Goal: Information Seeking & Learning: Learn about a topic

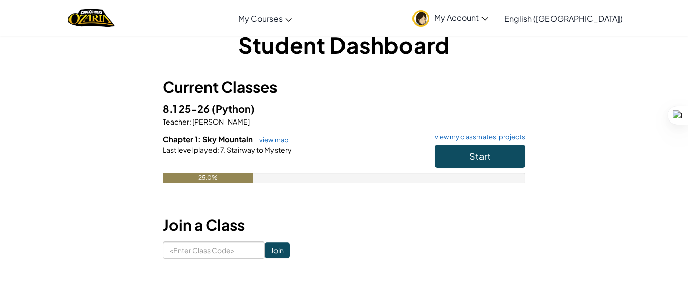
scroll to position [20, 0]
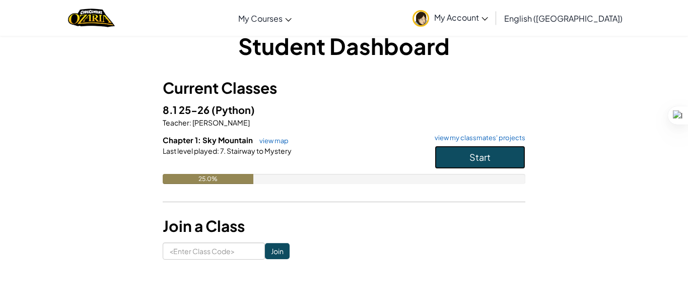
click at [453, 158] on button "Start" at bounding box center [480, 157] width 91 height 23
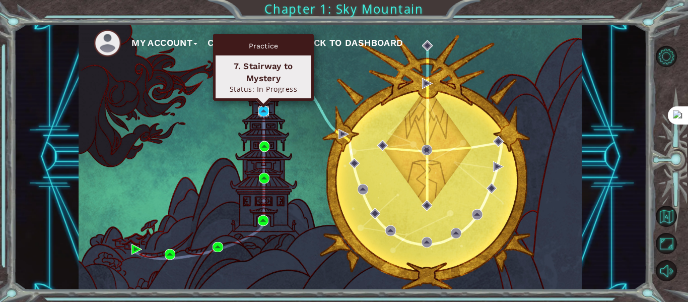
click at [263, 110] on img at bounding box center [263, 111] width 11 height 11
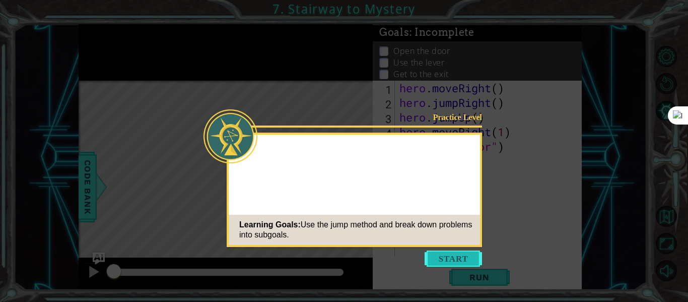
click at [440, 259] on button "Start" at bounding box center [453, 258] width 57 height 16
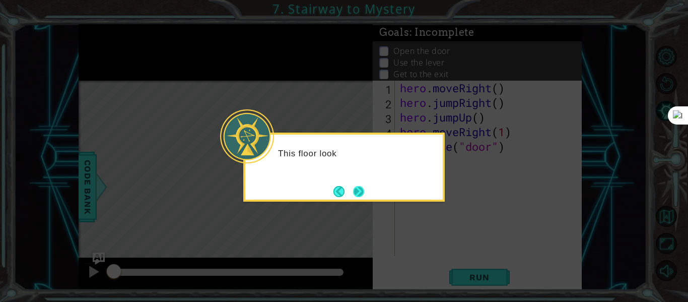
click at [362, 195] on button "Next" at bounding box center [358, 191] width 11 height 11
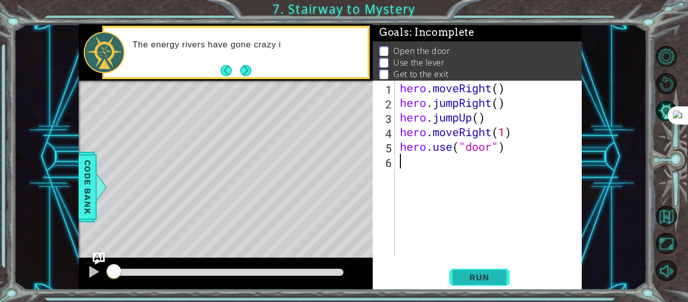
click at [481, 277] on span "Run" at bounding box center [479, 277] width 40 height 10
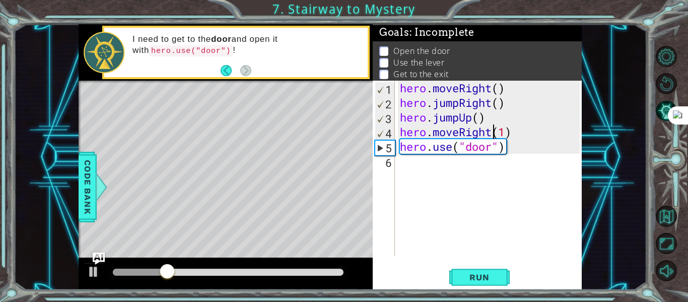
click at [491, 135] on div "hero . moveRight ( ) hero . jumpRight ( ) hero . jumpUp ( ) hero . moveRight ( …" at bounding box center [491, 183] width 187 height 204
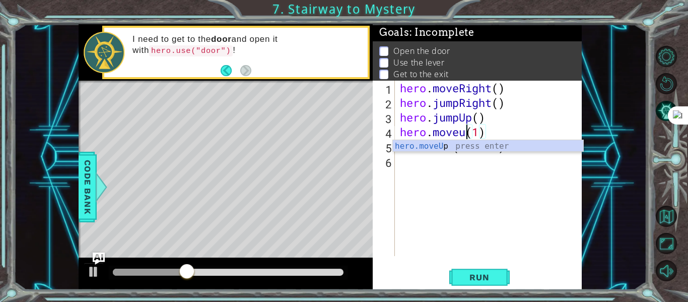
scroll to position [0, 4]
type textarea "hero.moveup(1)"
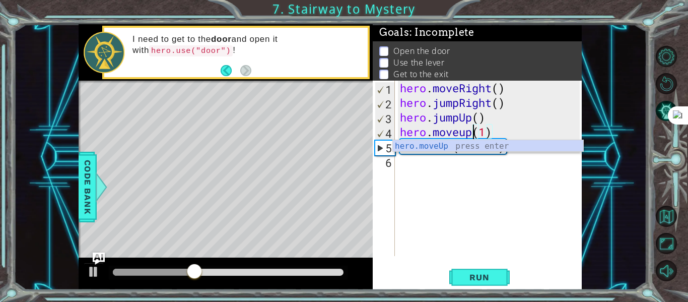
click at [511, 186] on div "hero . moveRight ( ) hero . jumpRight ( ) hero . jumpUp ( ) hero . moveup ( 1 )…" at bounding box center [491, 183] width 187 height 204
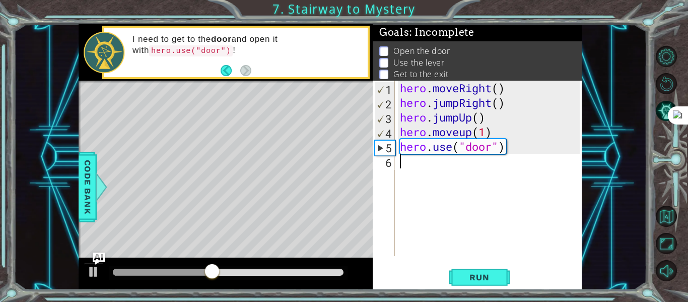
click at [507, 126] on div "hero . moveRight ( ) hero . jumpRight ( ) hero . jumpUp ( ) hero . moveup ( 1 )…" at bounding box center [491, 183] width 187 height 204
type textarea "hero.moveup(1)"
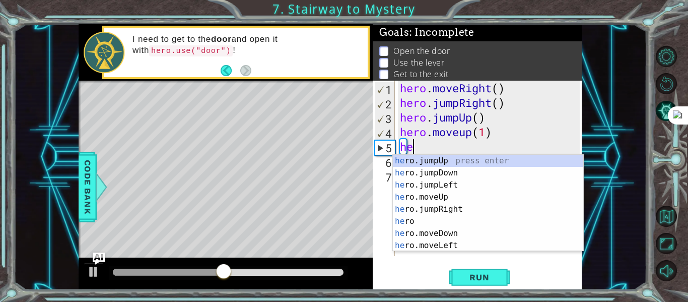
type textarea "hero"
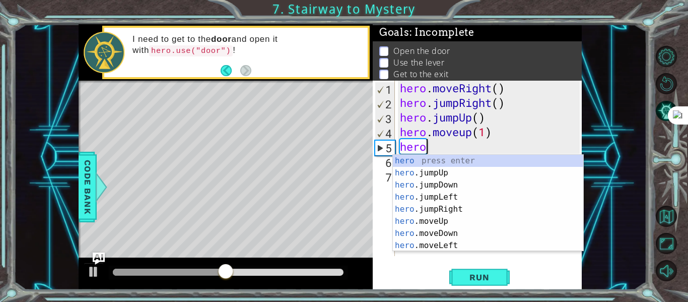
scroll to position [0, 1]
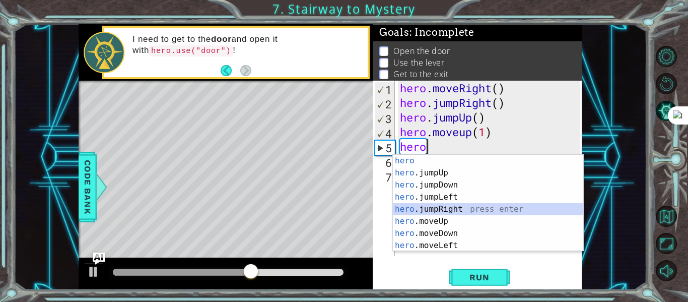
click at [469, 206] on div "hero press enter hero .jumpUp press enter hero .jumpDown press enter hero .jump…" at bounding box center [488, 215] width 190 height 121
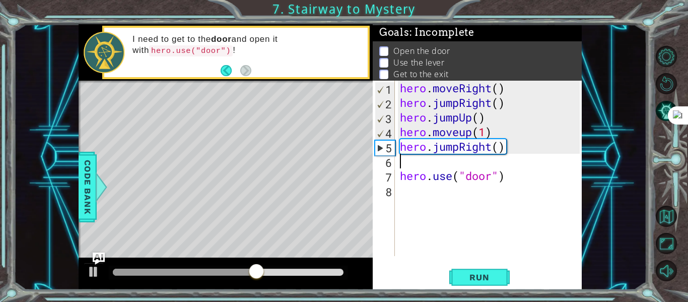
click at [499, 146] on div "hero . moveRight ( ) hero . jumpRight ( ) hero . jumpUp ( ) hero . moveup ( 1 )…" at bounding box center [491, 183] width 187 height 204
type textarea "hero.jumpRight(1)"
click at [483, 163] on div "hero . moveRight ( ) hero . jumpRight ( ) hero . jumpUp ( ) hero . moveup ( 1 )…" at bounding box center [491, 183] width 187 height 204
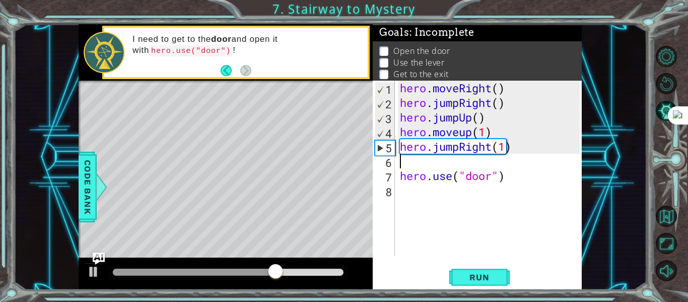
type textarea "hero.jumpRight(1)"
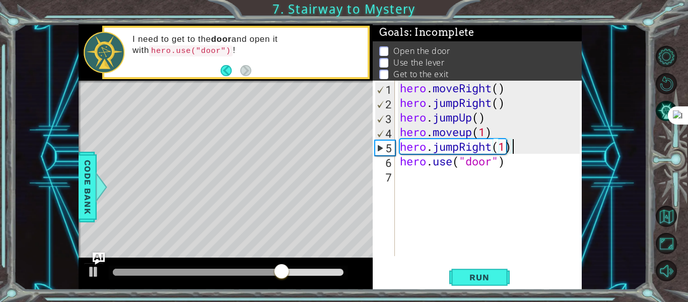
click at [480, 176] on div "hero . moveRight ( ) hero . jumpRight ( ) hero . jumpUp ( ) hero . moveup ( 1 )…" at bounding box center [491, 183] width 187 height 204
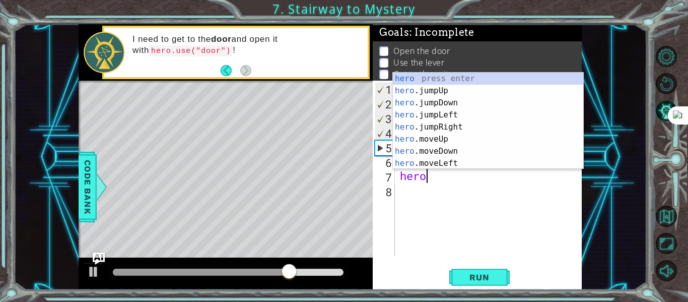
scroll to position [0, 1]
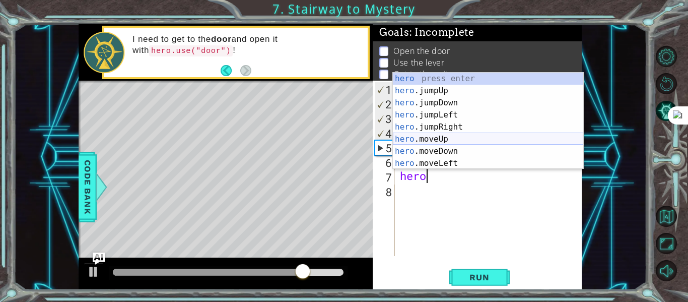
click at [463, 137] on div "hero press enter hero .jumpUp press enter hero .jumpDown press enter hero .jump…" at bounding box center [488, 133] width 190 height 121
type textarea "hero.moveUp(1)"
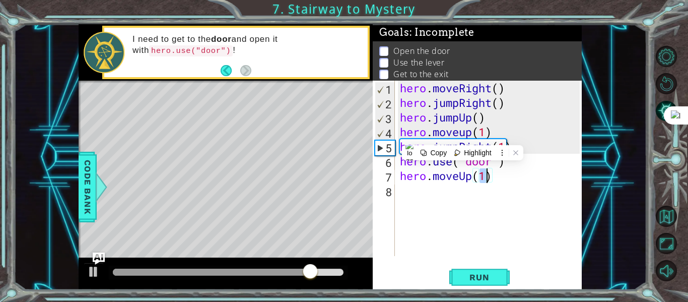
click at [433, 188] on div "hero . moveRight ( ) hero . jumpRight ( ) hero . jumpUp ( ) hero . moveup ( 1 )…" at bounding box center [491, 183] width 187 height 204
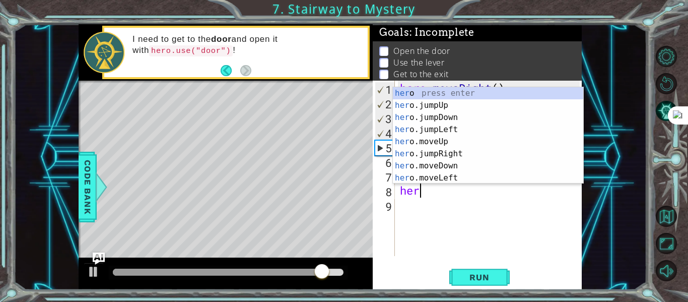
type textarea "hero"
click at [452, 203] on div "hero . moveRight ( ) hero . jumpRight ( ) hero . jumpUp ( ) hero . moveup ( 1 )…" at bounding box center [491, 183] width 187 height 204
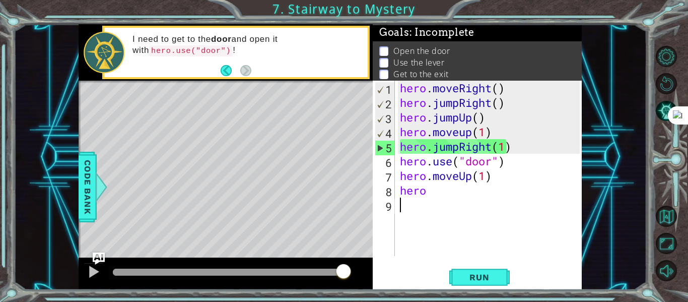
scroll to position [0, 0]
click at [483, 175] on div "hero . moveRight ( ) hero . jumpRight ( ) hero . jumpUp ( ) hero . moveup ( 1 )…" at bounding box center [491, 183] width 187 height 204
click at [485, 175] on div "hero . moveRight ( ) hero . jumpRight ( ) hero . jumpUp ( ) hero . moveup ( 1 )…" at bounding box center [491, 183] width 187 height 204
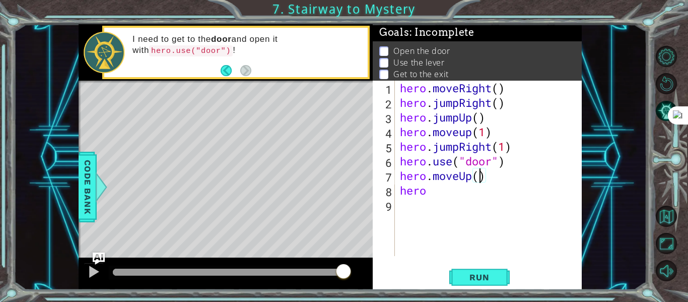
scroll to position [0, 4]
click at [486, 271] on button "Run" at bounding box center [479, 277] width 60 height 21
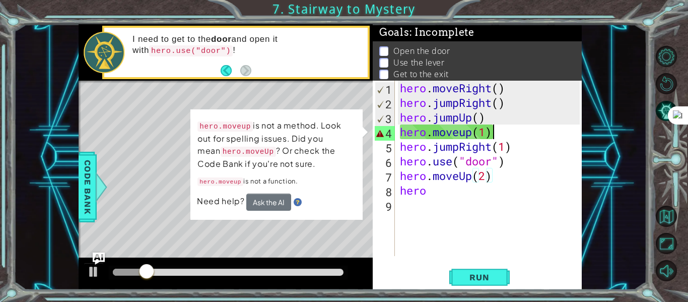
click at [497, 135] on div "hero . moveRight ( ) hero . jumpRight ( ) hero . jumpUp ( ) hero . moveup ( 1 )…" at bounding box center [491, 183] width 187 height 204
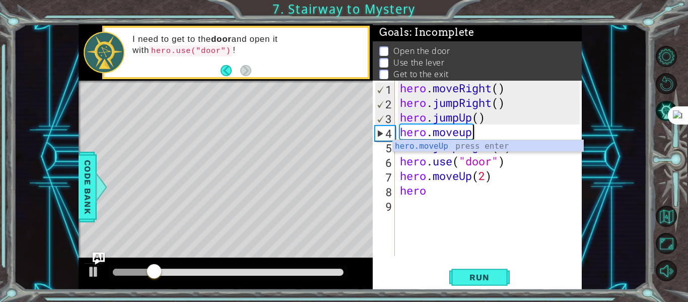
scroll to position [0, 2]
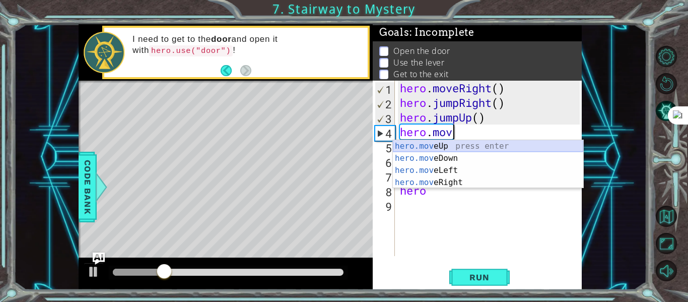
click at [506, 146] on div "hero.mov eUp press enter hero.mov eDown press enter hero.mov eLeft press enter …" at bounding box center [488, 176] width 190 height 73
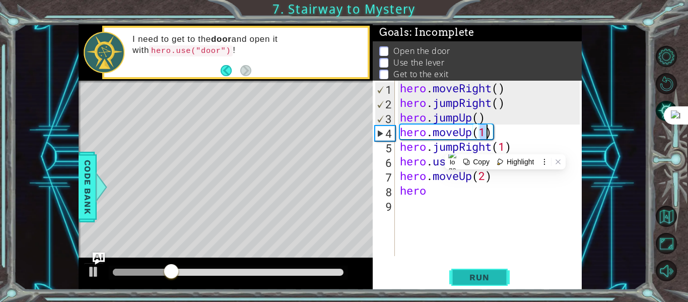
click at [487, 274] on span "Run" at bounding box center [479, 277] width 40 height 10
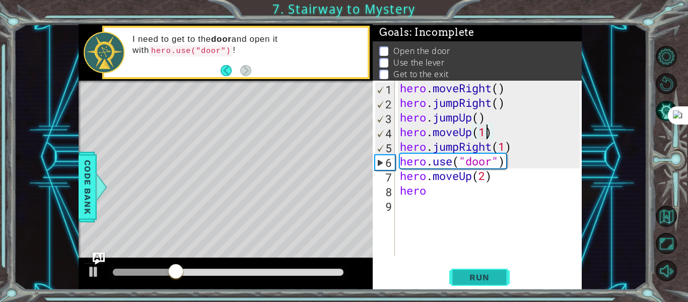
click at [485, 275] on span "Run" at bounding box center [479, 277] width 40 height 10
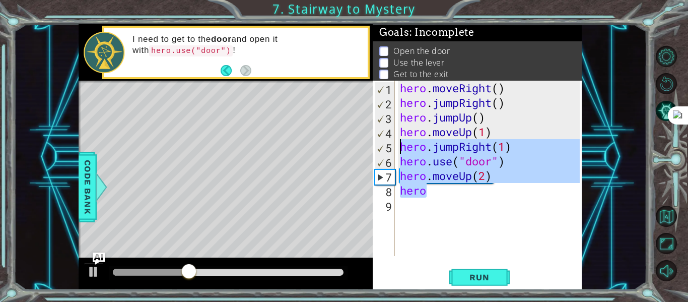
drag, startPoint x: 459, startPoint y: 193, endPoint x: 390, endPoint y: 142, distance: 86.3
click at [390, 142] on div "hero.moveUp(1) 1 2 3 4 5 6 7 8 9 hero . moveRight ( ) hero . jumpRight ( ) hero…" at bounding box center [476, 168] width 207 height 175
type textarea "hero.jumpRight(1) hero.use("door")"
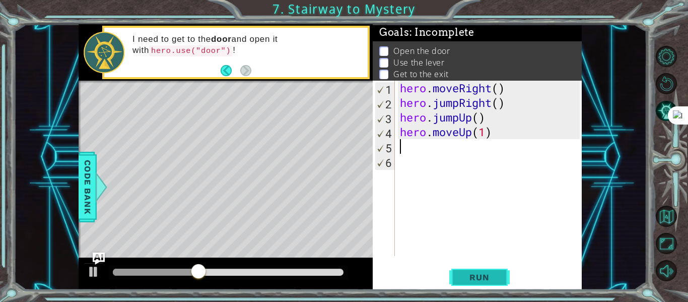
click at [507, 280] on button "Run" at bounding box center [479, 277] width 60 height 21
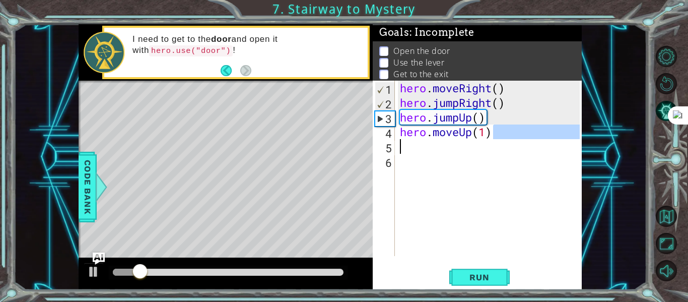
drag, startPoint x: 501, startPoint y: 133, endPoint x: 394, endPoint y: 140, distance: 106.9
click at [394, 140] on div "1 2 3 4 5 6 hero . moveRight ( ) hero . jumpRight ( ) hero . jumpUp ( ) hero . …" at bounding box center [476, 168] width 207 height 175
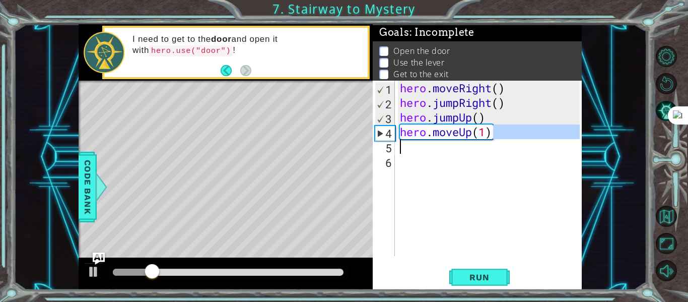
click at [483, 125] on div "hero . moveRight ( ) hero . jumpRight ( ) hero . jumpUp ( ) hero . moveUp ( 1 )" at bounding box center [491, 183] width 187 height 204
type textarea "hero.moveUp(1)"
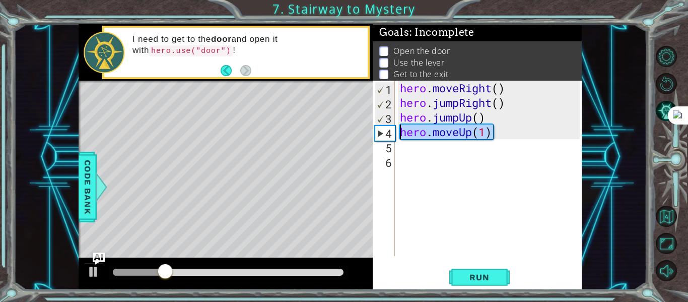
drag, startPoint x: 497, startPoint y: 131, endPoint x: 379, endPoint y: 137, distance: 118.5
click at [379, 137] on div "hero.moveUp(1) 1 2 3 4 5 6 hero . moveRight ( ) hero . jumpRight ( ) hero . jum…" at bounding box center [476, 168] width 207 height 175
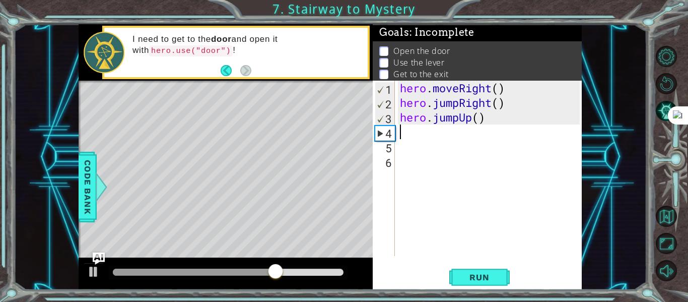
click at [510, 106] on div "hero . moveRight ( ) hero . jumpRight ( ) hero . jumpUp ( )" at bounding box center [491, 183] width 187 height 204
type textarea "hero.jumpRight()"
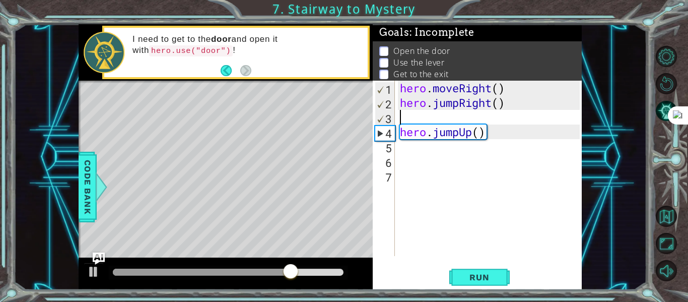
type textarea "hero.jumpRight()"
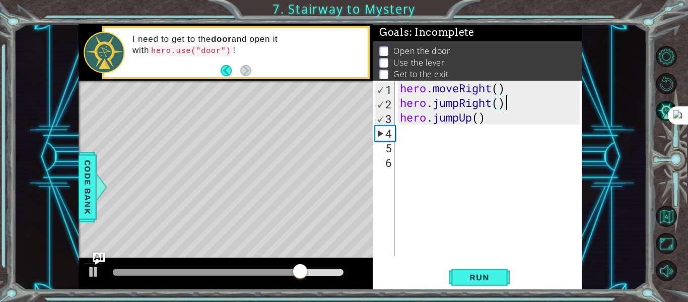
click at [508, 126] on div "hero . moveRight ( ) hero . jumpRight ( ) hero . jumpUp ( )" at bounding box center [491, 183] width 187 height 204
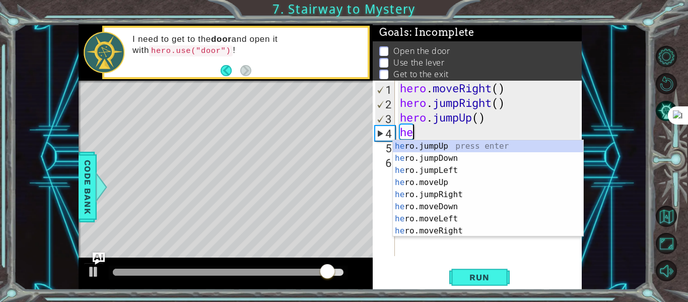
scroll to position [0, 1]
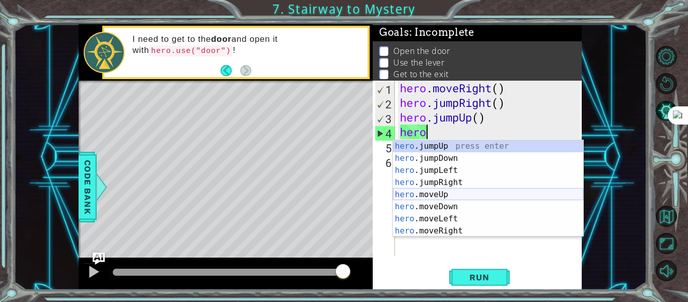
click at [476, 195] on div "hero .jumpUp press enter hero .jumpDown press enter hero .jumpLeft press enter …" at bounding box center [488, 200] width 190 height 121
type textarea "hero.moveUp(1)"
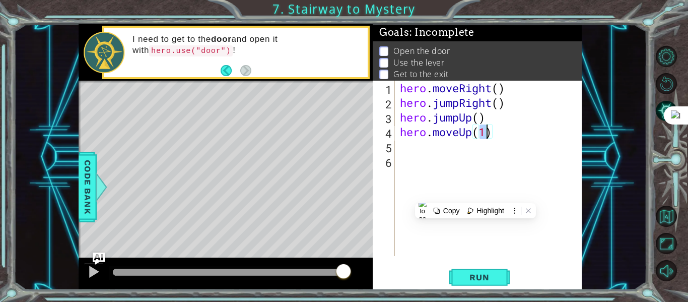
click at [433, 148] on div "hero . moveRight ( ) hero . jumpRight ( ) hero . jumpUp ( ) hero . moveUp ( 1 )" at bounding box center [491, 183] width 187 height 204
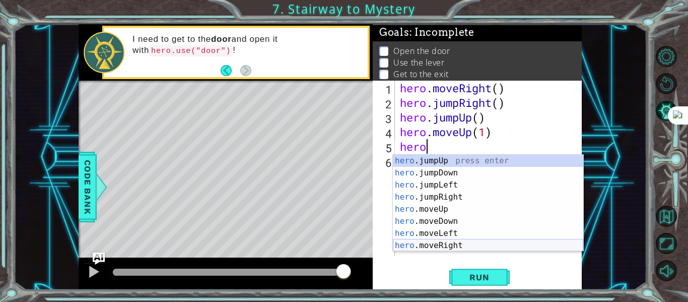
click at [468, 243] on div "hero .jumpUp press enter hero .jumpDown press enter hero .jumpLeft press enter …" at bounding box center [488, 215] width 190 height 121
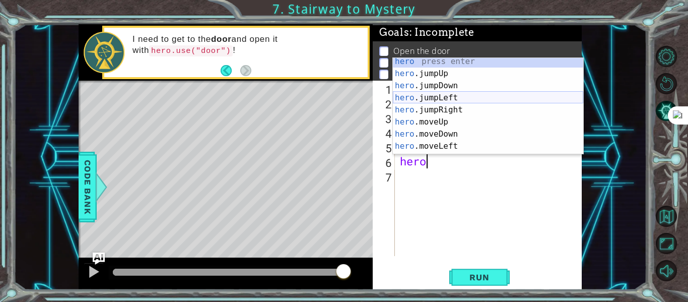
scroll to position [24, 0]
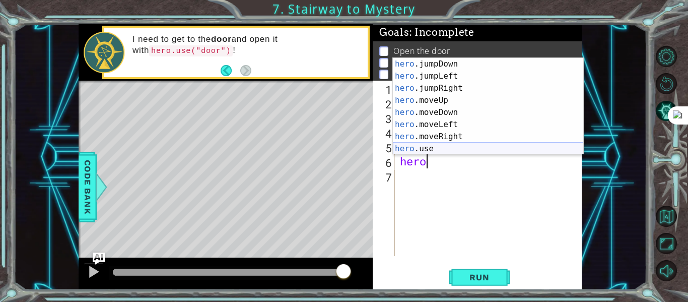
click at [451, 151] on div "hero .jumpDown press enter hero .jumpLeft press enter hero .jumpRight press ent…" at bounding box center [488, 118] width 190 height 121
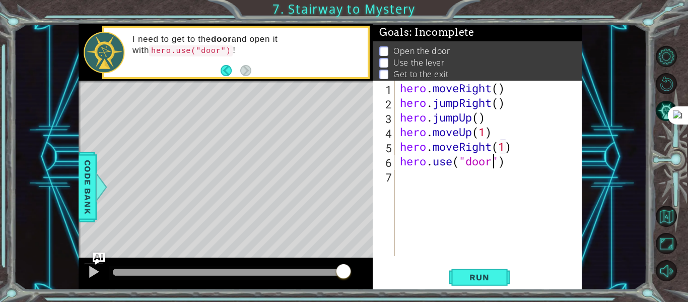
type textarea "hero.use("door")"
click at [472, 177] on div "hero . moveRight ( ) hero . jumpRight ( ) hero . jumpUp ( ) hero . moveUp ( 1 )…" at bounding box center [491, 183] width 187 height 204
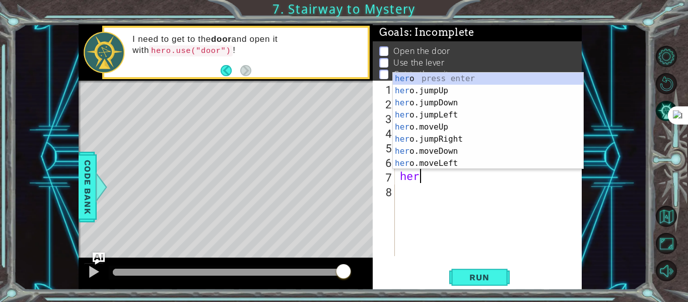
scroll to position [0, 1]
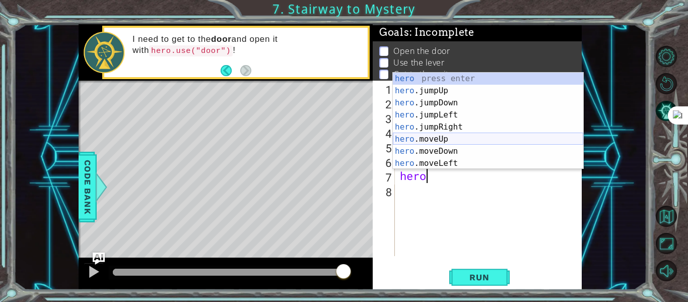
click at [427, 139] on div "hero press enter hero .jumpUp press enter hero .jumpDown press enter hero .jump…" at bounding box center [488, 133] width 190 height 121
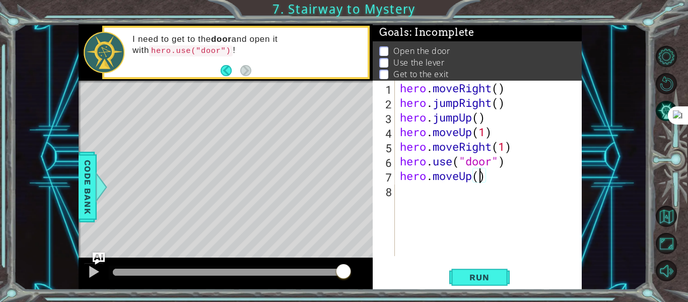
type textarea "hero.moveUp(2)"
click at [450, 197] on div "hero . moveRight ( ) hero . jumpRight ( ) hero . jumpUp ( ) hero . moveUp ( 1 )…" at bounding box center [491, 183] width 187 height 204
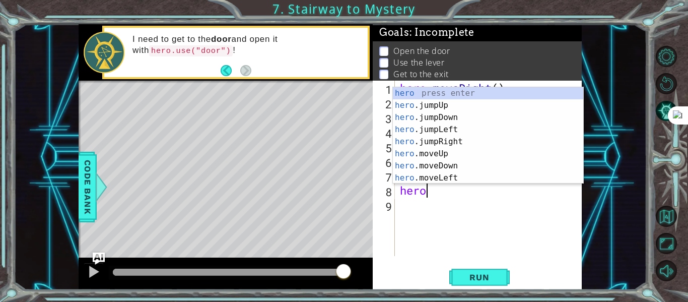
scroll to position [0, 1]
click at [459, 176] on div "hero press enter hero .jumpUp press enter hero .jumpDown press enter hero .jump…" at bounding box center [488, 147] width 190 height 121
type textarea "hero.moveLeft(1)"
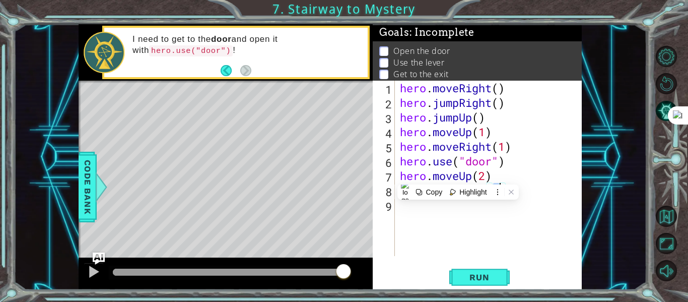
click at [528, 231] on div "hero . moveRight ( ) hero . jumpRight ( ) hero . jumpUp ( ) hero . moveUp ( 1 )…" at bounding box center [491, 183] width 187 height 204
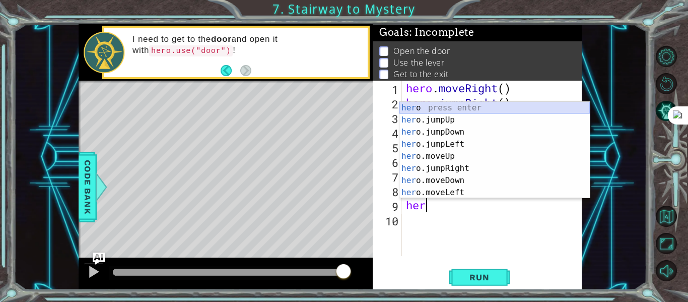
scroll to position [24, 0]
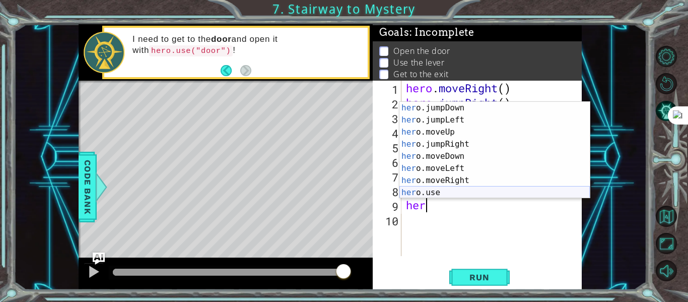
click at [489, 193] on div "her o.jumpDown press enter her o.jumpLeft press enter her o.moveUp press enter …" at bounding box center [494, 162] width 190 height 121
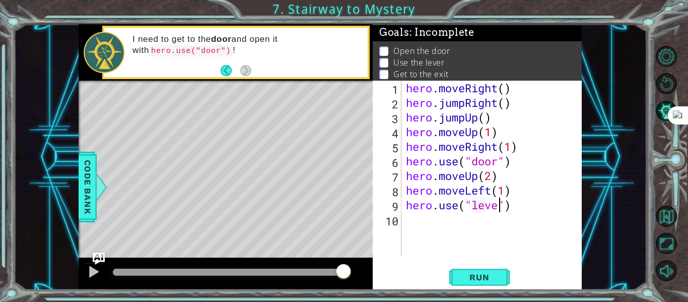
scroll to position [0, 5]
type textarea "hero.use("lever")"
click at [500, 223] on div "hero . moveRight ( ) hero . jumpRight ( ) hero . jumpUp ( ) hero . moveUp ( 1 )…" at bounding box center [494, 183] width 181 height 204
click at [484, 276] on span "Run" at bounding box center [479, 277] width 40 height 10
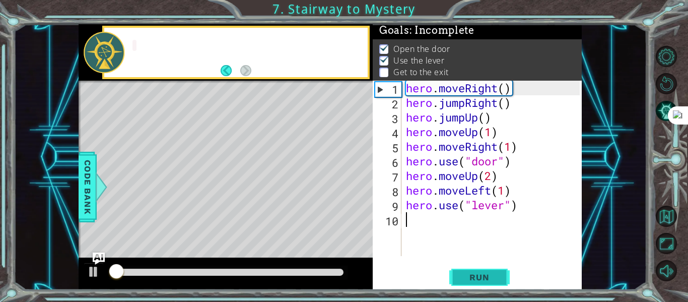
scroll to position [3, 0]
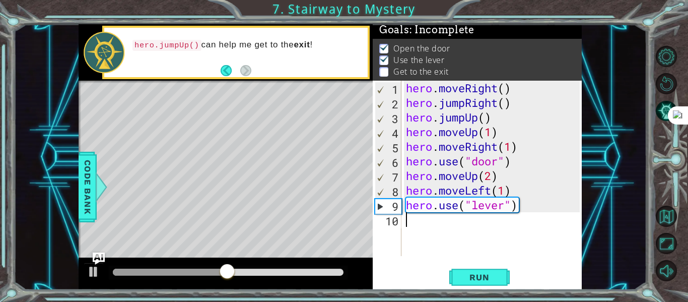
click at [537, 222] on div "hero . moveRight ( ) hero . jumpRight ( ) hero . jumpUp ( ) hero . moveUp ( 1 )…" at bounding box center [494, 183] width 181 height 204
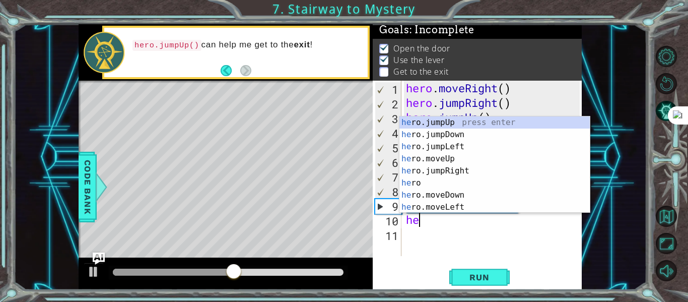
scroll to position [0, 0]
type textarea "hero"
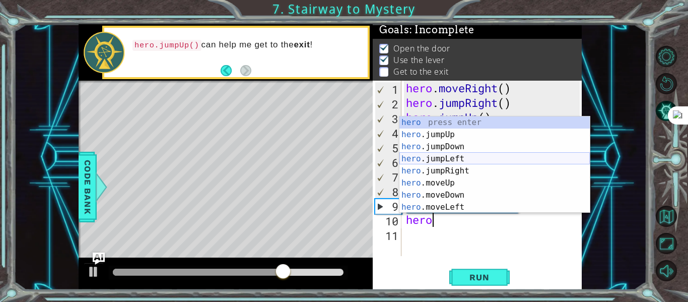
click at [455, 158] on div "hero press enter hero .jumpUp press enter hero .jumpDown press enter hero .jump…" at bounding box center [494, 176] width 190 height 121
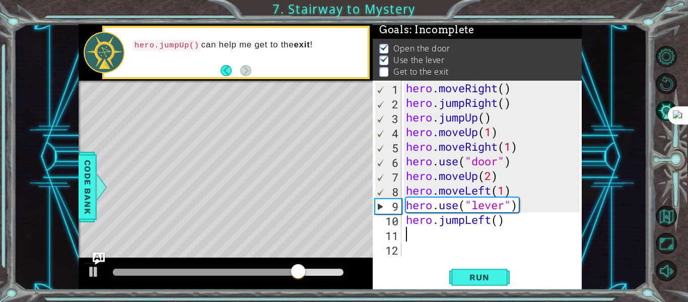
click at [505, 220] on div "hero . moveRight ( ) hero . jumpRight ( ) hero . jumpUp ( ) hero . moveUp ( 1 )…" at bounding box center [494, 183] width 181 height 204
click at [500, 219] on div "hero . moveRight ( ) hero . jumpRight ( ) hero . jumpUp ( ) hero . moveUp ( 1 )…" at bounding box center [494, 183] width 181 height 204
type textarea "hero.jumpLeft(2)"
click at [484, 242] on div "hero . moveRight ( ) hero . jumpRight ( ) hero . jumpUp ( ) hero . moveUp ( 1 )…" at bounding box center [494, 183] width 181 height 204
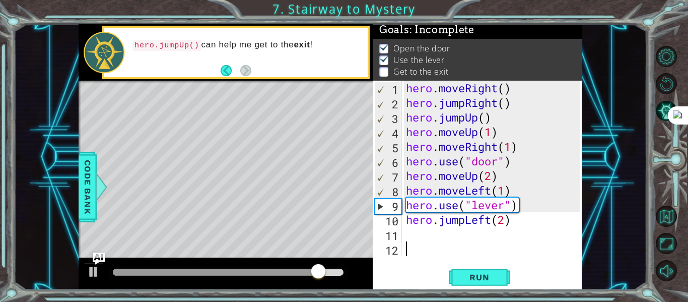
scroll to position [0, 0]
click at [461, 282] on span "Run" at bounding box center [479, 277] width 40 height 10
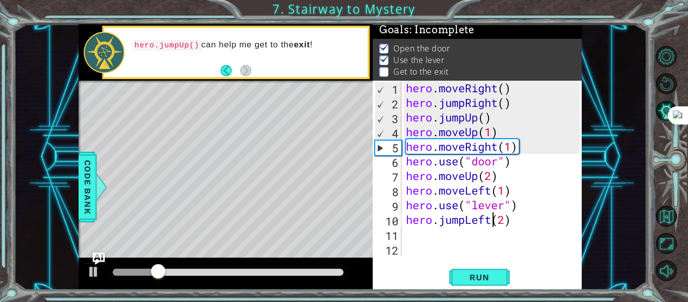
click at [491, 218] on div "hero . moveRight ( ) hero . jumpRight ( ) hero . jumpUp ( ) hero . moveUp ( 1 )…" at bounding box center [494, 183] width 181 height 204
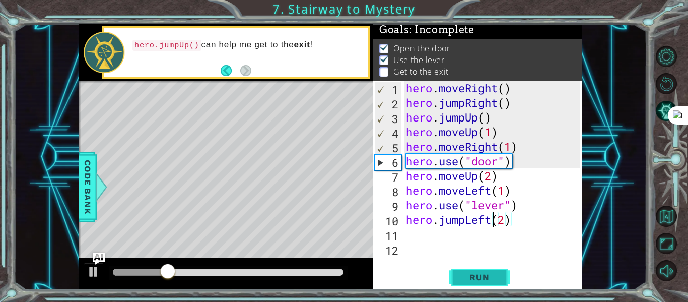
click at [494, 272] on span "Run" at bounding box center [479, 277] width 40 height 10
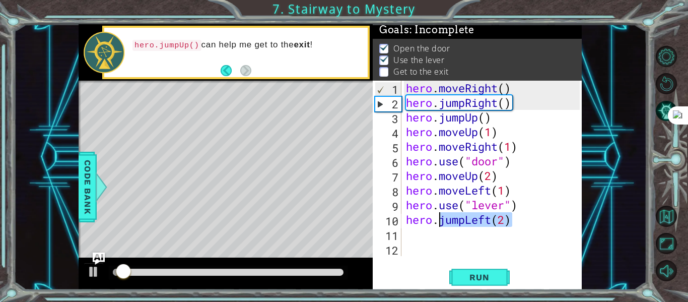
drag, startPoint x: 513, startPoint y: 221, endPoint x: 440, endPoint y: 221, distance: 72.5
click at [440, 221] on div "hero . moveRight ( ) hero . jumpRight ( ) hero . jumpUp ( ) hero . moveUp ( 1 )…" at bounding box center [494, 183] width 181 height 204
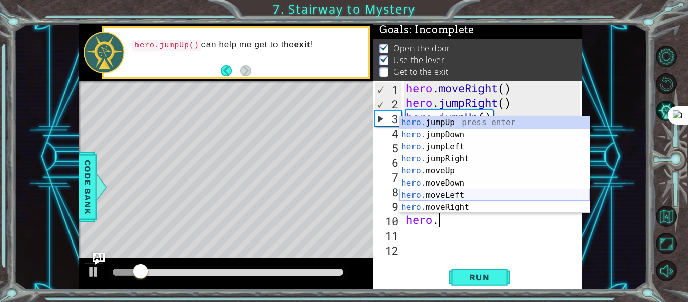
click at [440, 192] on div "hero. jumpUp press enter hero. jumpDown press enter hero. jumpLeft press enter …" at bounding box center [494, 176] width 190 height 121
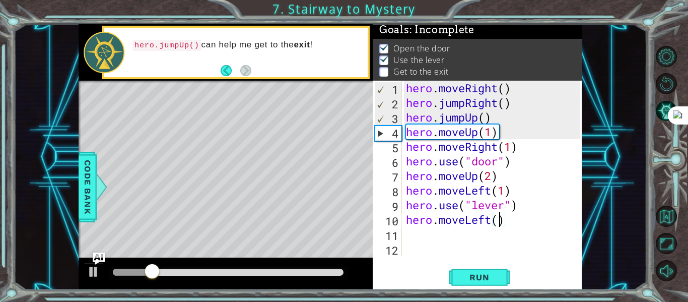
type textarea "hero.moveLeft(2)"
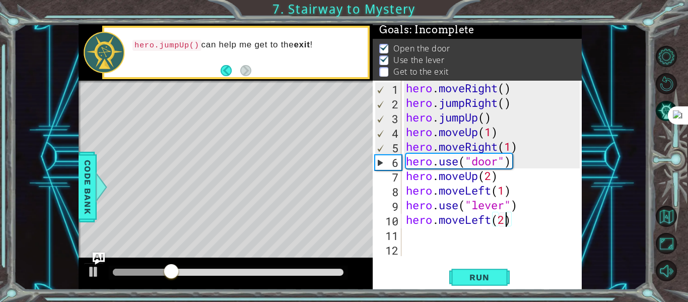
click at [465, 241] on div "hero . moveRight ( ) hero . jumpRight ( ) hero . jumpUp ( ) hero . moveUp ( 1 )…" at bounding box center [494, 183] width 181 height 204
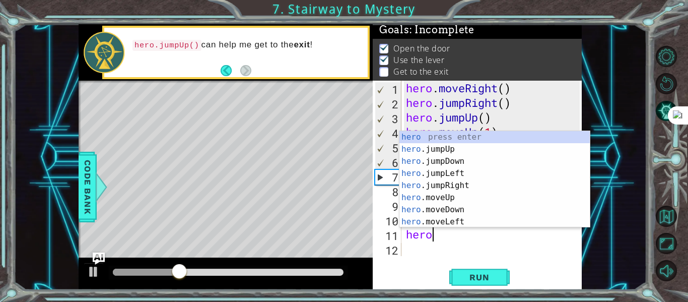
scroll to position [0, 1]
click at [452, 198] on div "hero press enter hero .jumpUp press enter hero .jumpDown press enter hero .jump…" at bounding box center [494, 191] width 190 height 121
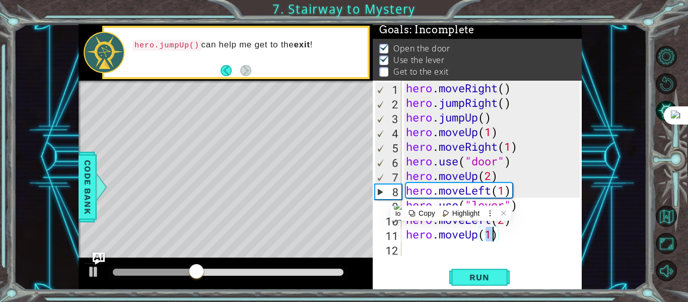
type textarea "hero.moveUp(1)"
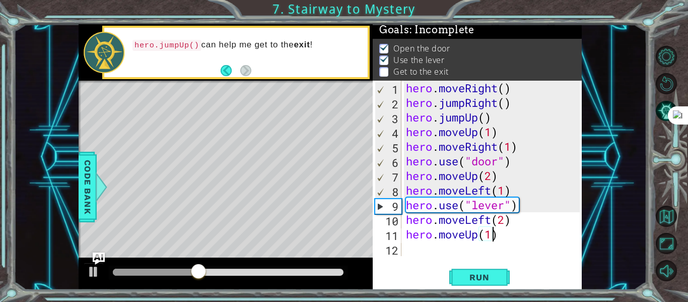
scroll to position [0, 4]
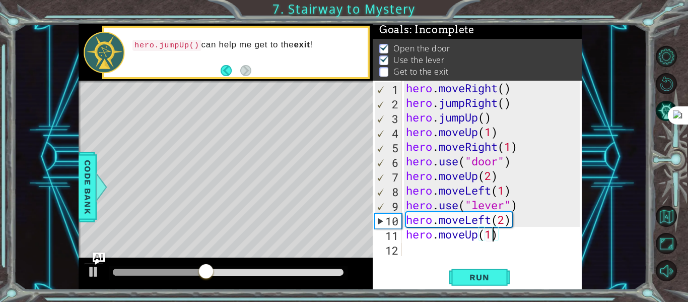
click at [492, 252] on div "hero . moveRight ( ) hero . jumpRight ( ) hero . jumpUp ( ) hero . moveUp ( 1 )…" at bounding box center [494, 183] width 181 height 204
click at [492, 236] on div "hero . moveRight ( ) hero . jumpRight ( ) hero . jumpUp ( ) hero . moveUp ( 1 )…" at bounding box center [494, 183] width 181 height 204
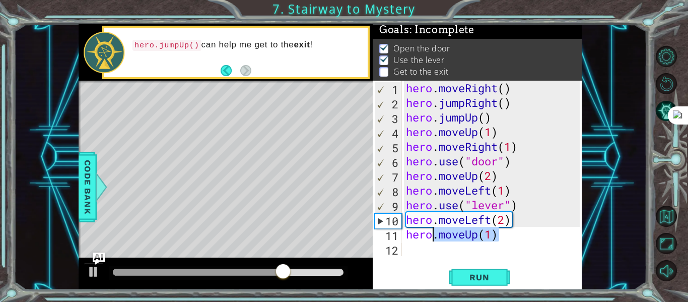
drag, startPoint x: 501, startPoint y: 231, endPoint x: 422, endPoint y: 235, distance: 79.7
click at [422, 235] on div "hero . moveRight ( ) hero . jumpRight ( ) hero . jumpUp ( ) hero . moveUp ( 1 )…" at bounding box center [494, 183] width 181 height 204
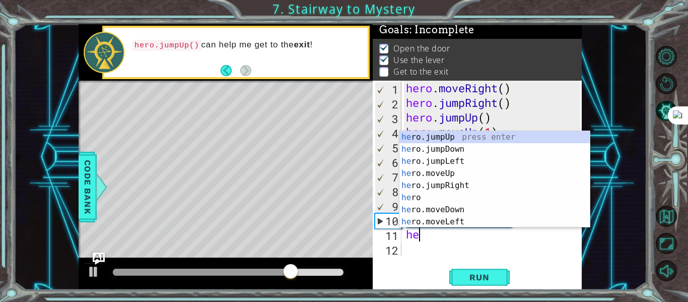
type textarea "h"
type textarea "hero"
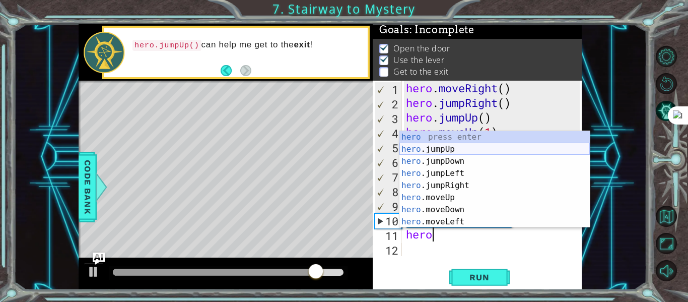
click at [458, 149] on div "hero press enter hero .jumpUp press enter hero .jumpDown press enter hero .jump…" at bounding box center [494, 191] width 190 height 121
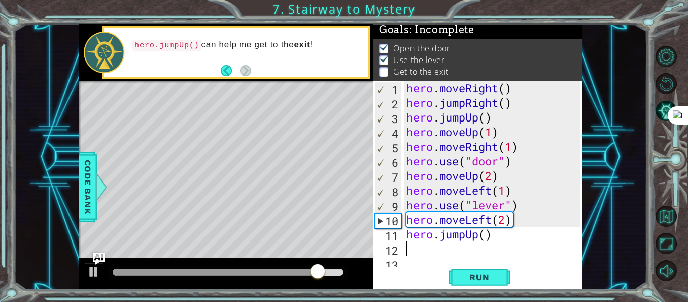
scroll to position [15, 0]
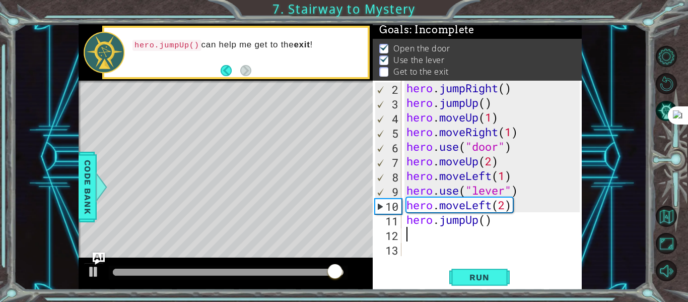
click at [487, 223] on div "hero . jumpRight ( ) hero . jumpUp ( ) hero . moveUp ( 1 ) hero . moveRight ( 1…" at bounding box center [494, 183] width 180 height 204
type textarea "hero.jumpUp(1)"
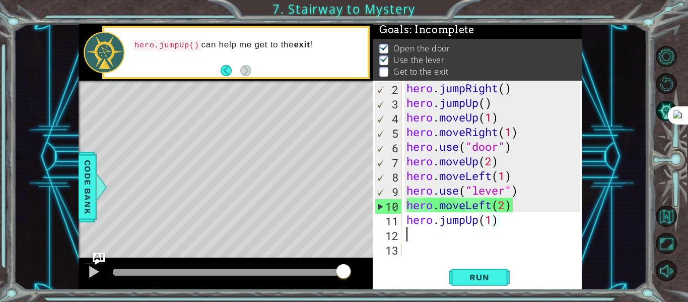
click at [472, 236] on div "hero . jumpRight ( ) hero . jumpUp ( ) hero . moveUp ( 1 ) hero . moveRight ( 1…" at bounding box center [494, 183] width 180 height 204
click at [471, 273] on span "Run" at bounding box center [479, 277] width 40 height 10
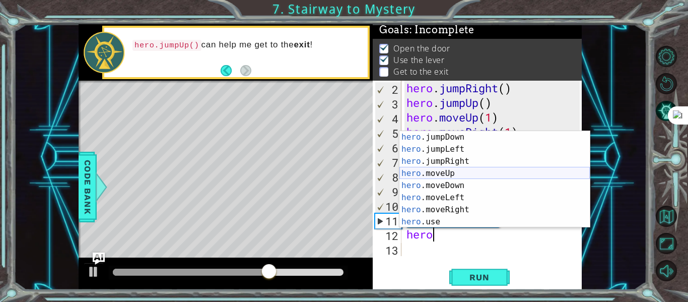
scroll to position [24, 0]
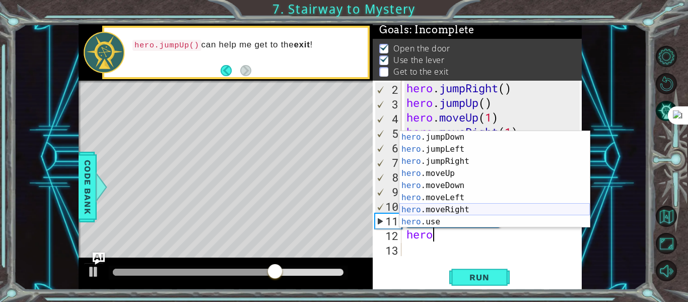
click at [443, 206] on div "hero .jumpDown press enter hero .jumpLeft press enter hero .jumpRight press ent…" at bounding box center [494, 191] width 190 height 121
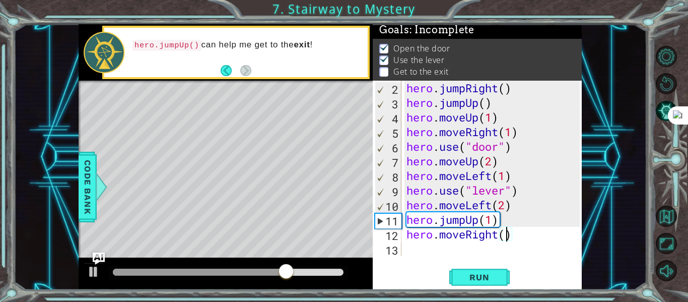
type textarea "hero.moveRight(2)"
click at [472, 251] on div "hero . jumpRight ( ) hero . jumpUp ( ) hero . moveUp ( 1 ) hero . moveRight ( 1…" at bounding box center [494, 183] width 180 height 204
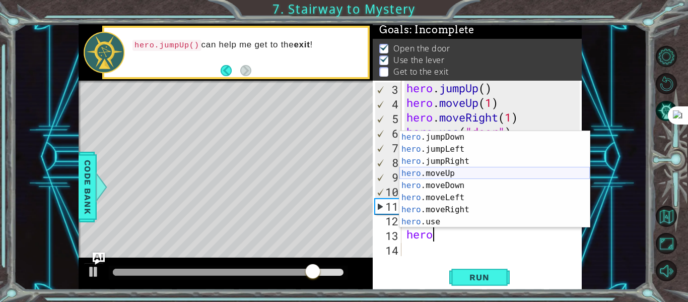
scroll to position [24, 0]
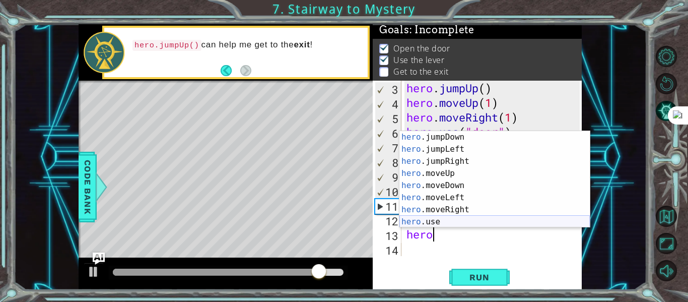
click at [457, 223] on div "hero .jumpDown press enter hero .jumpLeft press enter hero .jumpRight press ent…" at bounding box center [494, 191] width 190 height 121
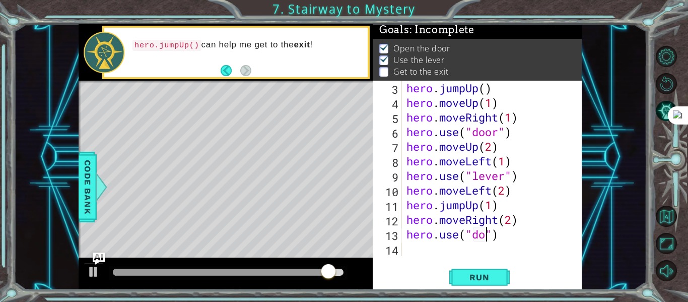
type textarea "hero.use("door")"
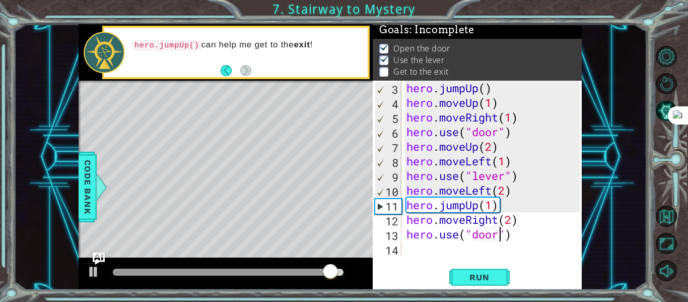
scroll to position [0, 5]
click at [527, 253] on div "hero . jumpUp ( ) hero . moveUp ( 1 ) hero . moveRight ( 1 ) hero . use ( "door…" at bounding box center [494, 183] width 180 height 204
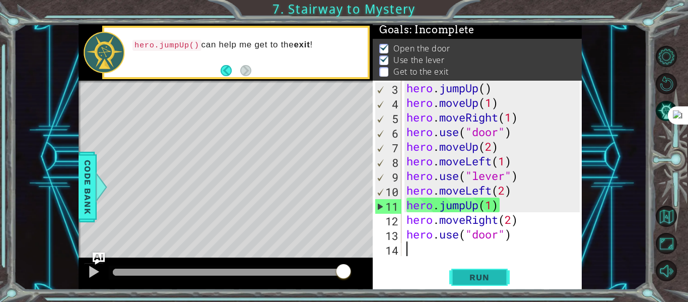
click at [476, 279] on span "Run" at bounding box center [479, 277] width 40 height 10
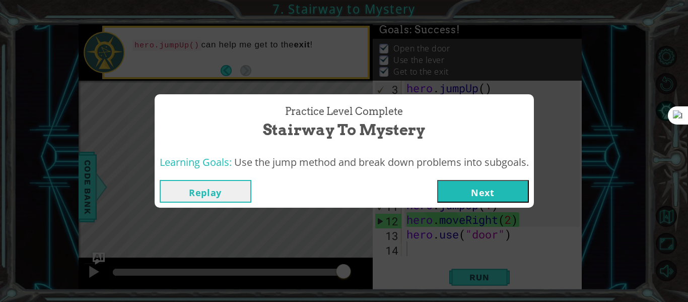
click at [511, 195] on button "Next" at bounding box center [483, 191] width 92 height 23
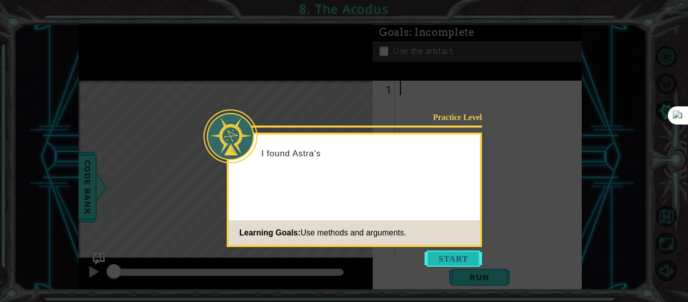
click at [469, 262] on button "Start" at bounding box center [453, 258] width 57 height 16
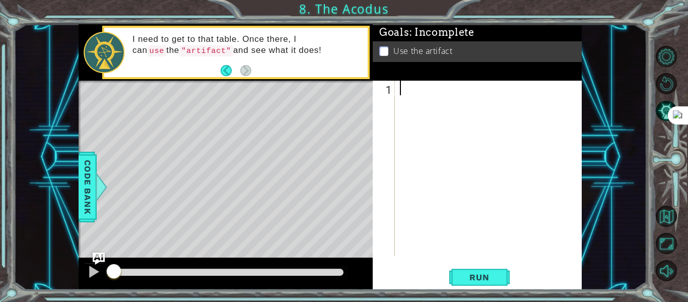
click at [424, 104] on div at bounding box center [491, 183] width 187 height 204
type textarea "j"
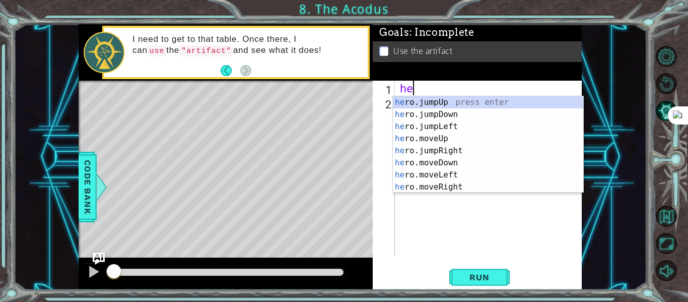
type textarea "hero"
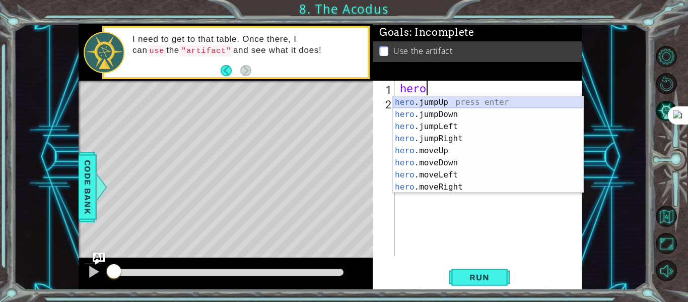
click at [477, 100] on div "hero .jumpUp press enter hero .jumpDown press enter hero .jumpLeft press enter …" at bounding box center [488, 156] width 190 height 121
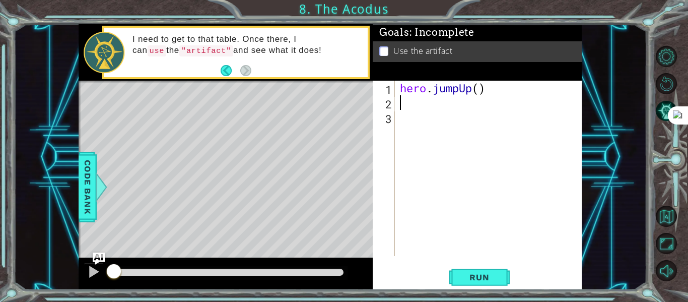
scroll to position [0, 0]
click at [479, 88] on div "hero . jumpUp ( )" at bounding box center [491, 183] width 187 height 204
type textarea "hero.jumpUp(2)"
click at [492, 112] on div "hero . jumpUp ( 2 )" at bounding box center [491, 183] width 187 height 204
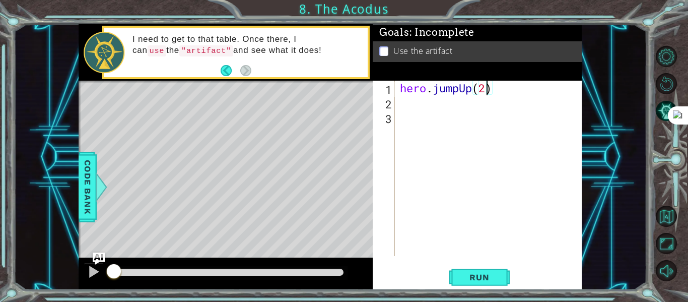
scroll to position [0, 0]
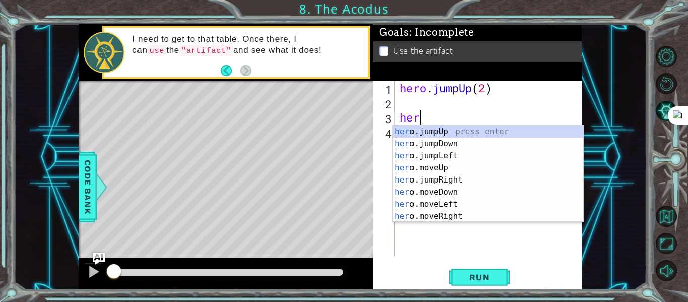
type textarea "hero"
click at [467, 156] on div "hero .jumpUp press enter hero .jumpDown press enter hero .jumpLeft press enter …" at bounding box center [488, 185] width 190 height 121
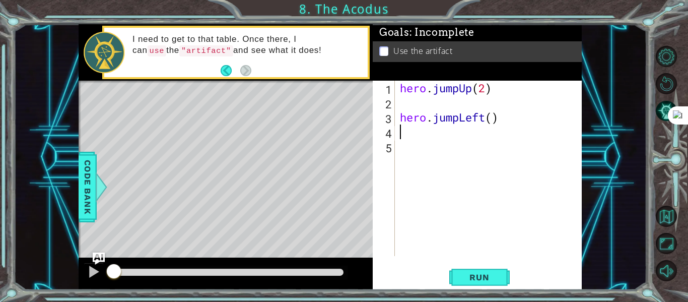
scroll to position [0, 0]
click at [491, 120] on div "hero . jumpUp ( 2 ) hero . jumpLeft ( )" at bounding box center [491, 183] width 187 height 204
type textarea "hero.jumpLeft(1)"
click at [439, 108] on div "hero . jumpUp ( 2 ) hero . jumpLeft ( 1 )" at bounding box center [491, 183] width 187 height 204
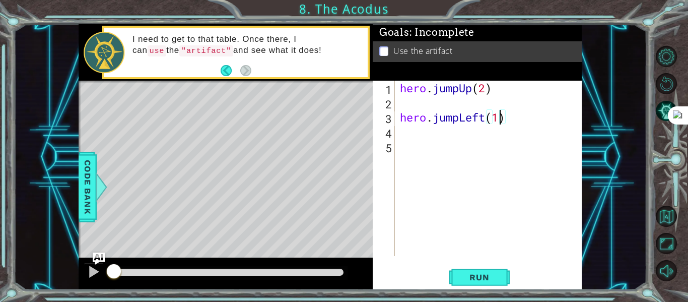
scroll to position [0, 0]
type textarea "hero.jumpUp(2)"
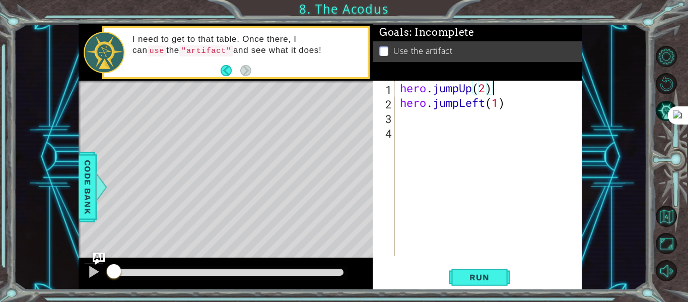
click at [447, 125] on div "hero . jumpUp ( 2 ) hero . jumpLeft ( 1 )" at bounding box center [491, 183] width 187 height 204
click at [435, 117] on div "hero . jumpUp ( 2 ) hero . jumpLeft ( 1 )" at bounding box center [491, 183] width 187 height 204
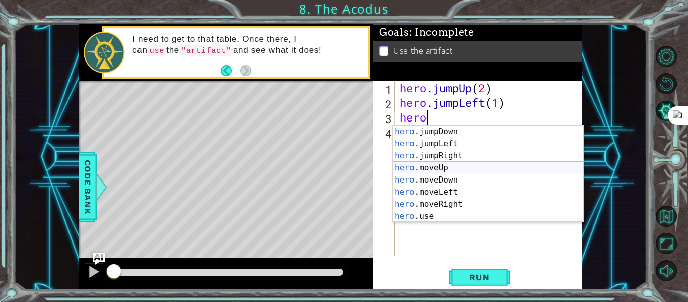
scroll to position [12, 0]
click at [454, 179] on div "hero .jumpDown press enter hero .jumpLeft press enter hero .jumpRight press ent…" at bounding box center [488, 185] width 190 height 121
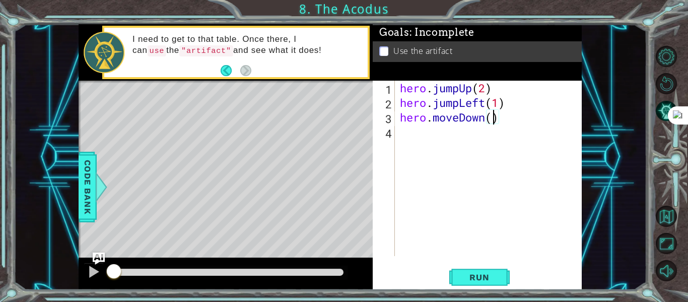
type textarea "hero.moveDown(2)"
click at [502, 130] on div "hero . jumpUp ( 2 ) hero . jumpLeft ( 1 ) hero . moveDown ( 2 )" at bounding box center [491, 183] width 187 height 204
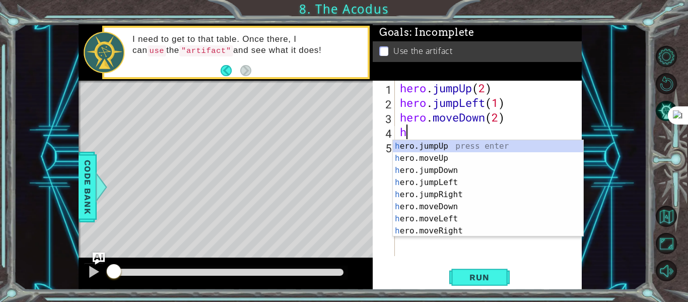
scroll to position [0, 0]
type textarea "hero"
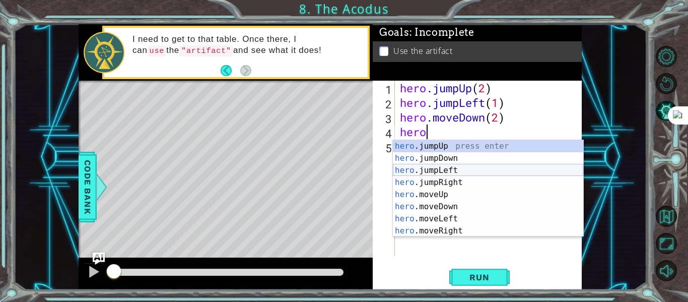
click at [451, 169] on div "hero .jumpUp press enter hero .jumpDown press enter hero .jumpLeft press enter …" at bounding box center [488, 200] width 190 height 121
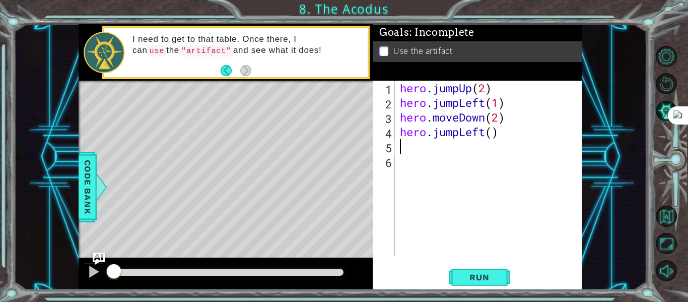
click at [484, 133] on div "hero . jumpUp ( 2 ) hero . jumpLeft ( 1 ) hero . moveDown ( 2 ) hero . jumpLeft…" at bounding box center [491, 183] width 187 height 204
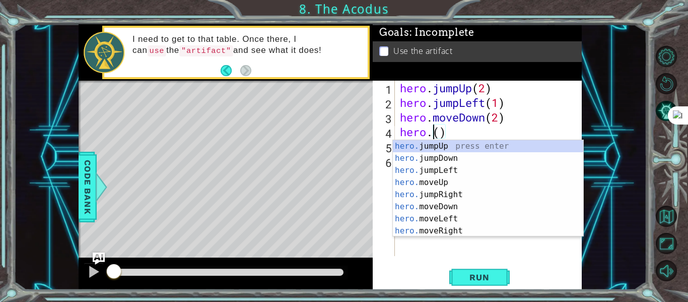
scroll to position [0, 2]
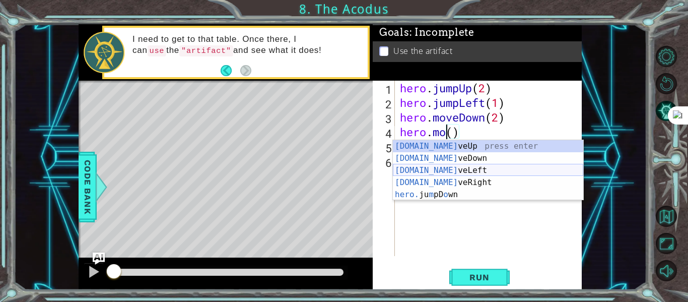
click at [458, 170] on div "[DOMAIN_NAME] veUp press enter [DOMAIN_NAME] veDown press enter [DOMAIN_NAME] v…" at bounding box center [488, 182] width 190 height 85
type textarea "hero.moveLeft(1)"
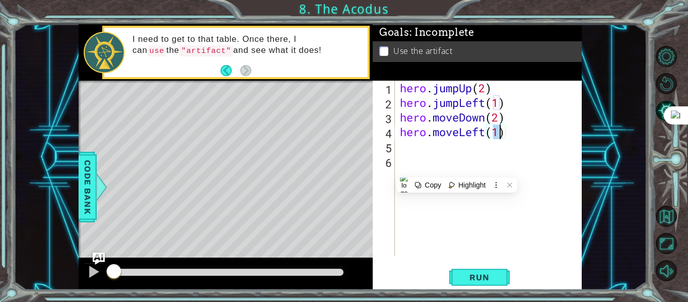
click at [497, 142] on div "hero . jumpUp ( 2 ) hero . jumpLeft ( 1 ) hero . moveDown ( 2 ) hero . moveLeft…" at bounding box center [491, 183] width 187 height 204
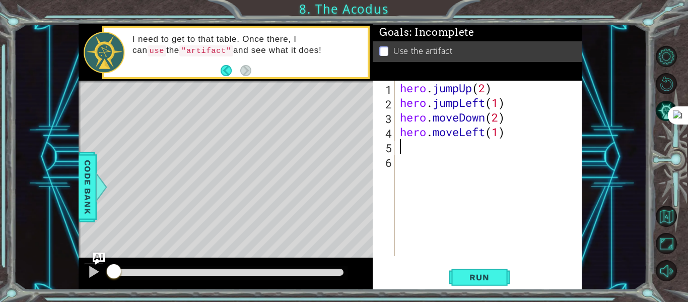
click at [477, 150] on div "hero . jumpUp ( 2 ) hero . jumpLeft ( 1 ) hero . moveDown ( 2 ) hero . moveLeft…" at bounding box center [491, 183] width 187 height 204
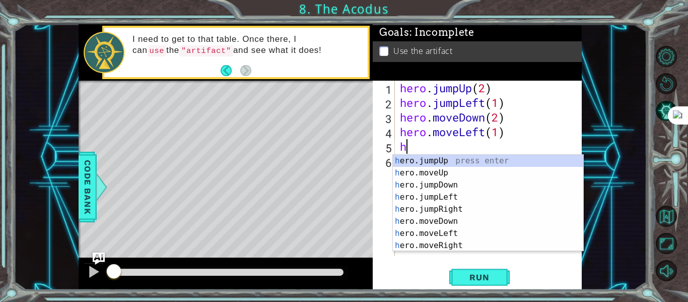
type textarea "h"
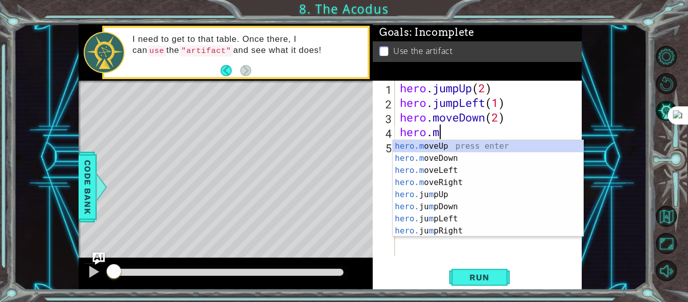
type textarea "hero."
click at [514, 167] on div "hero. jumpUp press enter hero. jumpDown press enter hero. jumpLeft press enter …" at bounding box center [488, 200] width 190 height 121
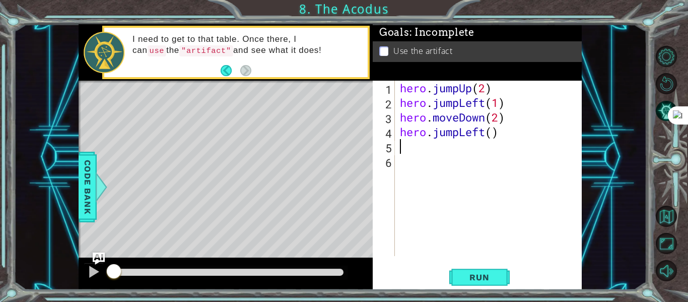
click at [492, 135] on div "hero . jumpUp ( 2 ) hero . jumpLeft ( 1 ) hero . moveDown ( 2 ) hero . jumpLeft…" at bounding box center [491, 183] width 187 height 204
type textarea "hero.jumpLeft(1)"
click at [469, 144] on div "hero . jumpUp ( 2 ) hero . jumpLeft ( 1 ) hero . moveDown ( 2 ) hero . jumpLeft…" at bounding box center [491, 183] width 187 height 204
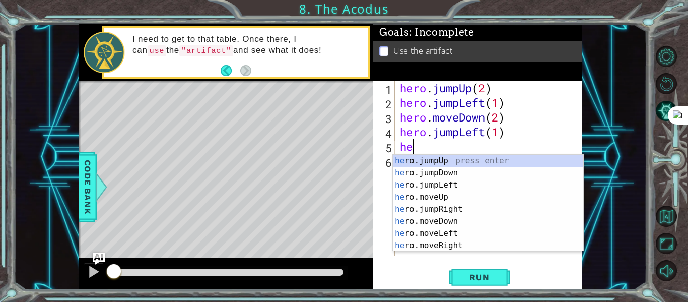
scroll to position [0, 1]
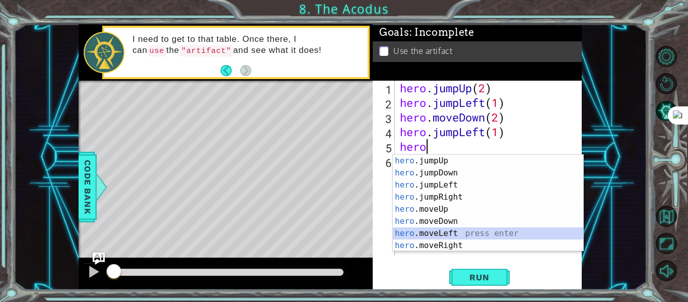
click at [454, 231] on div "hero .jumpUp press enter hero .jumpDown press enter hero .jumpLeft press enter …" at bounding box center [488, 215] width 190 height 121
type textarea "hero.moveLeft(1)"
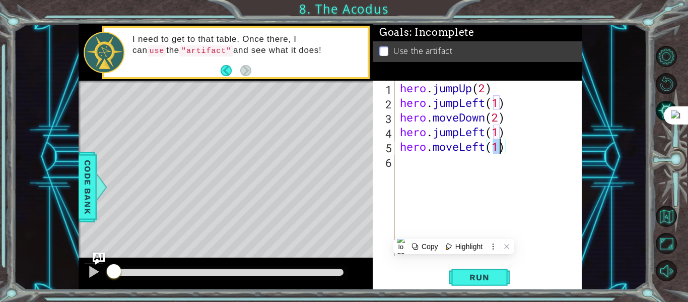
click at [415, 162] on div "hero . jumpUp ( 2 ) hero . jumpLeft ( 1 ) hero . moveDown ( 2 ) hero . jumpLeft…" at bounding box center [491, 183] width 187 height 204
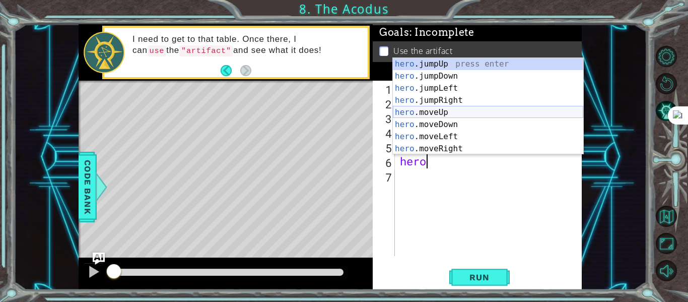
click at [449, 114] on div "hero .jumpUp press enter hero .jumpDown press enter hero .jumpLeft press enter …" at bounding box center [488, 118] width 190 height 121
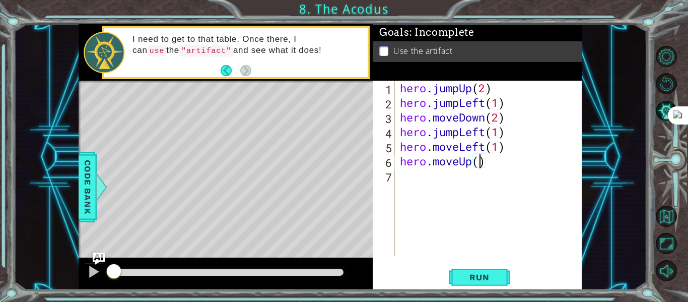
type textarea "hero.moveUp(2)"
click at [464, 192] on div "hero . jumpUp ( 2 ) hero . jumpLeft ( 1 ) hero . moveDown ( 2 ) hero . jumpLeft…" at bounding box center [491, 183] width 187 height 204
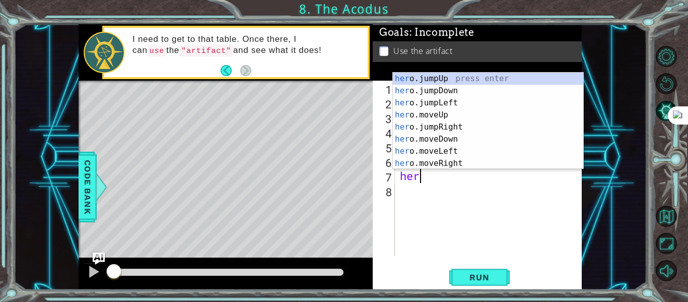
scroll to position [0, 1]
click at [462, 160] on div "hero .jumpUp press enter hero .jumpDown press enter hero .jumpLeft press enter …" at bounding box center [488, 133] width 190 height 121
type textarea "hero.moveRight(1)"
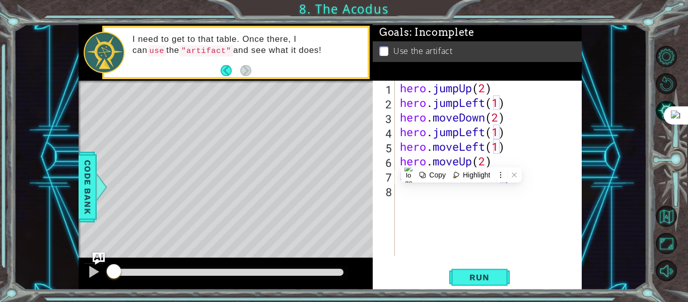
click at [447, 191] on div "hero . jumpUp ( 2 ) hero . jumpLeft ( 1 ) hero . moveDown ( 2 ) hero . jumpLeft…" at bounding box center [491, 183] width 187 height 204
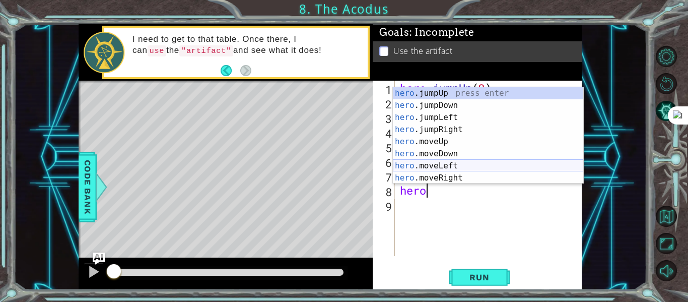
scroll to position [12, 0]
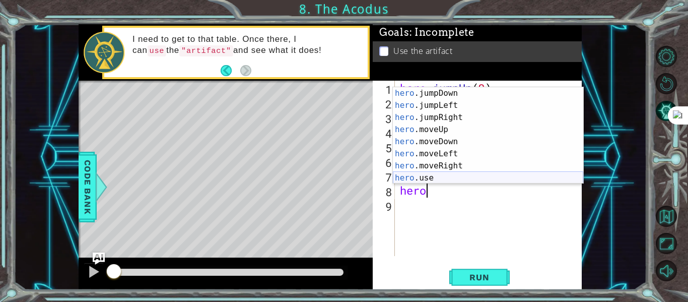
click at [447, 175] on div "hero .jumpDown press enter hero .jumpLeft press enter hero .jumpRight press ent…" at bounding box center [488, 147] width 190 height 121
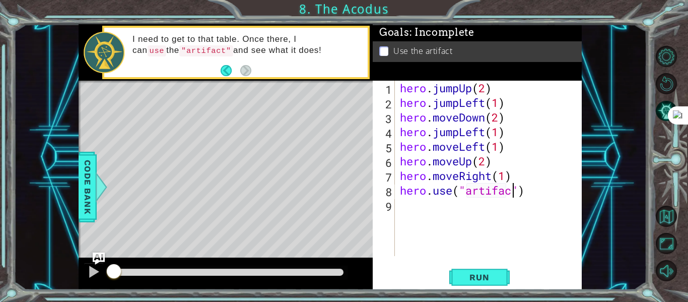
scroll to position [0, 6]
click at [495, 271] on button "Run" at bounding box center [479, 277] width 60 height 21
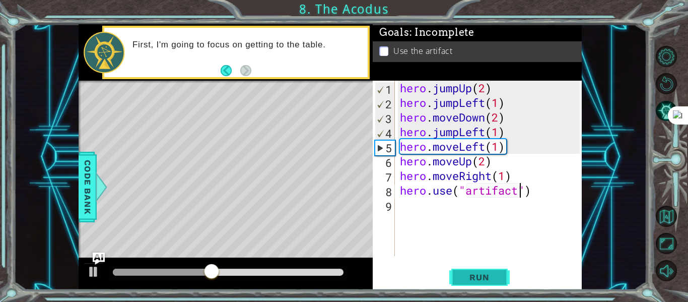
click at [497, 275] on span "Run" at bounding box center [479, 277] width 40 height 10
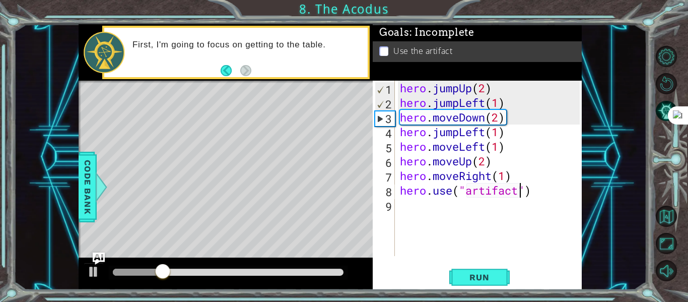
click at [491, 105] on div "hero . jumpUp ( 2 ) hero . jumpLeft ( 1 ) hero . moveDown ( 2 ) hero . jumpLeft…" at bounding box center [491, 183] width 187 height 204
click at [486, 104] on div "hero . jumpUp ( 2 ) hero . jumpLeft ( 1 ) hero . moveDown ( 2 ) hero . jumpLeft…" at bounding box center [491, 183] width 187 height 204
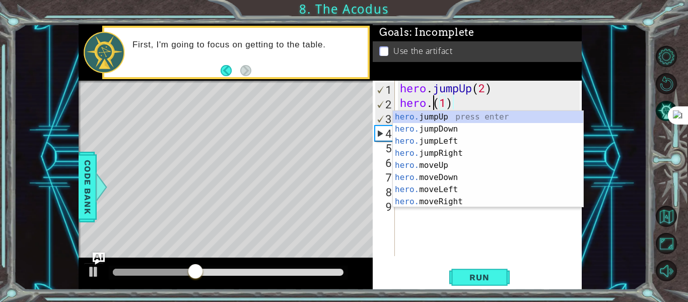
scroll to position [0, 0]
click at [474, 190] on div "hero. jumpUp press enter hero. jumpDown press enter hero. jumpLeft press enter …" at bounding box center [488, 171] width 190 height 121
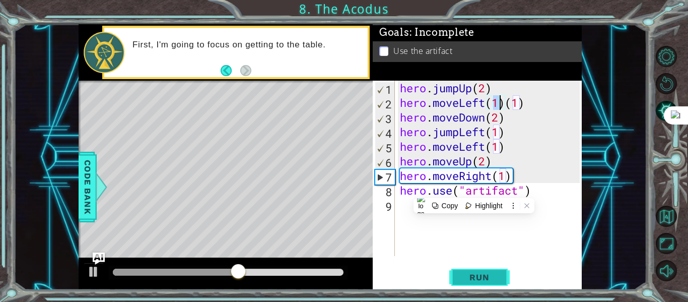
click at [467, 274] on span "Run" at bounding box center [479, 277] width 40 height 10
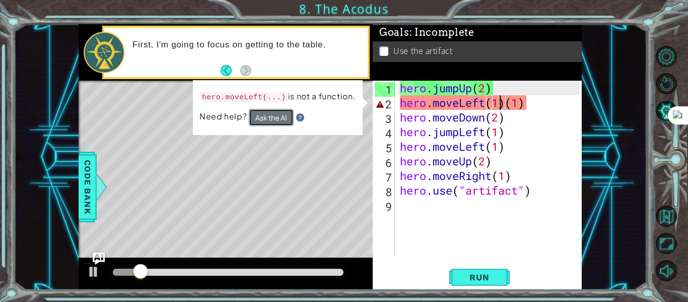
click at [261, 126] on button "Ask the AI" at bounding box center [271, 117] width 45 height 17
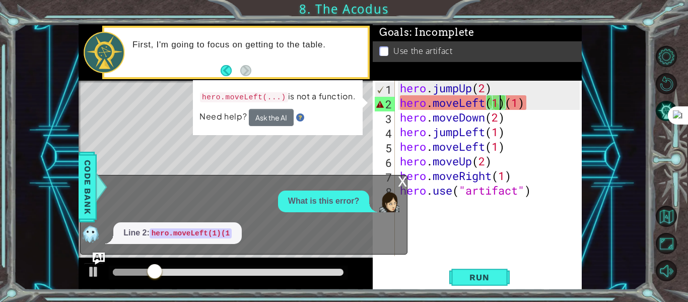
click at [527, 101] on div "hero . jumpUp ( 2 ) hero . moveLeft ( 1 ) ( 1 ) hero . moveDown ( 2 ) hero . ju…" at bounding box center [491, 183] width 187 height 204
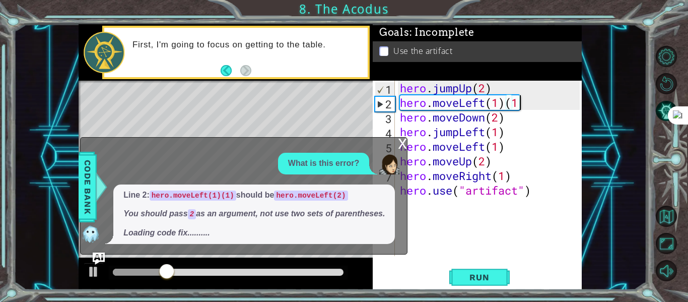
scroll to position [0, 5]
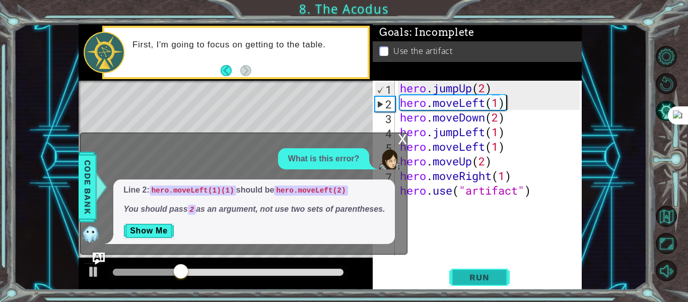
type textarea "hero.moveLeft(1)"
click at [493, 275] on span "Run" at bounding box center [479, 277] width 40 height 10
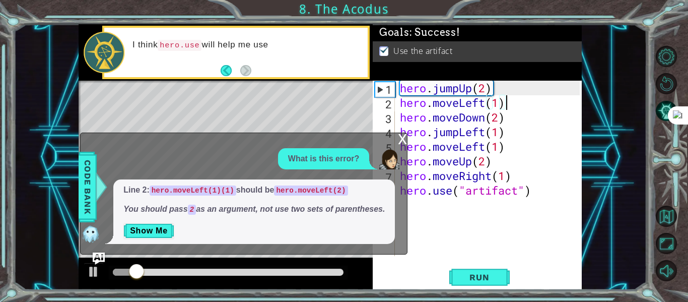
click at [402, 141] on div "x" at bounding box center [402, 138] width 9 height 10
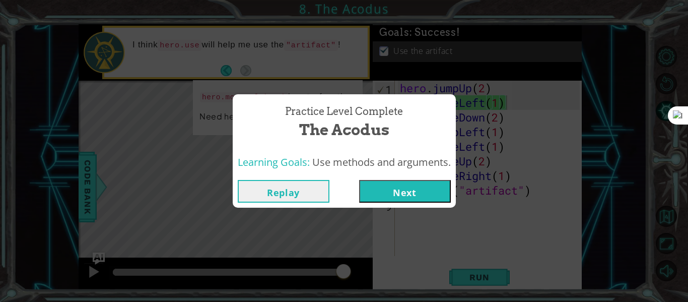
click at [293, 192] on button "Replay" at bounding box center [284, 191] width 92 height 23
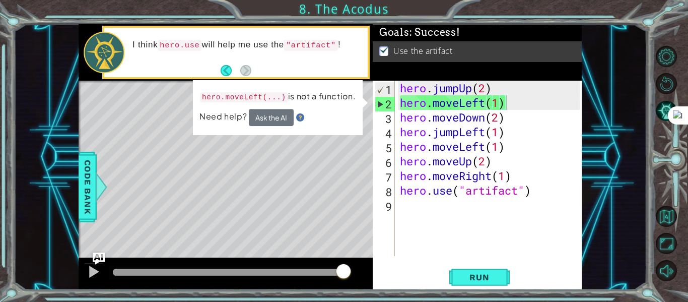
click at [496, 265] on div "hero.moveLeft(1) 1 2 3 4 5 6 7 8 9 hero . jumpUp ( 2 ) hero . moveLeft ( 1 ) he…" at bounding box center [477, 185] width 209 height 209
click at [496, 270] on button "Run" at bounding box center [479, 277] width 60 height 21
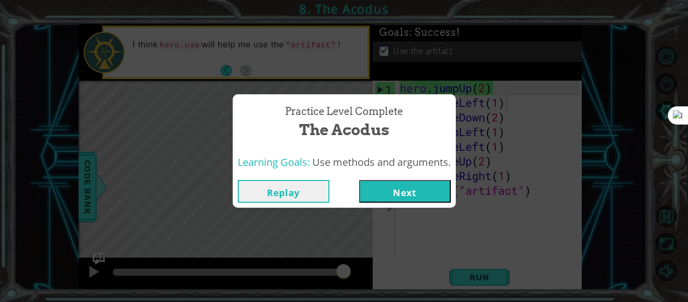
click at [413, 193] on button "Next" at bounding box center [405, 191] width 92 height 23
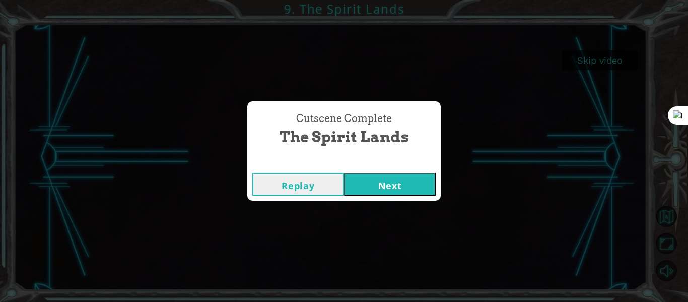
click at [394, 176] on button "Next" at bounding box center [390, 184] width 92 height 23
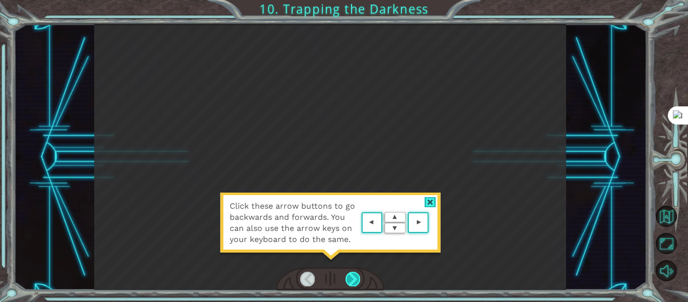
click at [356, 278] on div at bounding box center [353, 278] width 15 height 14
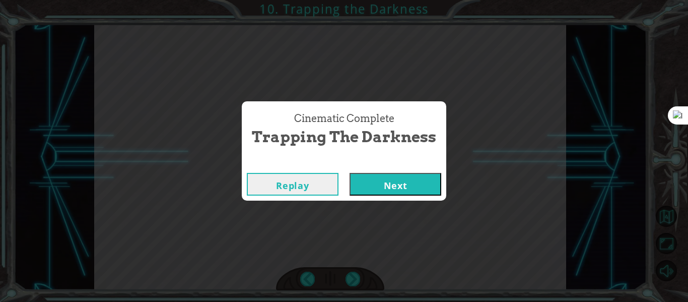
click at [434, 180] on button "Next" at bounding box center [396, 184] width 92 height 23
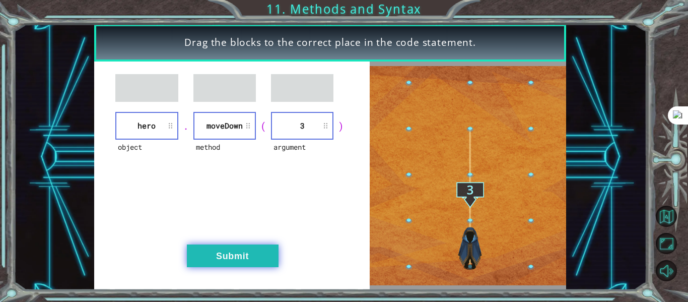
click at [215, 246] on button "Submit" at bounding box center [233, 255] width 92 height 23
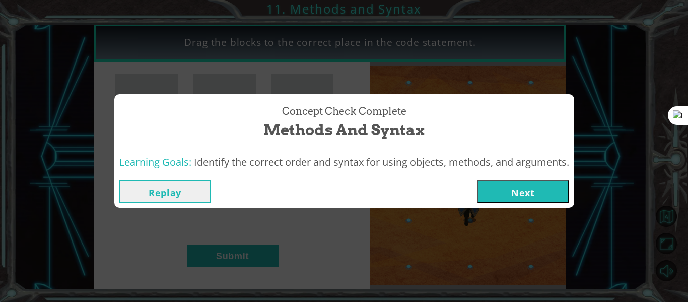
click at [508, 192] on button "Next" at bounding box center [523, 191] width 92 height 23
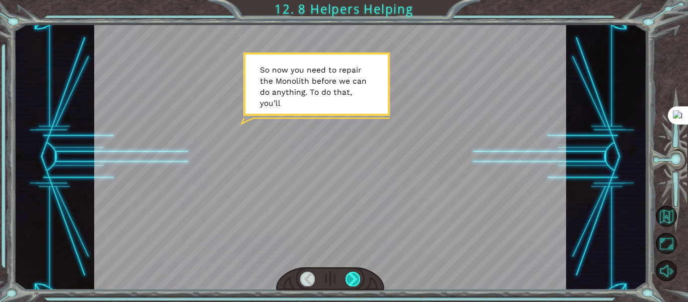
click at [358, 278] on div at bounding box center [353, 278] width 15 height 14
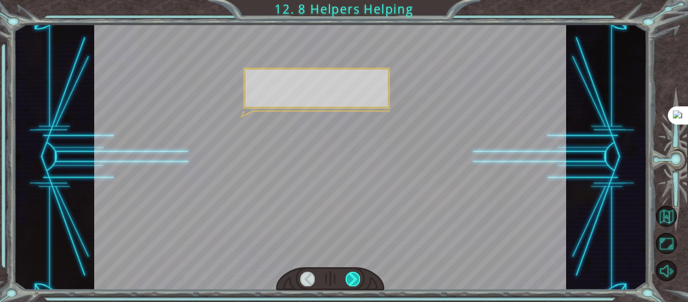
click at [358, 278] on div at bounding box center [353, 278] width 15 height 14
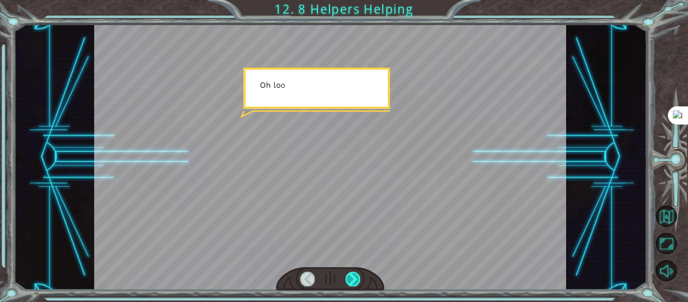
click at [358, 278] on div at bounding box center [353, 278] width 15 height 14
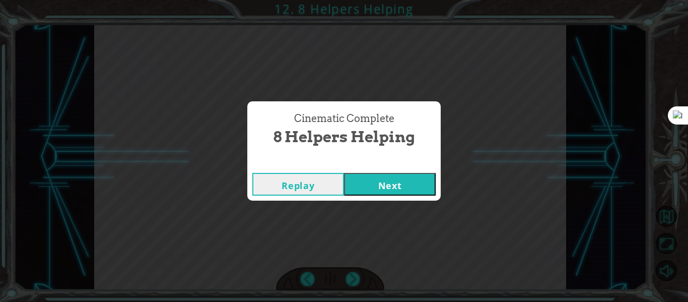
click at [403, 180] on button "Next" at bounding box center [390, 184] width 92 height 23
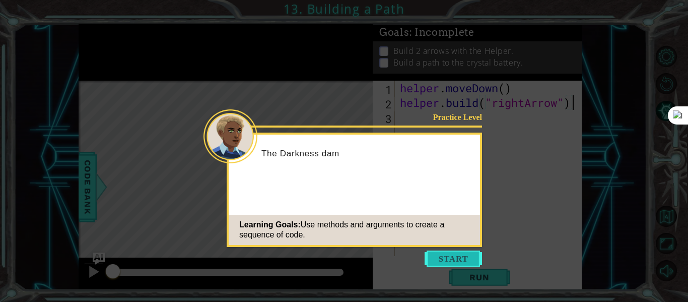
click at [476, 257] on button "Start" at bounding box center [453, 258] width 57 height 16
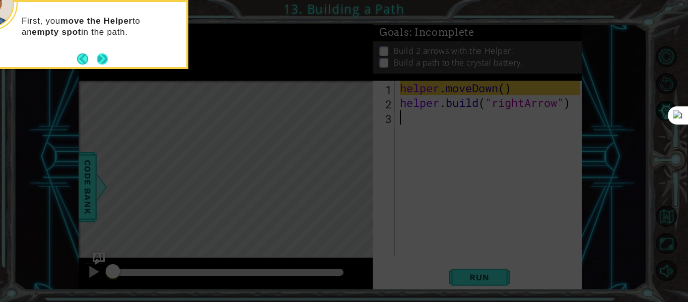
click at [105, 64] on button "Next" at bounding box center [102, 58] width 11 height 11
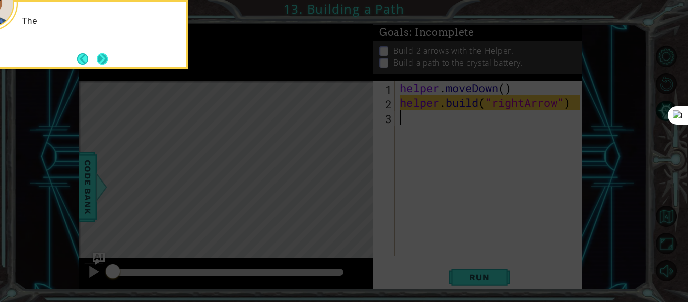
click at [101, 59] on button "Next" at bounding box center [102, 58] width 11 height 11
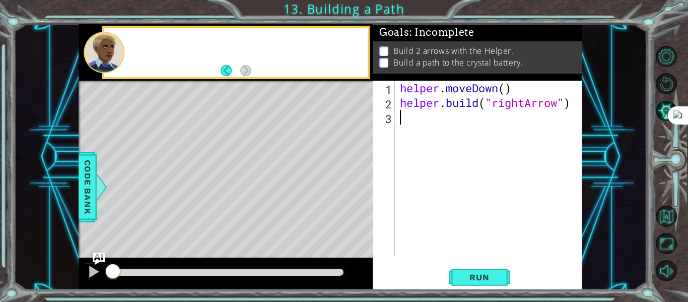
click at [101, 59] on div at bounding box center [104, 52] width 41 height 41
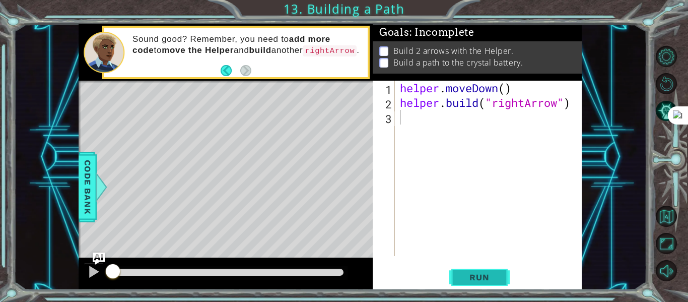
click at [486, 273] on span "Run" at bounding box center [479, 277] width 40 height 10
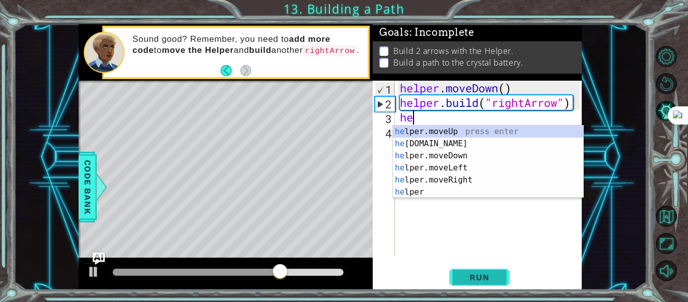
scroll to position [0, 1]
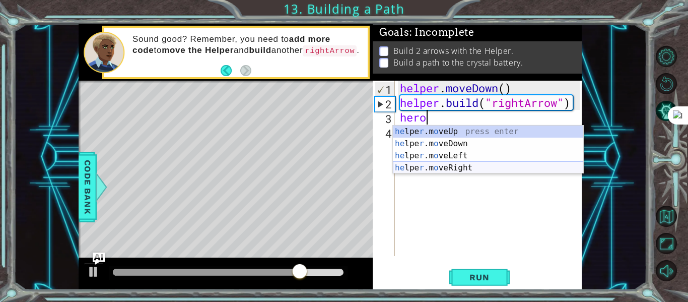
click at [472, 166] on div "he lpe r .m o veUp press enter he lpe r .m o veDown press enter he lpe r .m o v…" at bounding box center [488, 161] width 190 height 73
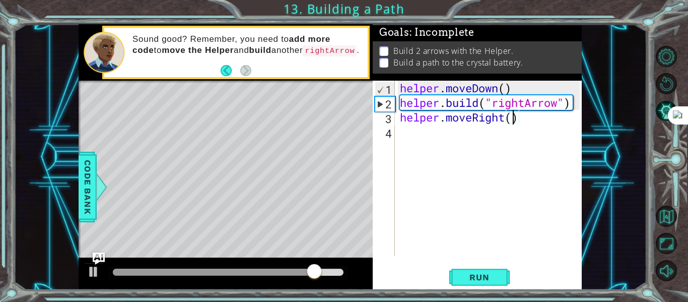
scroll to position [0, 5]
type textarea "helper.moveRight(3)"
click at [512, 127] on div "helper . moveDown ( ) helper . build ( "rightArrow" ) helper . moveRight ( 3 )" at bounding box center [491, 183] width 187 height 204
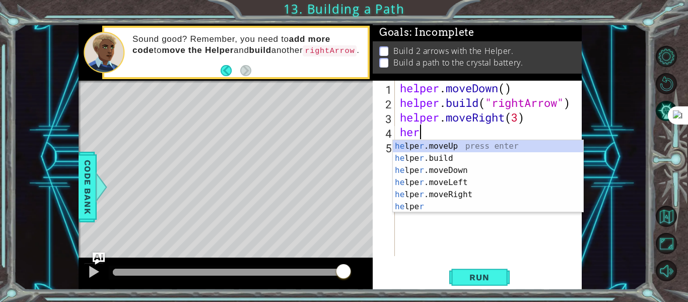
scroll to position [0, 0]
type textarea "h"
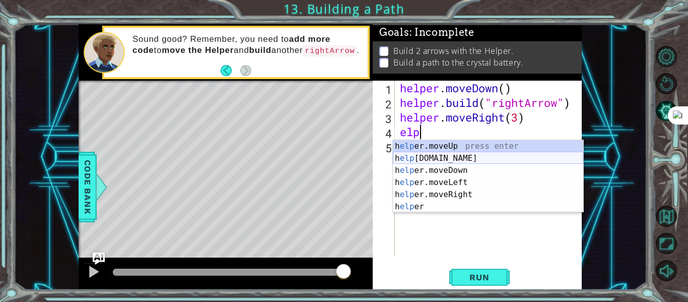
click at [451, 155] on div "h elp er.moveUp press enter h elp [DOMAIN_NAME] press enter h elp er.moveDown p…" at bounding box center [488, 188] width 190 height 97
type textarea "[DOMAIN_NAME]("rightArrow")"
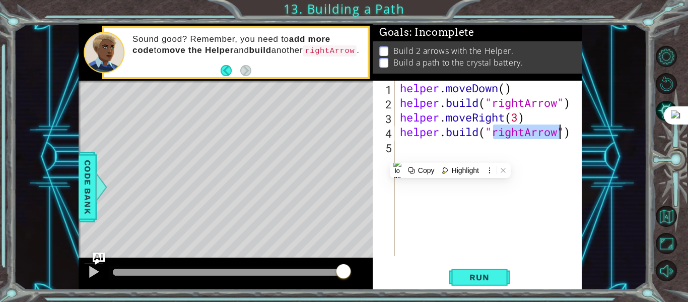
click at [511, 243] on div "helper . moveDown ( ) helper . build ( "rightArrow" ) helper . moveRight ( 3 ) …" at bounding box center [491, 183] width 187 height 204
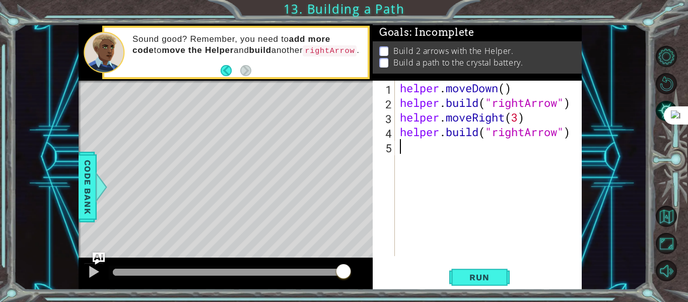
scroll to position [0, 0]
click at [479, 284] on button "Run" at bounding box center [479, 277] width 60 height 21
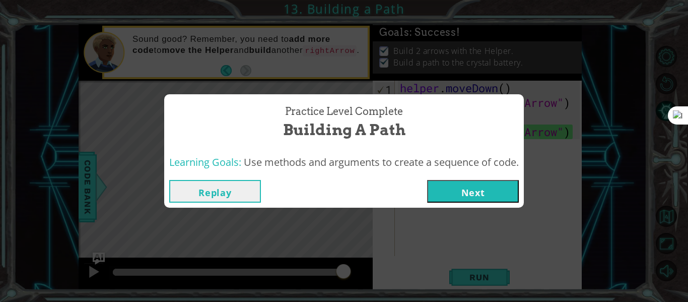
click at [448, 195] on button "Next" at bounding box center [473, 191] width 92 height 23
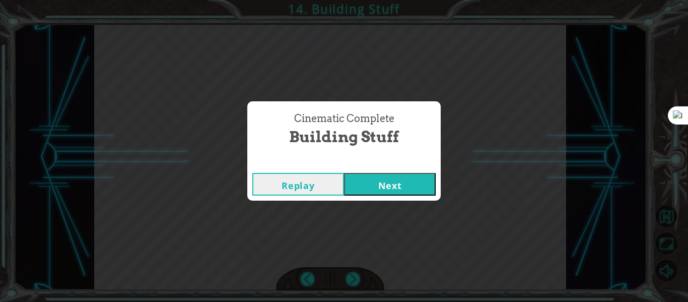
click at [425, 173] on button "Next" at bounding box center [390, 184] width 92 height 23
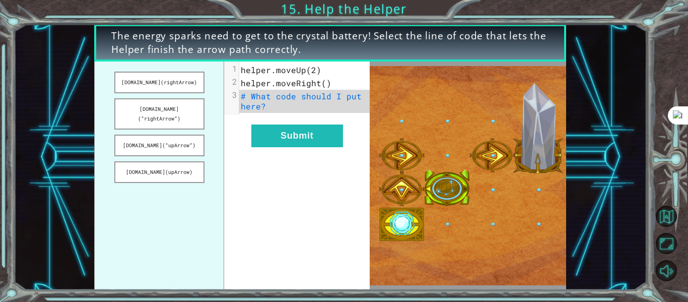
drag, startPoint x: 184, startPoint y: 103, endPoint x: 285, endPoint y: 99, distance: 100.8
click at [285, 99] on div "[DOMAIN_NAME](rightArrow) [DOMAIN_NAME](“rightArrow”) [DOMAIN_NAME](“upArrow”) …" at bounding box center [231, 175] width 275 height 228
click at [155, 103] on button "[DOMAIN_NAME](“rightArrow”)" at bounding box center [159, 113] width 90 height 31
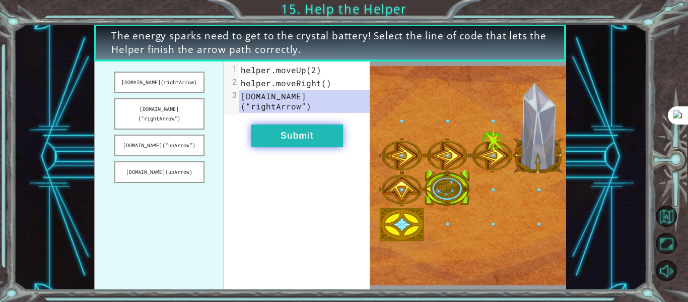
click at [294, 124] on button "Submit" at bounding box center [297, 135] width 92 height 23
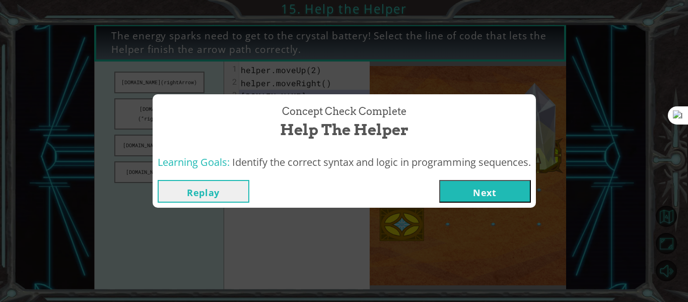
click at [501, 190] on button "Next" at bounding box center [485, 191] width 92 height 23
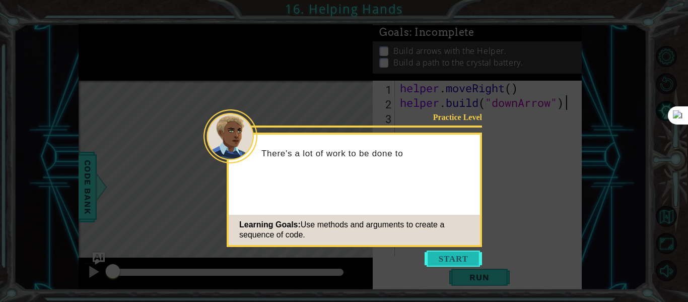
click at [467, 252] on button "Start" at bounding box center [453, 258] width 57 height 16
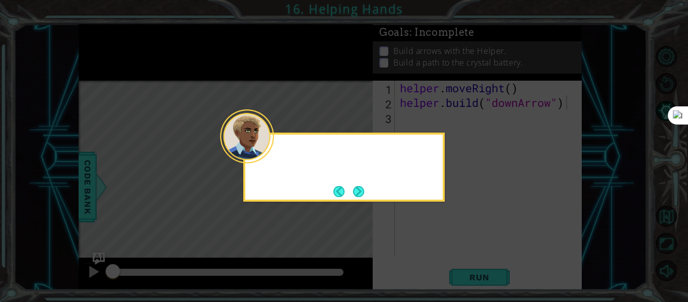
click at [468, 254] on icon at bounding box center [344, 151] width 688 height 302
click at [358, 188] on button "Next" at bounding box center [358, 191] width 11 height 11
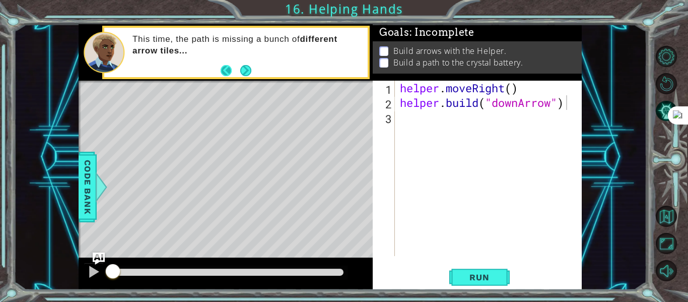
click at [240, 68] on button "Next" at bounding box center [245, 70] width 11 height 11
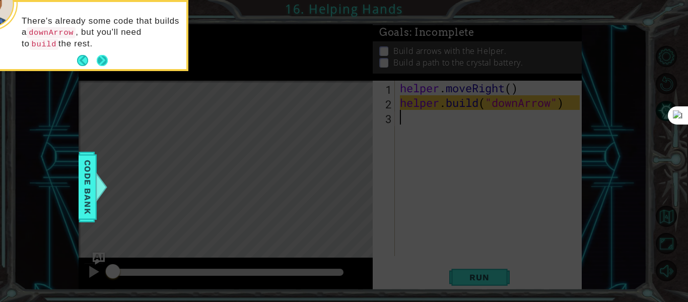
click at [106, 66] on button "Next" at bounding box center [102, 60] width 11 height 11
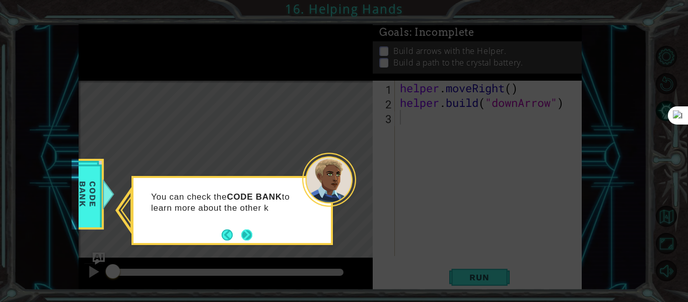
click at [247, 236] on button "Next" at bounding box center [246, 234] width 11 height 11
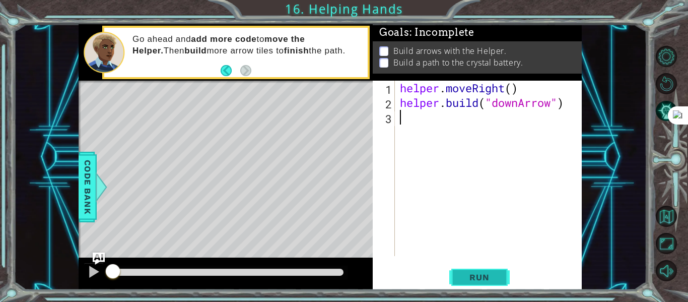
click at [456, 272] on button "Run" at bounding box center [479, 277] width 60 height 21
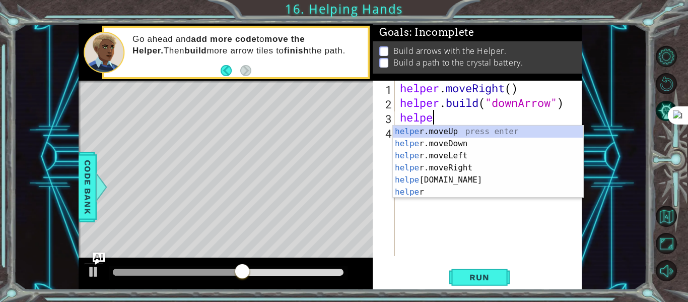
scroll to position [0, 2]
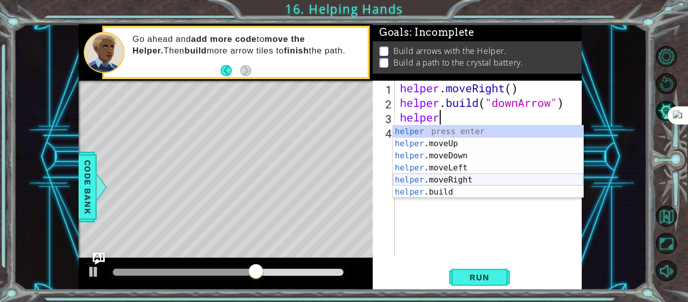
click at [483, 174] on div "helper press enter helper .moveUp press enter helper .moveDown press enter help…" at bounding box center [488, 173] width 190 height 97
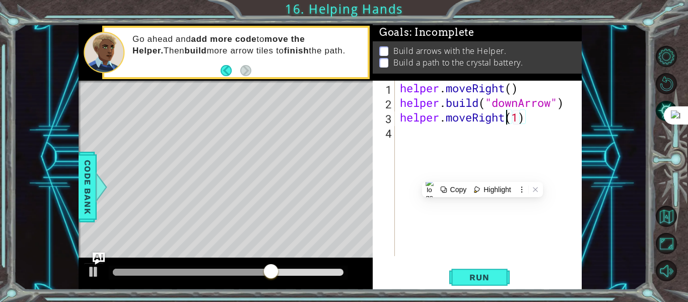
click at [504, 121] on div "helper . moveRight ( ) helper . build ( "downArrow" ) helper . moveRight ( 1 )" at bounding box center [491, 183] width 187 height 204
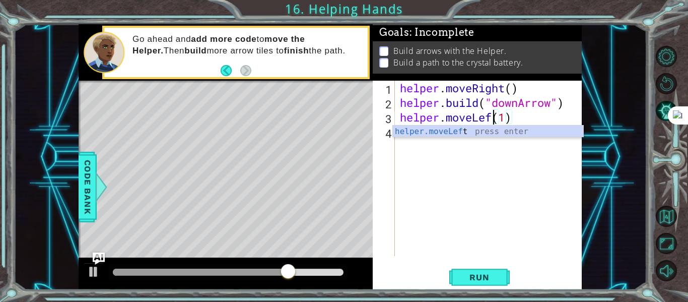
scroll to position [0, 5]
click at [505, 132] on div "helper.moveLeft press enter" at bounding box center [488, 143] width 190 height 36
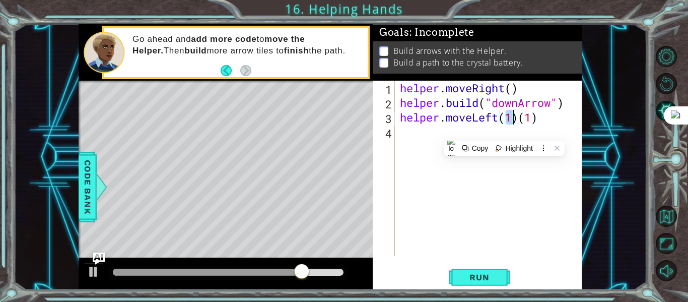
click at [547, 118] on div "helper . moveRight ( ) helper . build ( "downArrow" ) helper . moveLeft ( 1 ) (…" at bounding box center [491, 183] width 187 height 204
type textarea "helper.moveLeft(1)"
click at [543, 139] on div "helper . moveRight ( ) helper . build ( "downArrow" ) helper . moveLeft ( 1 )" at bounding box center [491, 183] width 187 height 204
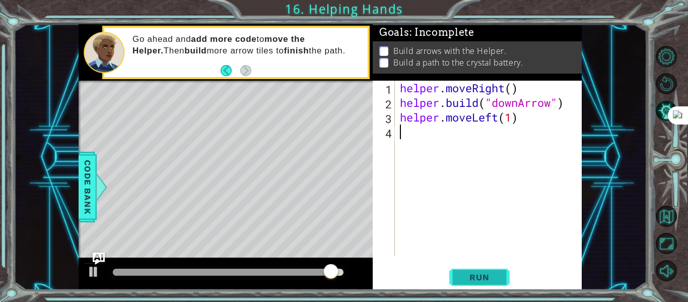
click at [468, 281] on span "Run" at bounding box center [479, 277] width 40 height 10
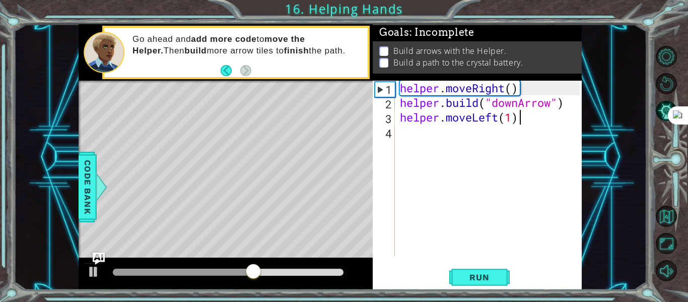
click at [529, 115] on div "helper . moveRight ( ) helper . build ( "downArrow" ) helper . moveLeft ( 1 )" at bounding box center [491, 183] width 187 height 204
type textarea "helper.moveLeft(1)"
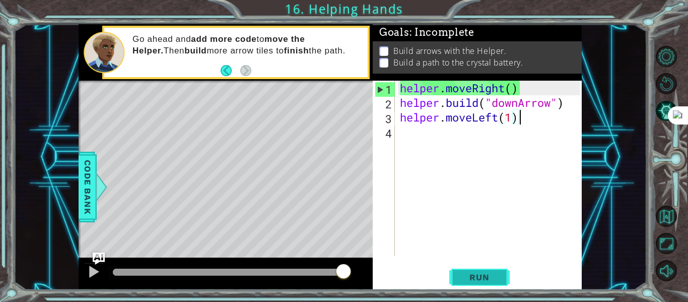
click at [493, 282] on button "Run" at bounding box center [479, 277] width 60 height 21
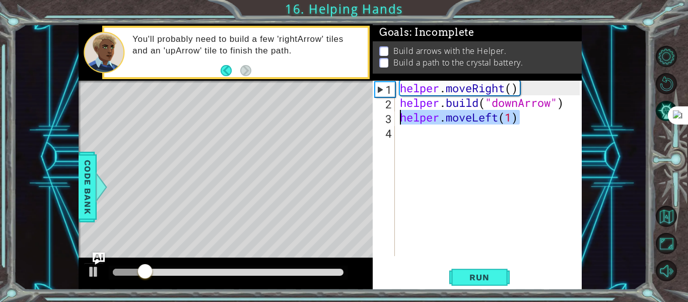
drag, startPoint x: 521, startPoint y: 118, endPoint x: 402, endPoint y: 124, distance: 119.0
click at [402, 124] on div "helper . moveRight ( ) helper . build ( "downArrow" ) helper . moveLeft ( 1 )" at bounding box center [491, 183] width 187 height 204
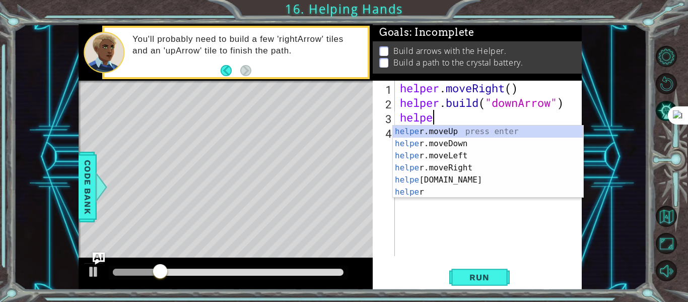
scroll to position [0, 2]
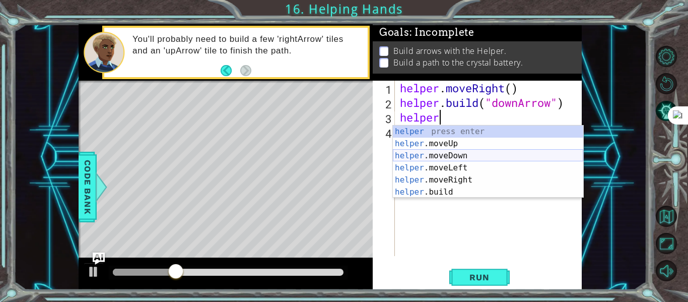
click at [466, 154] on div "helper press enter helper .moveUp press enter helper .moveDown press enter help…" at bounding box center [488, 173] width 190 height 97
type textarea "helper.moveDown(1)"
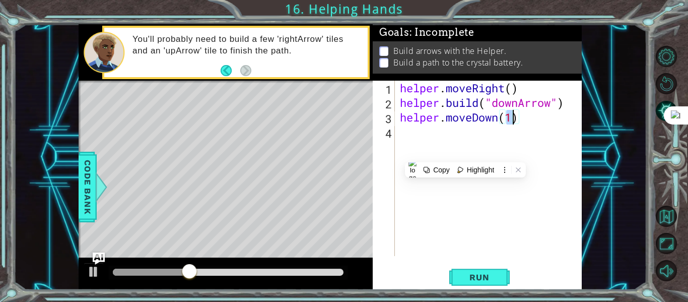
click at [511, 135] on div "helper . moveRight ( ) helper . build ( "downArrow" ) helper . moveDown ( 1 )" at bounding box center [491, 183] width 187 height 204
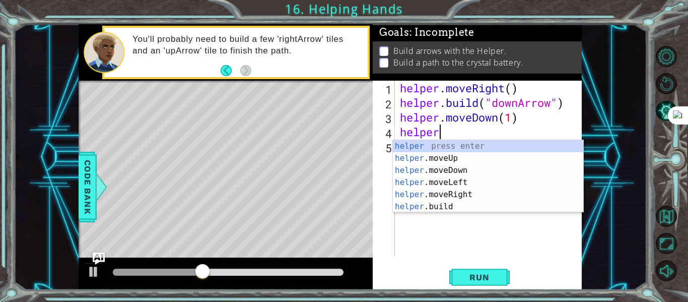
scroll to position [0, 2]
click at [467, 204] on div "helper press enter helper .moveUp press enter helper .moveDown press enter help…" at bounding box center [488, 188] width 190 height 97
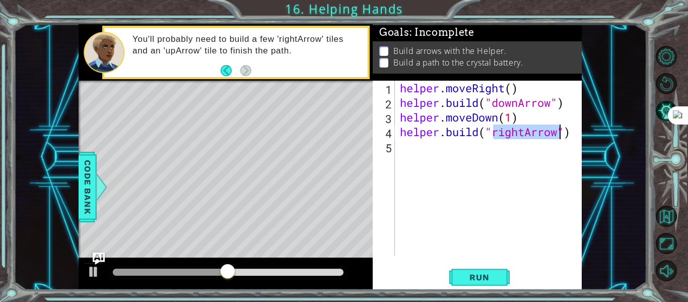
type textarea "[DOMAIN_NAME]("rightArrow")"
click at [527, 149] on div "helper . moveRight ( ) helper . build ( "downArrow" ) helper . moveDown ( 1 ) h…" at bounding box center [491, 183] width 187 height 204
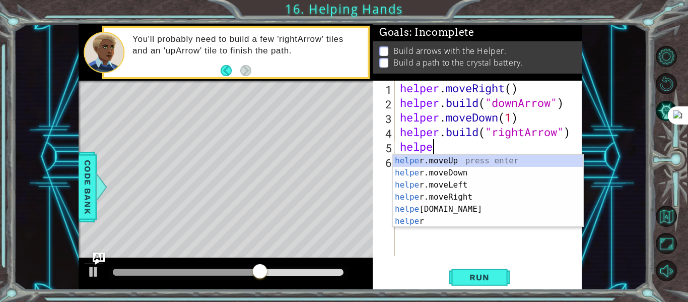
scroll to position [0, 1]
click at [473, 194] on div "helpe [PERSON_NAME]moveUp press enter helpe [PERSON_NAME]moveDown press enter h…" at bounding box center [488, 203] width 190 height 97
type textarea "helper.moveRight(1)"
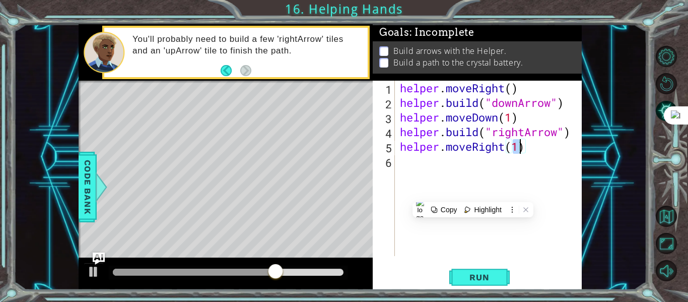
click at [474, 162] on div "helper . moveRight ( ) helper . build ( "downArrow" ) helper . moveDown ( 1 ) h…" at bounding box center [491, 183] width 187 height 204
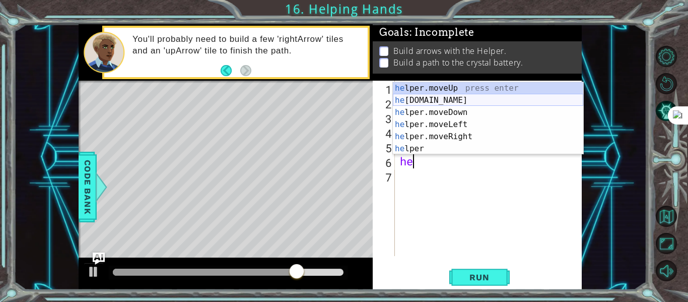
click at [404, 101] on div "he lper.moveUp press enter he [DOMAIN_NAME] press enter he lper.moveDown press …" at bounding box center [488, 130] width 190 height 97
type textarea "[DOMAIN_NAME]("rightArrow")"
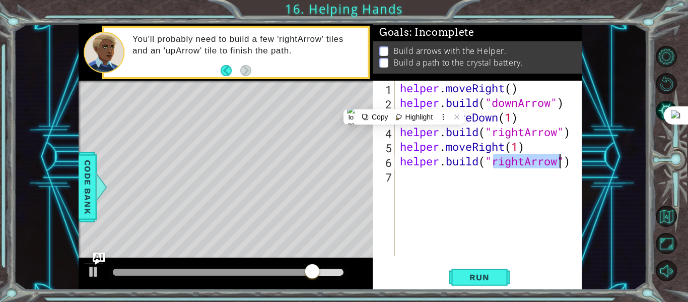
click at [528, 195] on div "helper . moveRight ( ) helper . build ( "downArrow" ) helper . moveDown ( 1 ) h…" at bounding box center [491, 183] width 187 height 204
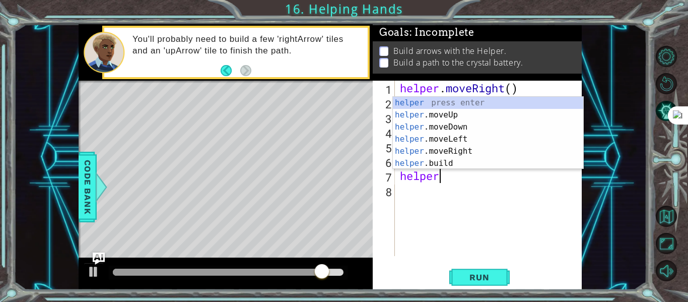
scroll to position [0, 2]
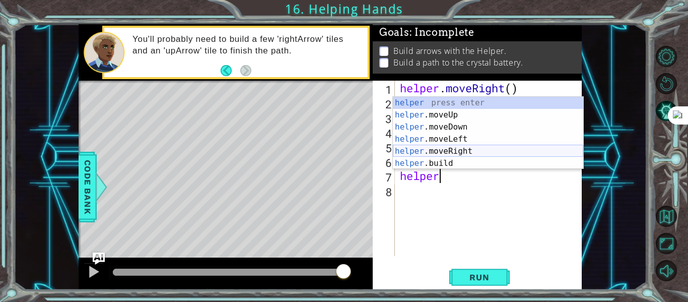
click at [458, 147] on div "helper press enter helper .moveUp press enter helper .moveDown press enter help…" at bounding box center [488, 145] width 190 height 97
type textarea "helper.moveRight(1)"
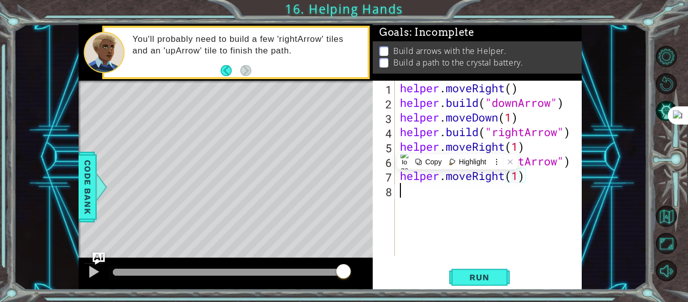
click at [427, 205] on div "helper . moveRight ( ) helper . build ( "downArrow" ) helper . moveDown ( 1 ) h…" at bounding box center [491, 183] width 187 height 204
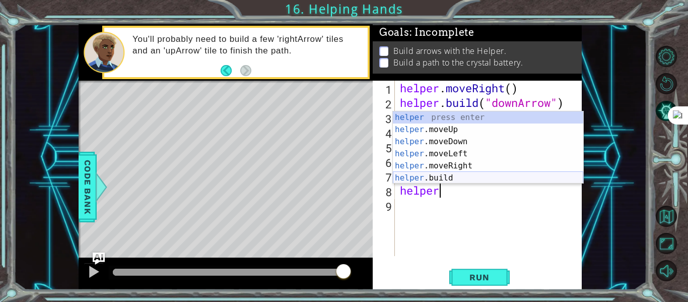
click at [461, 179] on div "helper press enter helper .moveUp press enter helper .moveDown press enter help…" at bounding box center [488, 159] width 190 height 97
type textarea "[DOMAIN_NAME]("rightArrow")"
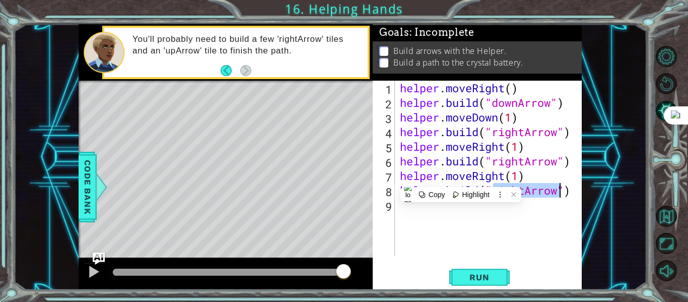
click at [492, 211] on div "helper . moveRight ( ) helper . build ( "downArrow" ) helper . moveDown ( 1 ) h…" at bounding box center [491, 183] width 187 height 204
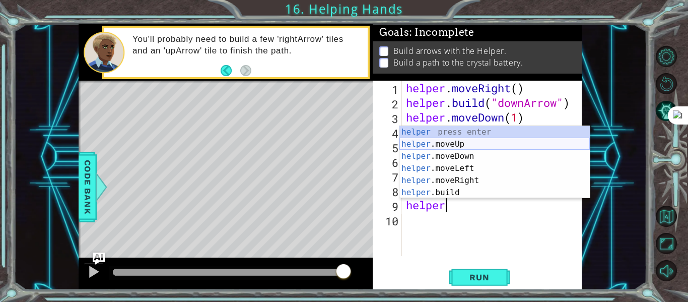
click at [467, 145] on div "helper press enter helper .moveUp press enter helper .moveDown press enter help…" at bounding box center [494, 174] width 190 height 97
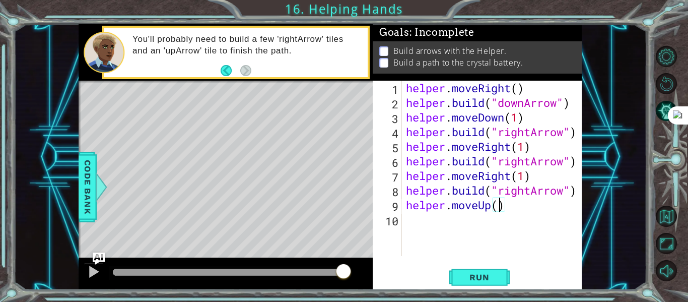
scroll to position [0, 5]
click at [492, 270] on button "Run" at bounding box center [479, 277] width 60 height 21
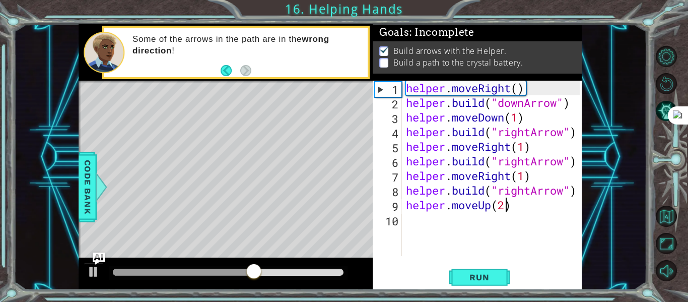
click at [513, 174] on div "helper . moveRight ( ) helper . build ( "downArrow" ) helper . moveDown ( 1 ) h…" at bounding box center [494, 183] width 181 height 204
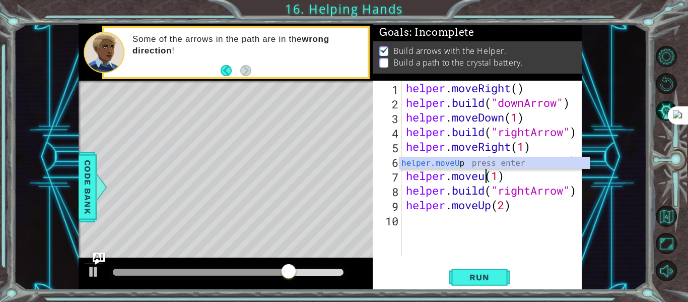
scroll to position [0, 4]
click at [494, 161] on div "helper.moveU p press enter" at bounding box center [494, 175] width 190 height 36
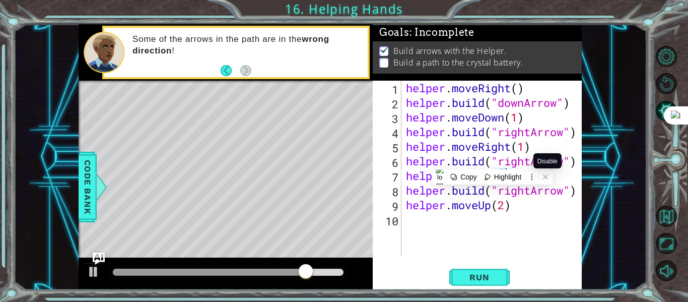
click at [546, 152] on div "helper . moveRight ( ) helper . build ( "downArrow" ) helper . moveDown ( 1 ) h…" at bounding box center [494, 183] width 181 height 204
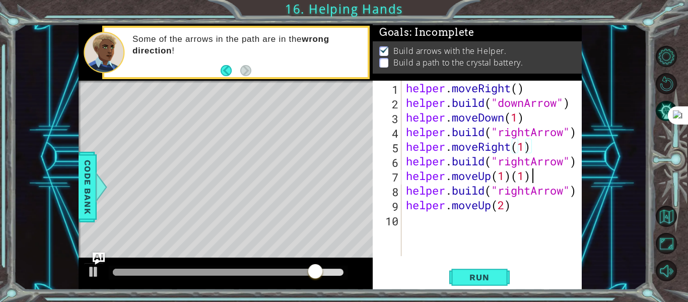
click at [545, 177] on div "helper . moveRight ( ) helper . build ( "downArrow" ) helper . moveDown ( 1 ) h…" at bounding box center [494, 183] width 181 height 204
click at [497, 273] on span "Run" at bounding box center [479, 277] width 40 height 10
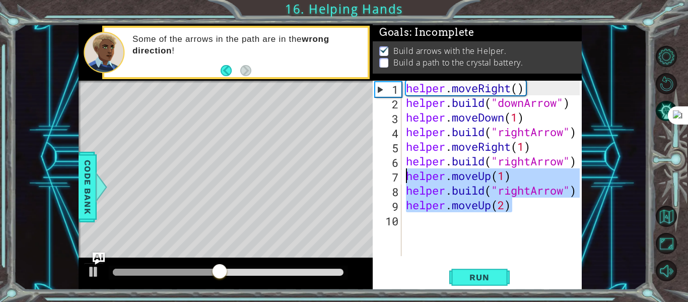
drag, startPoint x: 519, startPoint y: 209, endPoint x: 396, endPoint y: 180, distance: 126.3
click at [396, 180] on div "helper.moveUp(1) 1 2 3 4 5 6 7 8 9 10 helper . moveRight ( ) helper . build ( "…" at bounding box center [476, 168] width 207 height 175
type textarea "helper.moveUp(1) [DOMAIN_NAME]("rightArrow")"
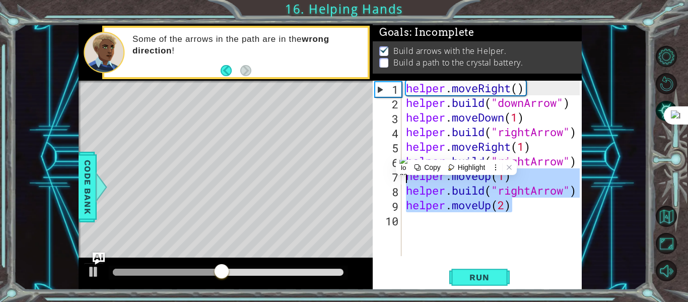
scroll to position [0, 0]
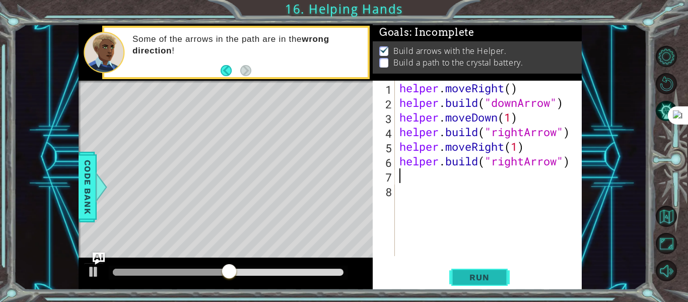
click at [469, 278] on span "Run" at bounding box center [479, 277] width 40 height 10
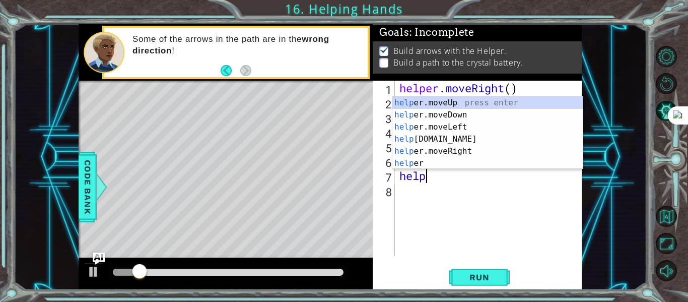
scroll to position [0, 2]
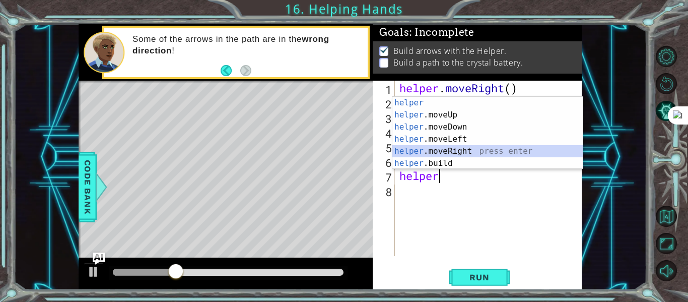
click at [436, 150] on div "helper press enter helper .moveUp press enter helper .moveDown press enter help…" at bounding box center [487, 145] width 190 height 97
type textarea "helper.moveRight(1)"
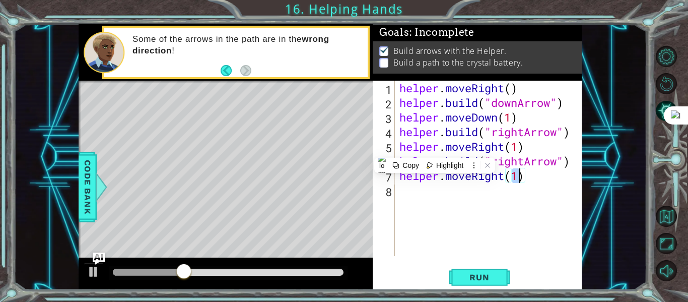
click at [479, 195] on div "helper . moveRight ( ) helper . build ( "downArrow" ) helper . moveDown ( 1 ) h…" at bounding box center [490, 183] width 187 height 204
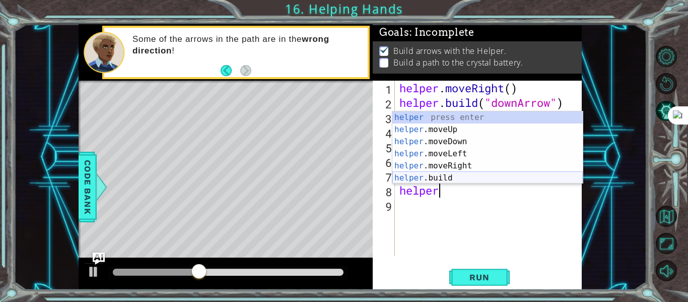
click at [460, 181] on div "helper press enter helper .moveUp press enter helper .moveDown press enter help…" at bounding box center [487, 159] width 190 height 97
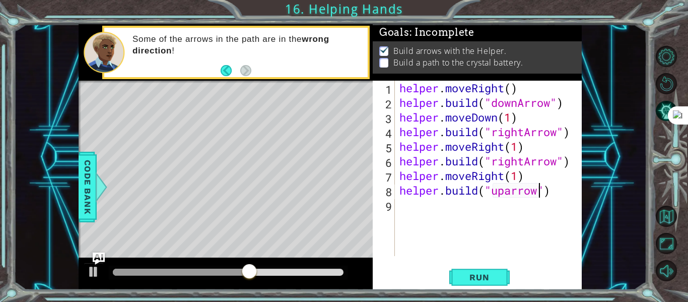
scroll to position [0, 7]
click at [513, 192] on div "helper . moveRight ( ) helper . build ( "downArrow" ) helper . moveDown ( 1 ) h…" at bounding box center [490, 183] width 187 height 204
type textarea "[DOMAIN_NAME]("upArrow")"
click at [494, 205] on div "helper . moveRight ( ) helper . build ( "downArrow" ) helper . moveDown ( 1 ) h…" at bounding box center [490, 183] width 187 height 204
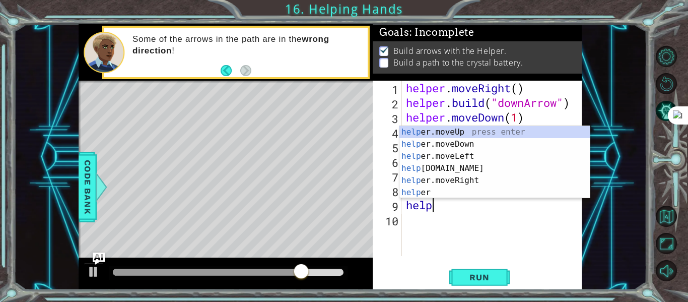
scroll to position [0, 1]
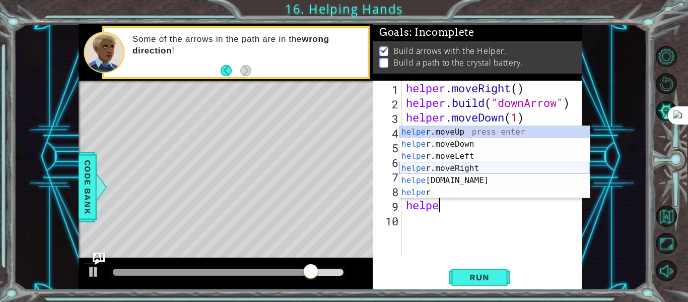
click at [471, 168] on div "helpe [PERSON_NAME]moveUp press enter helpe [PERSON_NAME]moveDown press enter h…" at bounding box center [494, 174] width 190 height 97
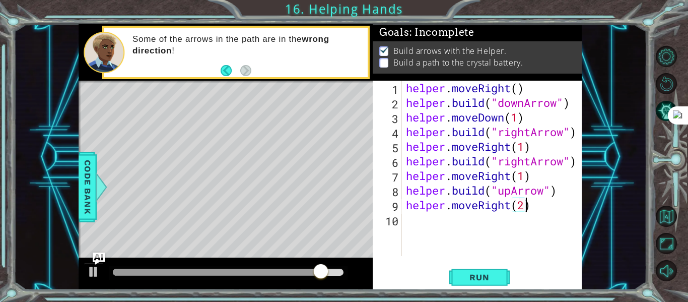
scroll to position [0, 5]
click at [505, 206] on div "helper . moveRight ( ) helper . build ( "downArrow" ) helper . moveDown ( 1 ) h…" at bounding box center [494, 183] width 181 height 204
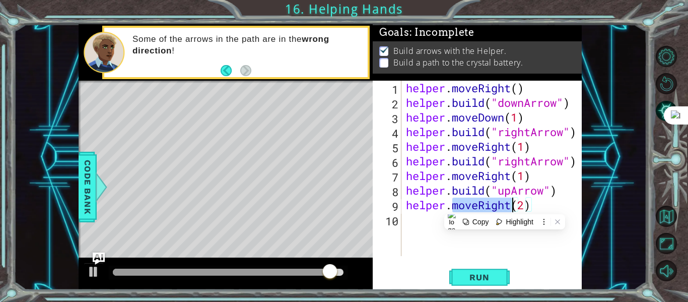
scroll to position [0, 3]
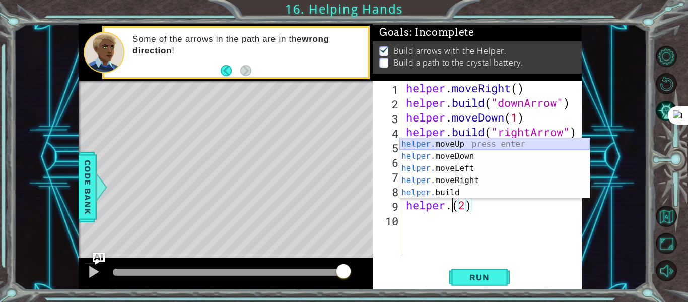
click at [479, 140] on div "helper. moveUp press enter helper. moveDown press enter helper. moveLeft press …" at bounding box center [494, 180] width 190 height 85
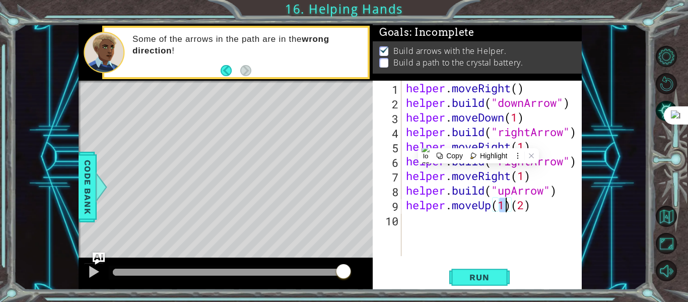
click at [512, 210] on div "helper . moveRight ( ) helper . build ( "downArrow" ) helper . moveDown ( 1 ) h…" at bounding box center [494, 183] width 181 height 204
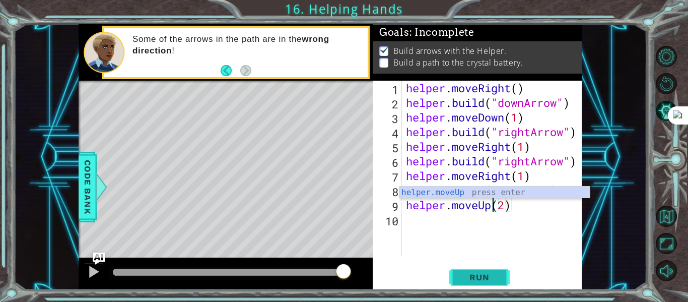
type textarea "helper.moveUp(2)"
click at [490, 280] on span "Run" at bounding box center [479, 277] width 40 height 10
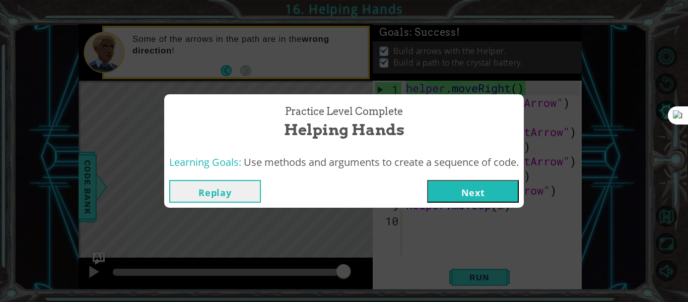
click at [497, 193] on button "Next" at bounding box center [473, 191] width 92 height 23
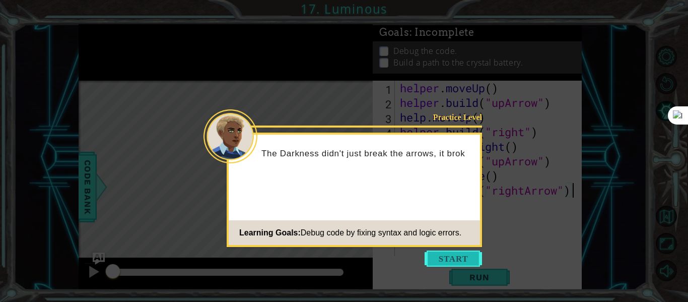
click at [445, 258] on button "Start" at bounding box center [453, 258] width 57 height 16
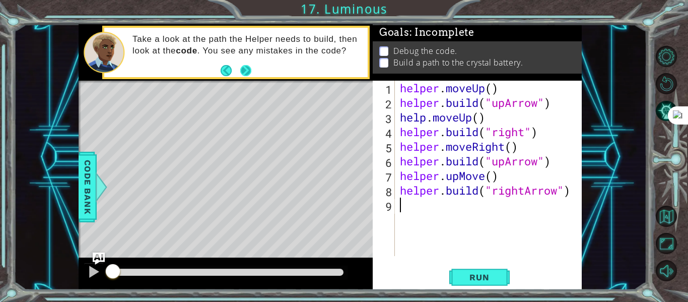
click at [244, 73] on button "Next" at bounding box center [245, 69] width 11 height 11
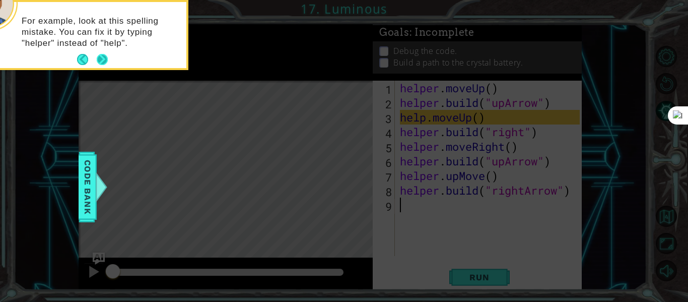
click at [103, 60] on button "Next" at bounding box center [102, 59] width 11 height 11
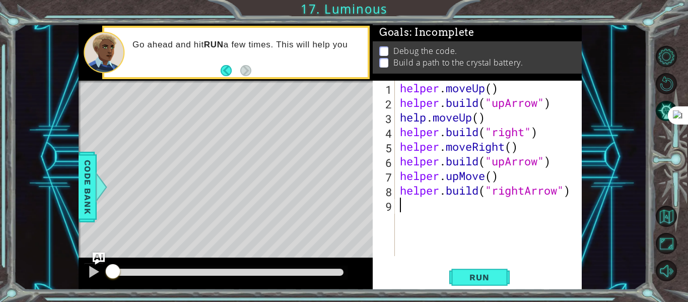
click at [427, 116] on div "helper . moveUp ( ) helper . build ( "upArrow" ) help . moveUp ( ) helper . bui…" at bounding box center [491, 183] width 187 height 204
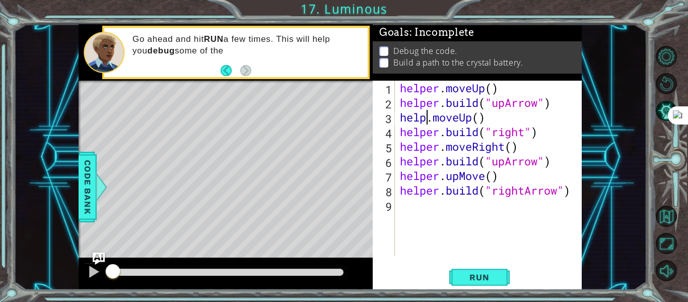
scroll to position [0, 2]
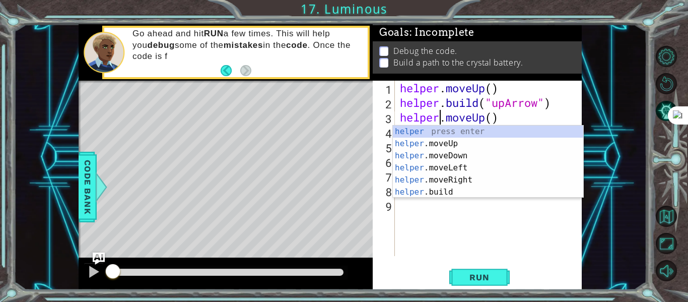
click at [460, 259] on div "helper.moveUp() 1 2 3 4 5 6 7 8 9 helper . moveUp ( ) helper . build ( "upArrow…" at bounding box center [477, 185] width 209 height 209
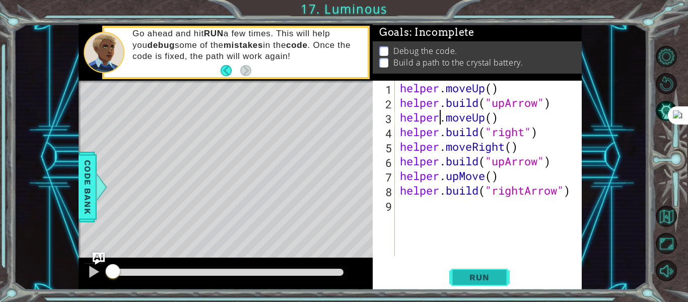
click at [484, 279] on span "Run" at bounding box center [479, 277] width 40 height 10
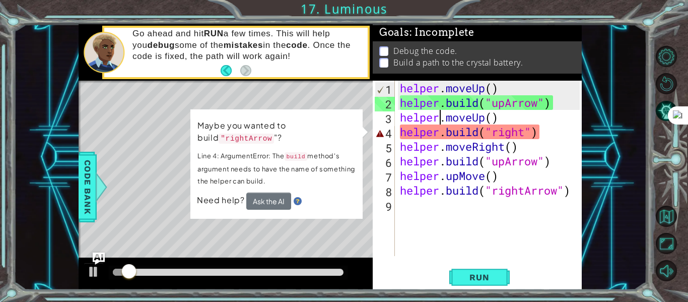
click at [457, 176] on div "helper . moveUp ( ) helper . build ( "upArrow" ) helper . moveUp ( ) helper . b…" at bounding box center [491, 183] width 187 height 204
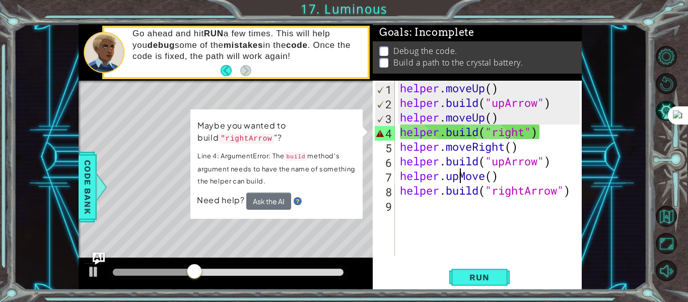
click at [302, 228] on div "Level Map" at bounding box center [311, 229] width 465 height 297
click at [329, 117] on div "Maybe you wanted to build "rightArrow "? Line 4: ArgumentError: The build metho…" at bounding box center [277, 163] width 174 height 111
click at [327, 83] on div at bounding box center [226, 82] width 294 height 3
click at [492, 270] on button "Run" at bounding box center [479, 277] width 60 height 21
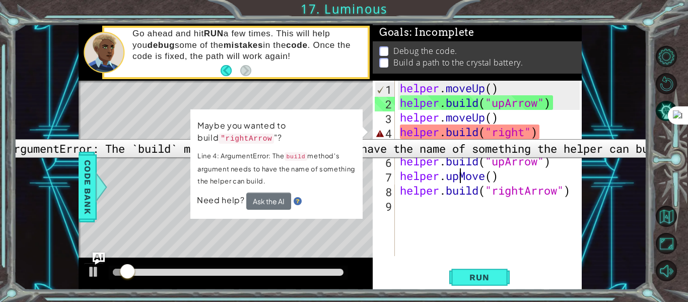
click at [387, 131] on div "4" at bounding box center [385, 133] width 20 height 15
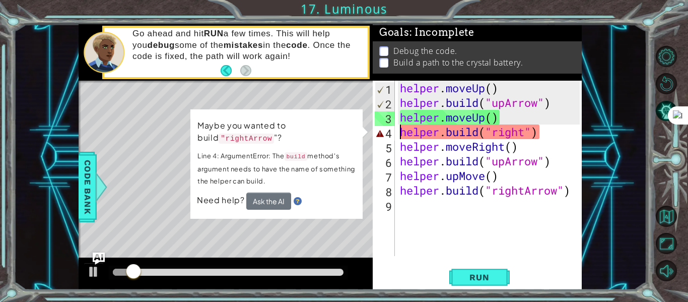
click at [426, 126] on div "helper . moveUp ( ) helper . build ( "upArrow" ) helper . moveUp ( ) helper . b…" at bounding box center [491, 183] width 187 height 204
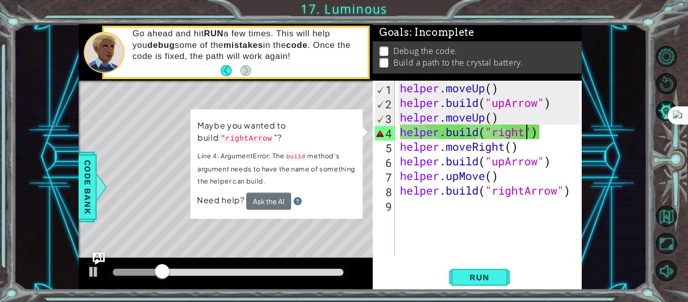
click at [526, 129] on div "helper . moveUp ( ) helper . build ( "upArrow" ) helper . moveUp ( ) helper . b…" at bounding box center [491, 183] width 187 height 204
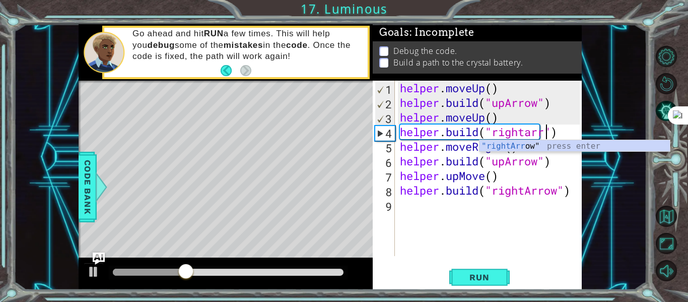
type textarea "[DOMAIN_NAME]("rightarrow")"
click at [540, 220] on div "helper . moveUp ( ) helper . build ( "upArrow" ) helper . moveUp ( ) helper . b…" at bounding box center [491, 183] width 187 height 204
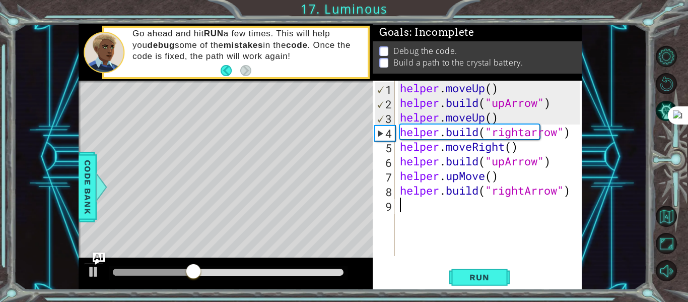
scroll to position [0, 0]
click at [466, 275] on span "Run" at bounding box center [479, 277] width 40 height 10
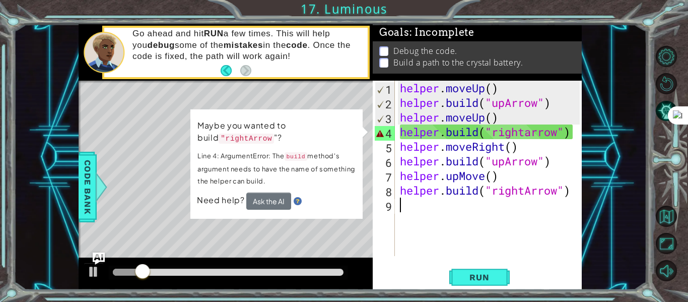
click at [530, 130] on div "helper . moveUp ( ) helper . build ( "upArrow" ) helper . moveUp ( ) helper . b…" at bounding box center [491, 183] width 187 height 204
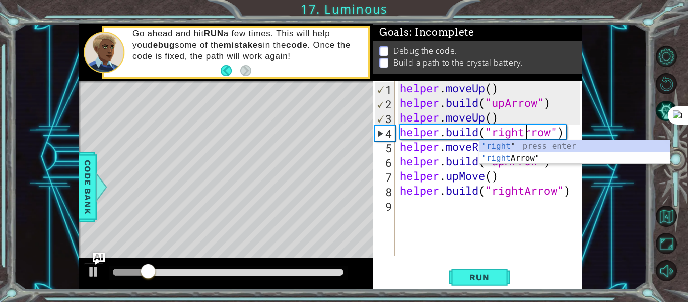
scroll to position [0, 7]
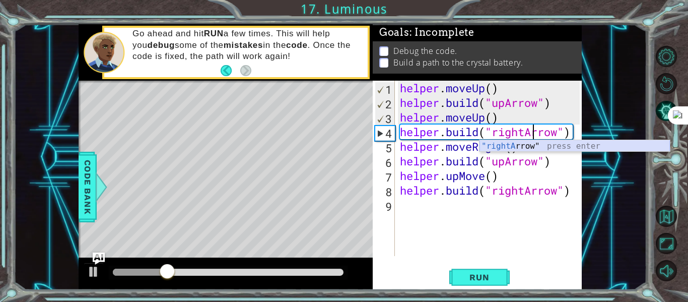
click at [527, 148] on div ""rightA rrow" press enter" at bounding box center [574, 158] width 190 height 36
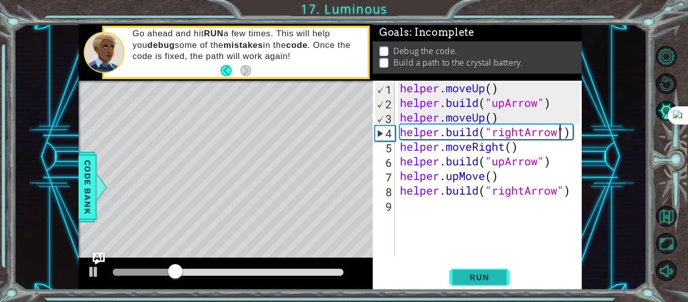
click at [498, 271] on button "Run" at bounding box center [479, 277] width 60 height 21
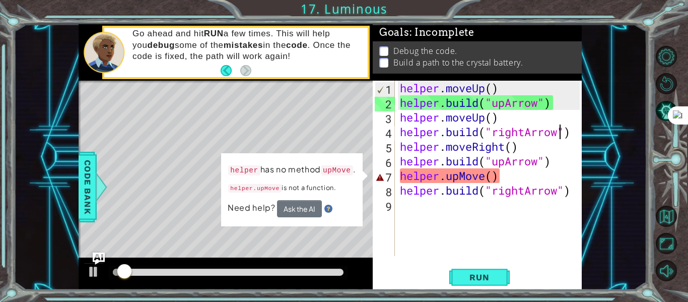
click at [461, 194] on div "helper . moveUp ( ) helper . build ( "upArrow" ) helper . moveUp ( ) helper . b…" at bounding box center [491, 183] width 187 height 204
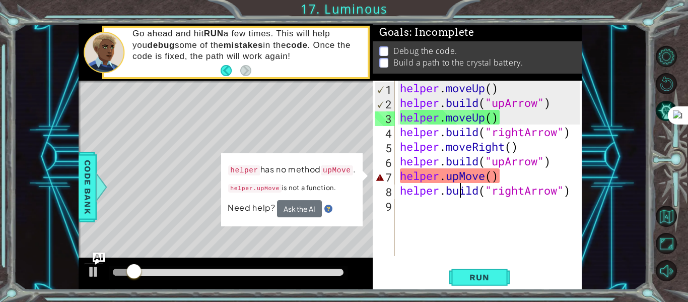
click at [460, 176] on div "helper . moveUp ( ) helper . build ( "upArrow" ) helper . moveUp ( ) helper . b…" at bounding box center [491, 183] width 187 height 204
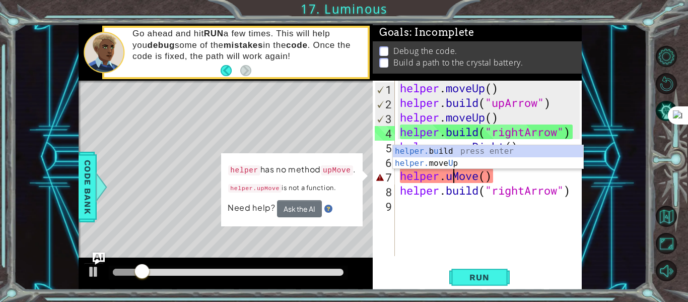
scroll to position [0, 4]
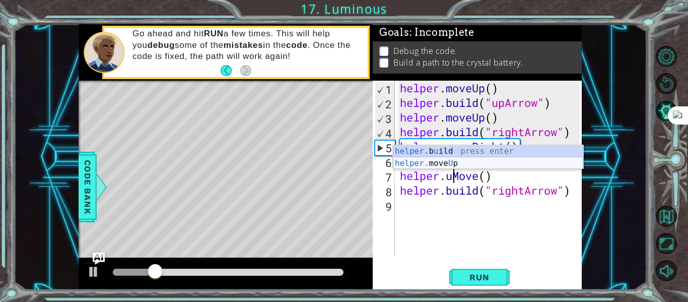
click at [444, 161] on div "helper. b u ild press enter helper. move U p press enter" at bounding box center [488, 169] width 190 height 48
type textarea "helper.moveUp(1)"
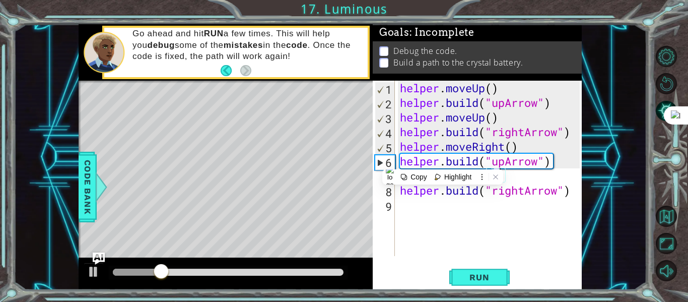
click at [520, 200] on div "helper . moveUp ( ) helper . build ( "upArrow" ) helper . moveUp ( ) helper . b…" at bounding box center [491, 183] width 187 height 204
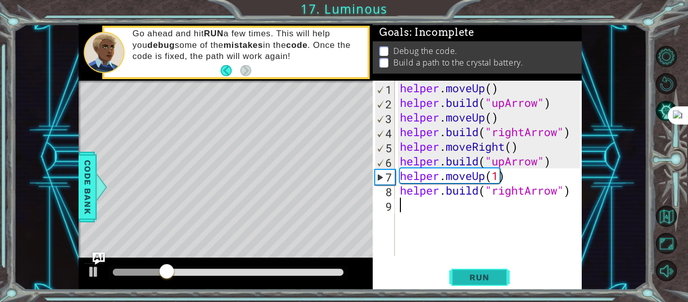
click at [458, 269] on button "Run" at bounding box center [479, 277] width 60 height 21
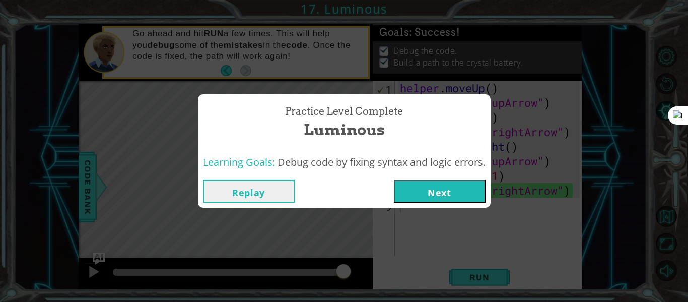
click at [442, 206] on div "Replay Next" at bounding box center [344, 191] width 293 height 33
click at [434, 196] on button "Next" at bounding box center [440, 191] width 92 height 23
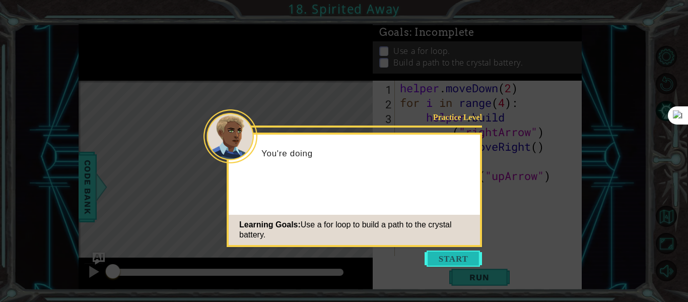
click at [431, 256] on button "Start" at bounding box center [453, 258] width 57 height 16
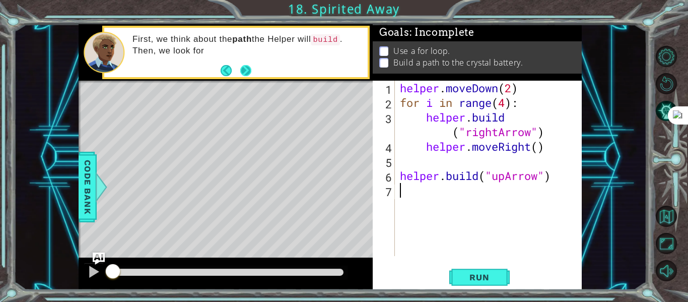
click at [244, 71] on button "Next" at bounding box center [245, 70] width 11 height 11
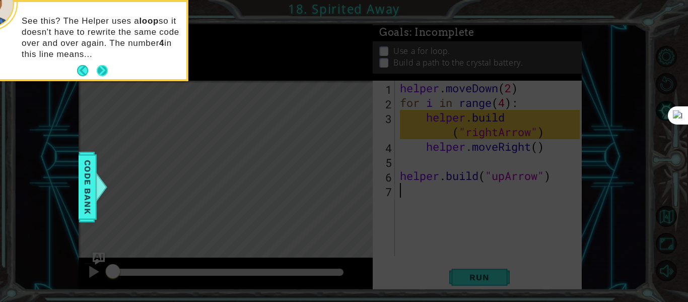
click at [106, 69] on button "Next" at bounding box center [102, 70] width 11 height 11
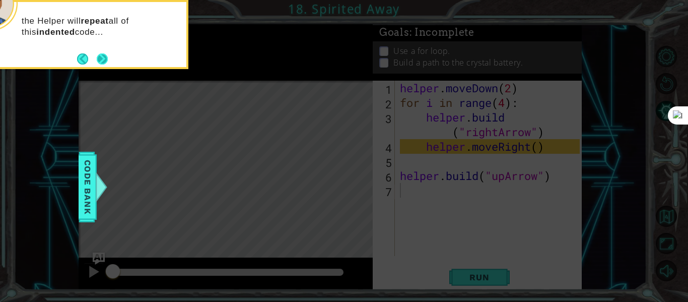
click at [103, 58] on button "Next" at bounding box center [102, 58] width 11 height 11
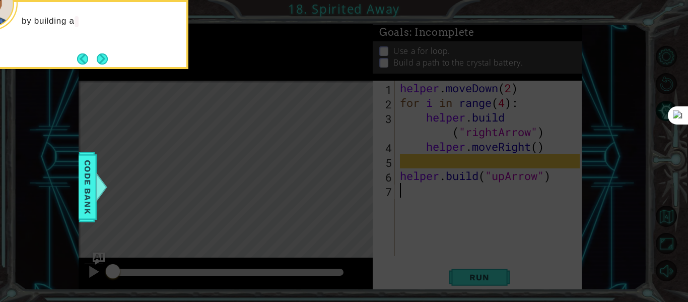
click at [103, 58] on button "Next" at bounding box center [102, 58] width 11 height 11
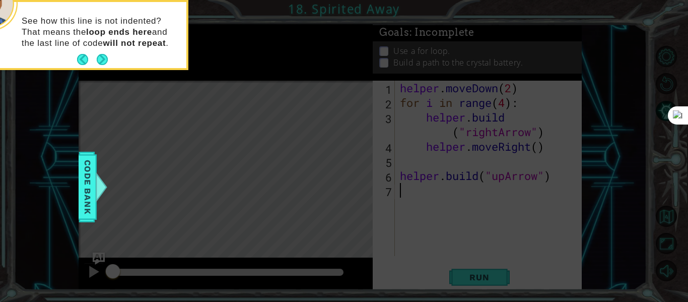
click at [103, 58] on button "Next" at bounding box center [102, 59] width 11 height 11
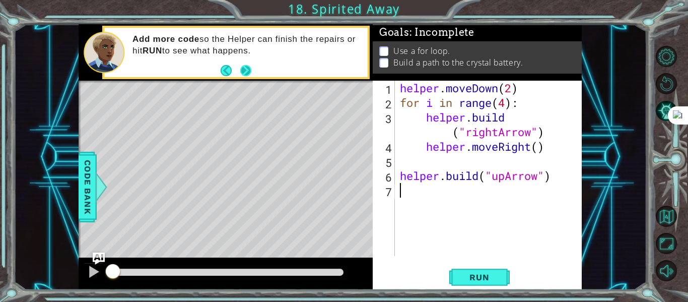
click at [244, 69] on button "Next" at bounding box center [245, 70] width 11 height 11
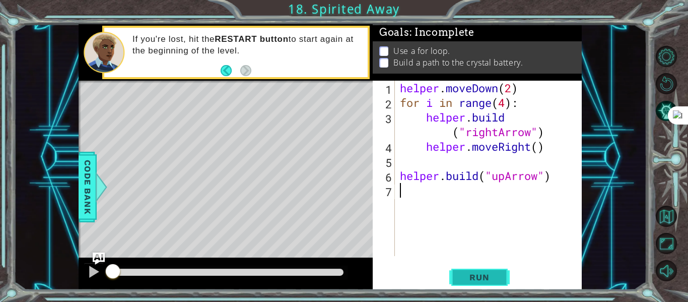
click at [477, 277] on span "Run" at bounding box center [479, 277] width 40 height 10
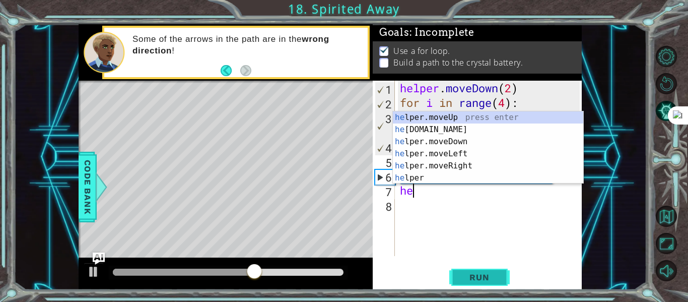
scroll to position [0, 1]
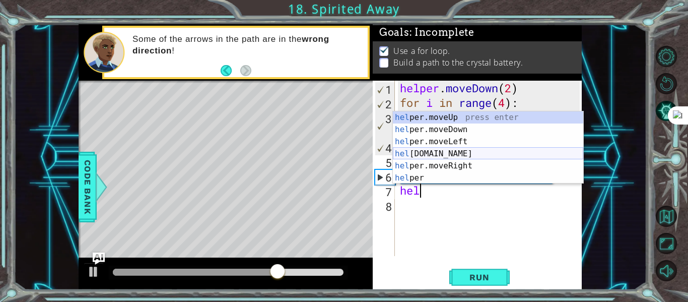
click at [481, 153] on div "hel per.moveUp press enter hel per.moveDown press enter hel per.moveLeft press …" at bounding box center [488, 159] width 190 height 97
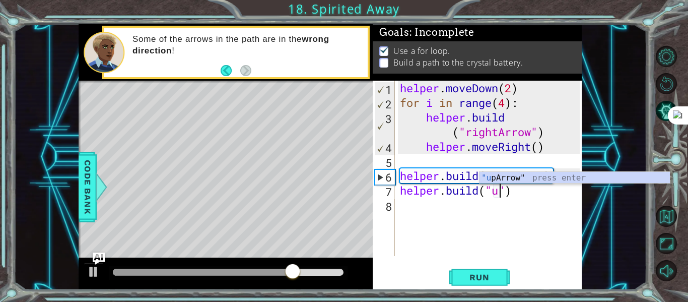
scroll to position [0, 5]
click at [489, 174] on div ""up Arrow" press enter" at bounding box center [574, 190] width 190 height 36
type textarea "[DOMAIN_NAME]("upArrow")"
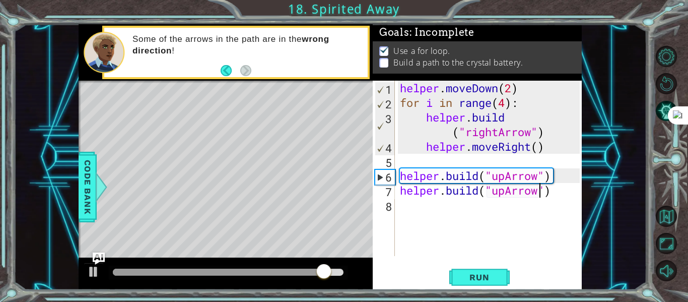
click at [478, 211] on div "helper . moveDown ( 2 ) for i in range ( 4 ) : helper . build ( "rightArrow" ) …" at bounding box center [491, 183] width 187 height 204
click at [470, 279] on span "Run" at bounding box center [479, 277] width 40 height 10
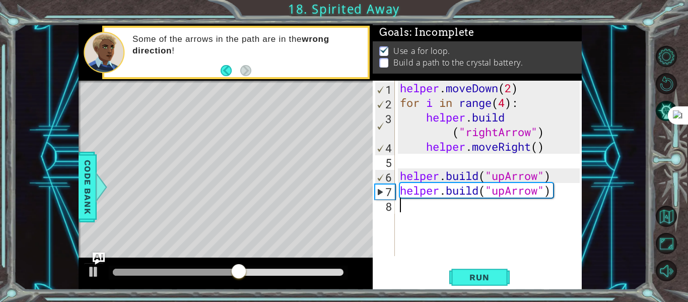
click at [556, 181] on div "helper . moveDown ( 2 ) for i in range ( 4 ) : helper . build ( "rightArrow" ) …" at bounding box center [491, 183] width 187 height 204
type textarea "[DOMAIN_NAME]("upArrow")"
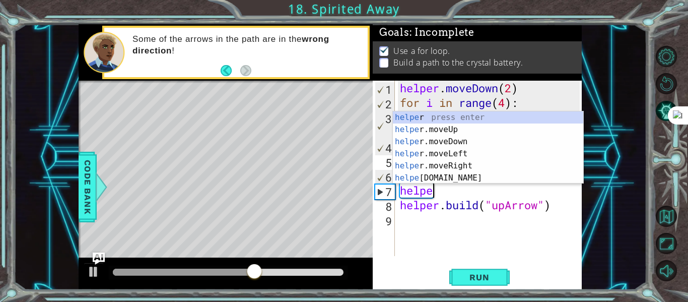
scroll to position [0, 2]
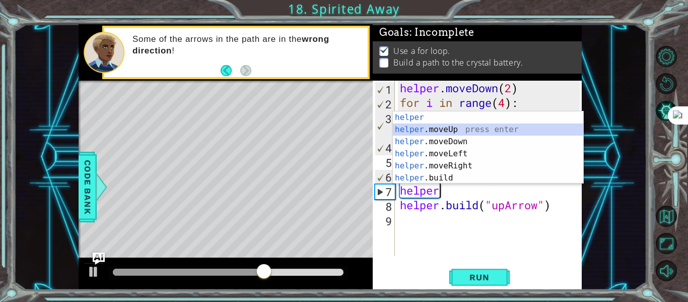
click at [485, 129] on div "helper press enter helper .moveUp press enter helper .moveDown press enter help…" at bounding box center [488, 159] width 190 height 97
type textarea "helper.moveUp(1)"
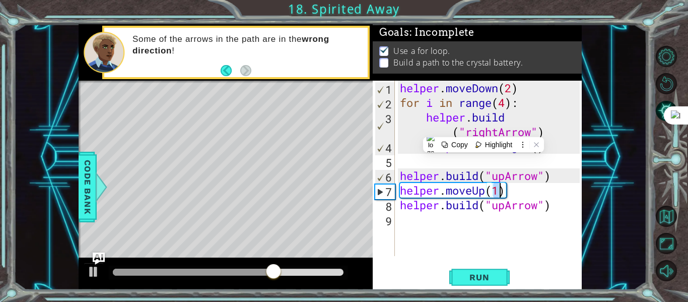
click at [507, 217] on div "helper . moveDown ( 2 ) for i in range ( 4 ) : helper . build ( "rightArrow" ) …" at bounding box center [491, 183] width 187 height 204
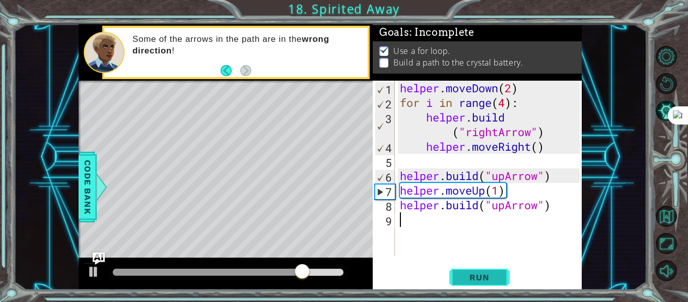
click at [466, 275] on span "Run" at bounding box center [479, 277] width 40 height 10
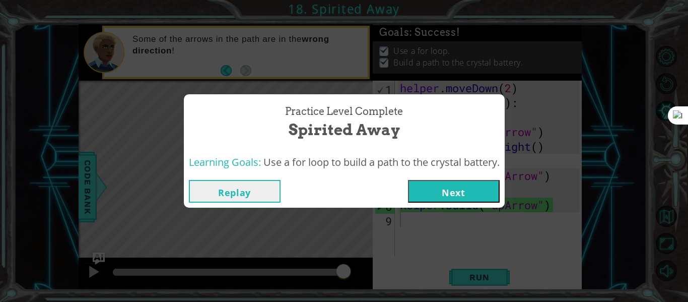
click at [451, 194] on button "Next" at bounding box center [454, 191] width 92 height 23
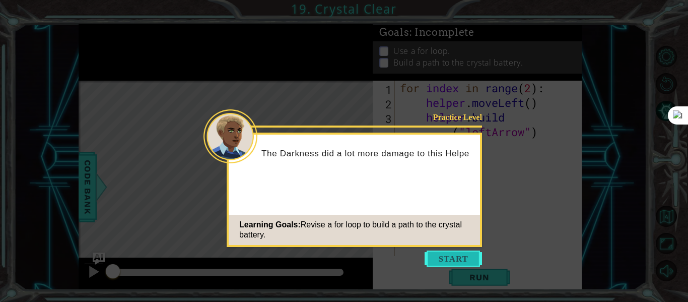
click at [432, 256] on button "Start" at bounding box center [453, 258] width 57 height 16
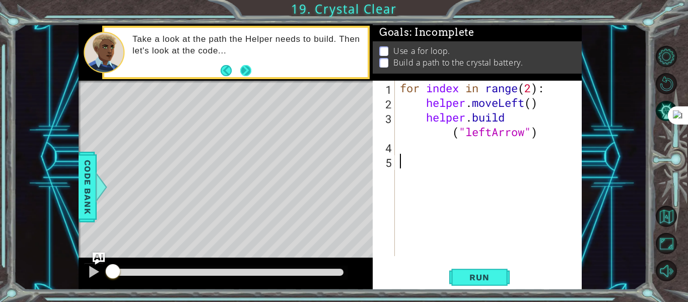
click at [252, 70] on button "Next" at bounding box center [246, 70] width 12 height 12
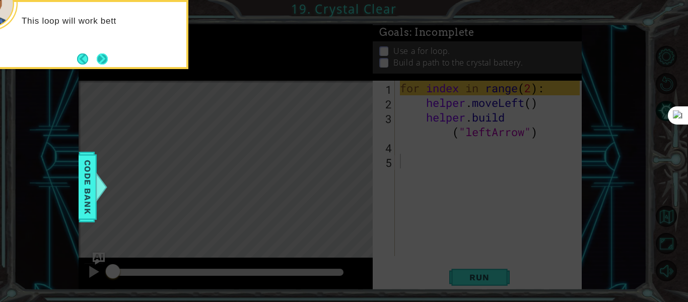
click at [103, 55] on button "Next" at bounding box center [102, 58] width 11 height 11
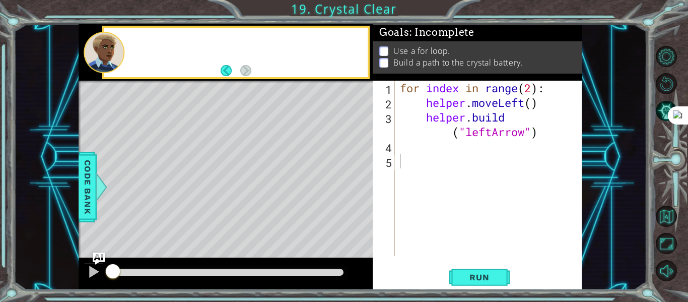
click at [103, 55] on div at bounding box center [104, 52] width 41 height 41
click at [484, 264] on div "1 2 3 4 5 for index in range ( 2 ) : helper . moveLeft ( ) helper . build ( "le…" at bounding box center [477, 185] width 209 height 209
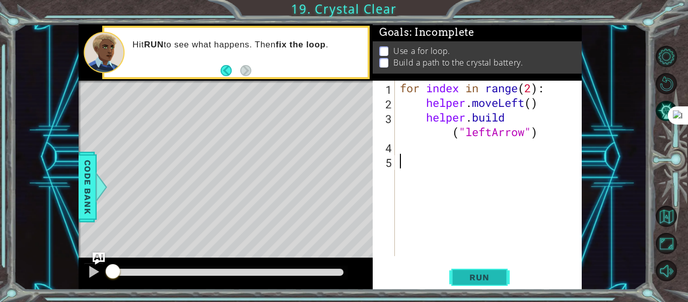
click at [488, 272] on span "Run" at bounding box center [479, 277] width 40 height 10
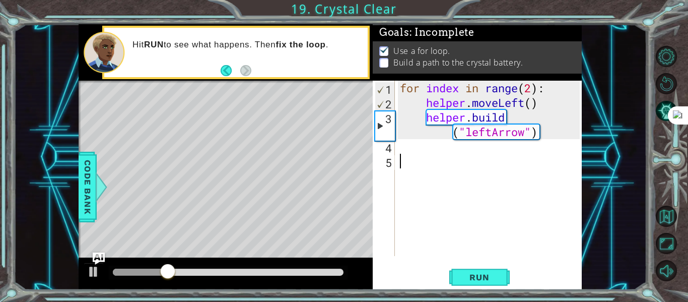
click at [425, 145] on div "for index in range ( 2 ) : helper . moveLeft ( ) helper . build ( "leftArrow" )" at bounding box center [491, 183] width 187 height 204
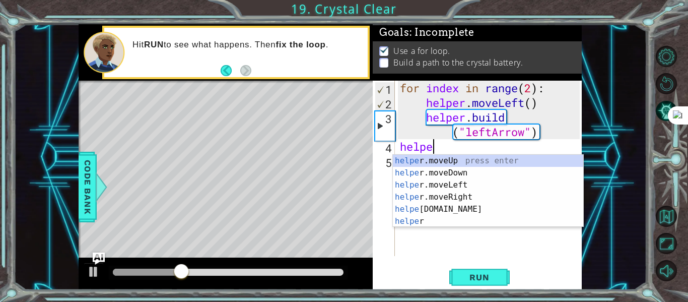
scroll to position [0, 2]
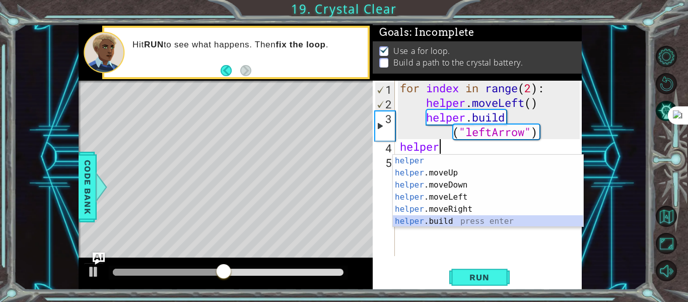
click at [454, 219] on div "helper press enter helper .moveUp press enter helper .moveDown press enter help…" at bounding box center [488, 203] width 190 height 97
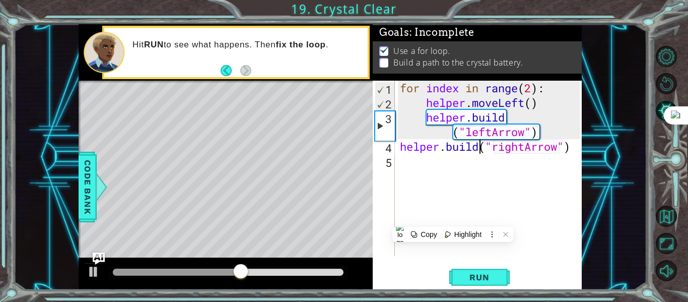
click at [483, 146] on div "for index in range ( 2 ) : helper . moveLeft ( ) helper . build ( "leftArrow" )…" at bounding box center [491, 183] width 187 height 204
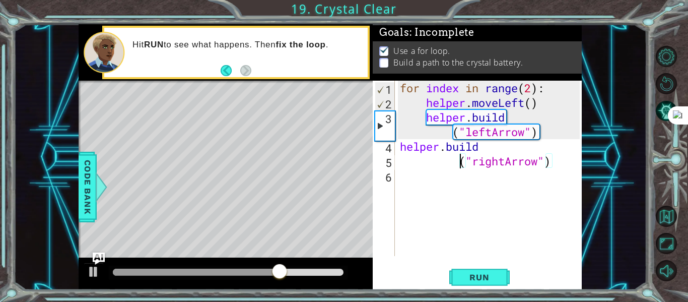
type textarea "("rightArrow")"
click at [468, 177] on div "for index in range ( 2 ) : helper . moveLeft ( ) helper . build ( "leftArrow" )…" at bounding box center [491, 183] width 187 height 204
click at [486, 161] on div "for index in range ( 2 ) : helper . moveLeft ( ) helper . build ( "leftArrow" )…" at bounding box center [491, 183] width 187 height 204
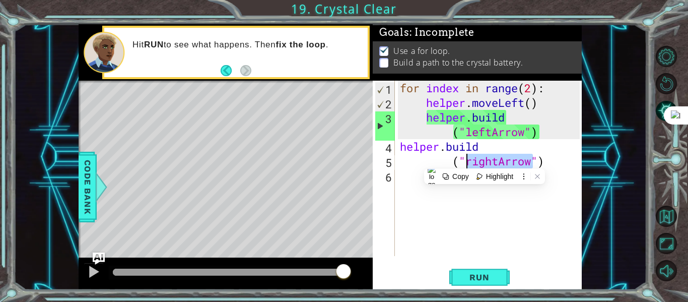
click at [486, 161] on div "for index in range ( 2 ) : helper . moveLeft ( ) helper . build ( "leftArrow" )…" at bounding box center [491, 183] width 187 height 204
drag, startPoint x: 502, startPoint y: 160, endPoint x: 469, endPoint y: 159, distance: 32.8
click at [469, 159] on div "for index in range ( 2 ) : helper . moveLeft ( ) helper . build ( "leftArrow" )…" at bounding box center [491, 183] width 187 height 204
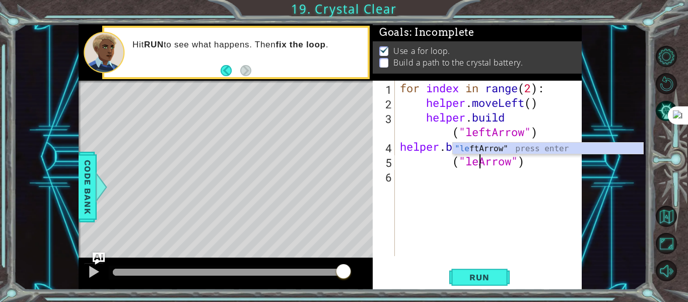
type textarea "("leftArrow")"
click at [478, 231] on div "for index in range ( 2 ) : helper . moveLeft ( ) helper . build ( "leftArrow" )…" at bounding box center [491, 183] width 187 height 204
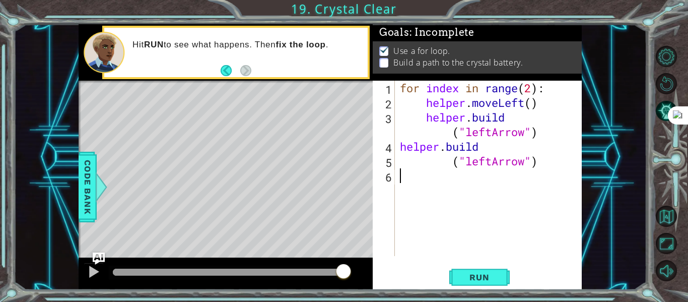
scroll to position [0, 0]
click at [488, 267] on button "Run" at bounding box center [479, 277] width 60 height 21
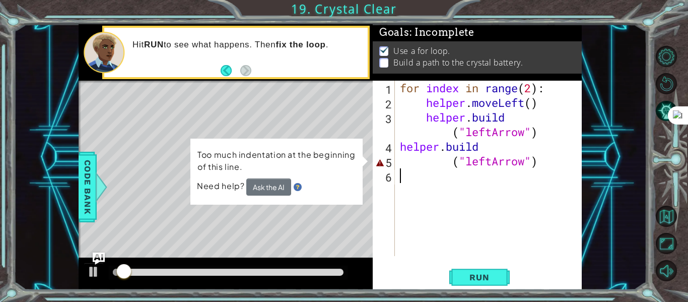
click at [483, 189] on div "for index in range ( 2 ) : helper . moveLeft ( ) helper . build ( "leftArrow" )…" at bounding box center [491, 183] width 187 height 204
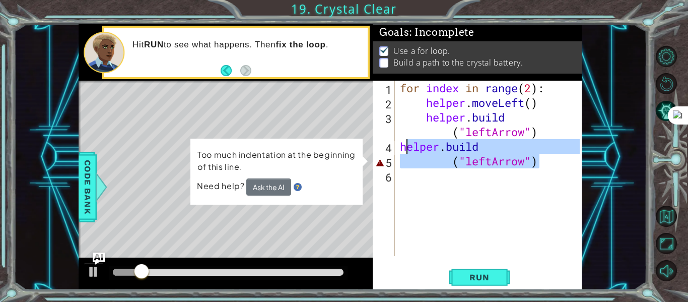
drag, startPoint x: 544, startPoint y: 164, endPoint x: 400, endPoint y: 144, distance: 145.0
click at [400, 144] on div "for index in range ( 2 ) : helper . moveLeft ( ) helper . build ( "leftArrow" )…" at bounding box center [491, 183] width 187 height 204
type textarea "[DOMAIN_NAME] ("leftArrow")"
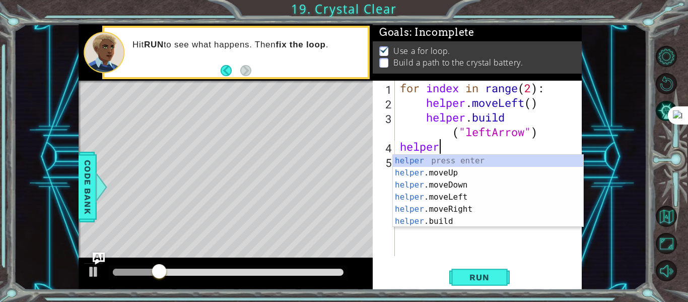
scroll to position [0, 2]
click at [432, 195] on div "helper press enter helper .moveUp press enter helper .moveDown press enter help…" at bounding box center [488, 203] width 190 height 97
type textarea "helper.moveLeft(1)"
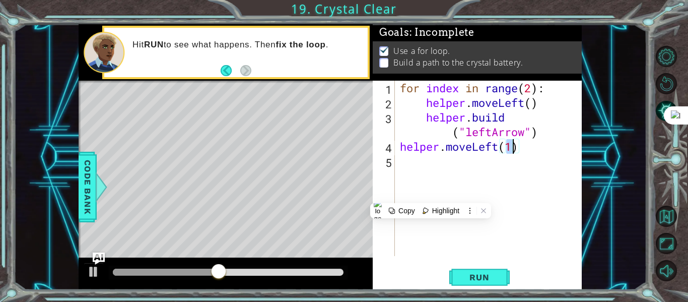
click at [511, 170] on div "for index in range ( 2 ) : helper . moveLeft ( ) helper . build ( "leftArrow" )…" at bounding box center [491, 183] width 187 height 204
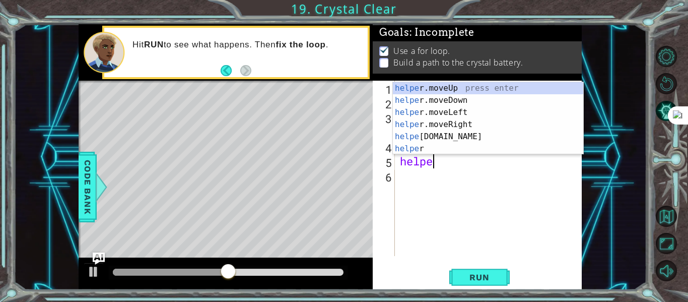
type textarea "helper"
click at [507, 211] on div "for index in range ( 2 ) : helper . moveLeft ( ) helper . build ( "leftArrow" )…" at bounding box center [491, 183] width 187 height 204
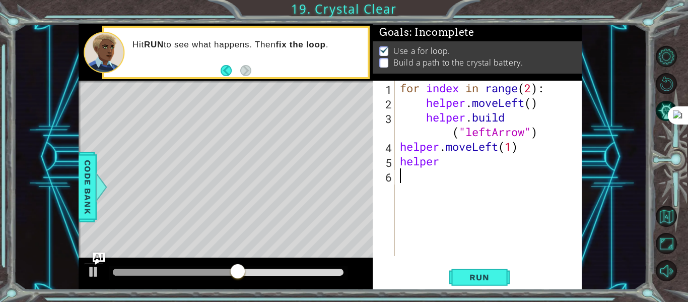
scroll to position [0, 0]
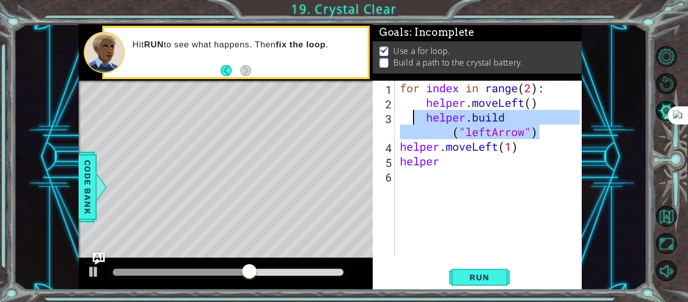
drag, startPoint x: 539, startPoint y: 130, endPoint x: 415, endPoint y: 119, distance: 124.4
click at [415, 119] on div "for index in range ( 2 ) : helper . moveLeft ( ) helper . build ( "leftArrow" )…" at bounding box center [491, 183] width 187 height 204
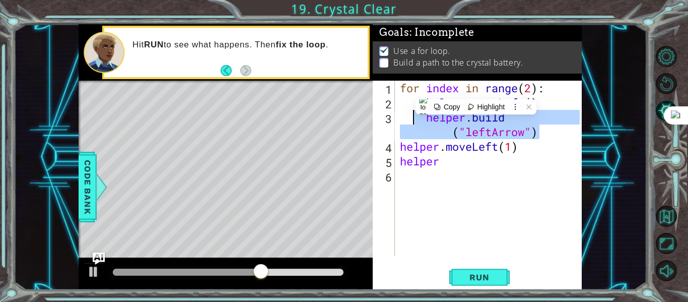
click at [435, 161] on div "for index in range ( 2 ) : helper . moveLeft ( ) helper . build ( "leftArrow" )…" at bounding box center [491, 183] width 187 height 204
type textarea "helper"
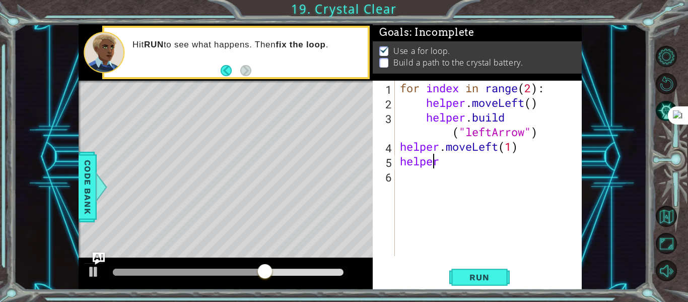
click at [443, 172] on div "for index in range ( 2 ) : helper . moveLeft ( ) helper . build ( "leftArrow" )…" at bounding box center [491, 183] width 187 height 204
click at [454, 162] on div "for index in range ( 2 ) : helper . moveLeft ( ) helper . build ( "leftArrow" )…" at bounding box center [491, 183] width 187 height 204
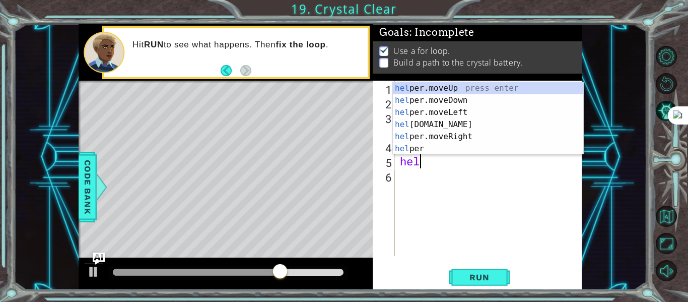
type textarea "h"
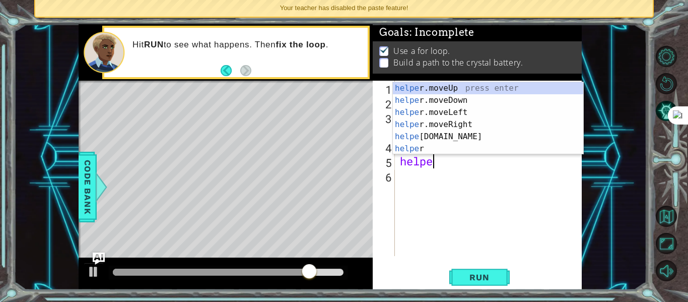
scroll to position [0, 2]
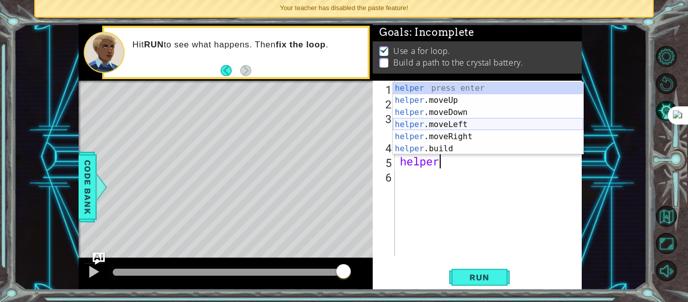
click at [449, 122] on div "helper press enter helper .moveUp press enter helper .moveDown press enter help…" at bounding box center [488, 130] width 190 height 97
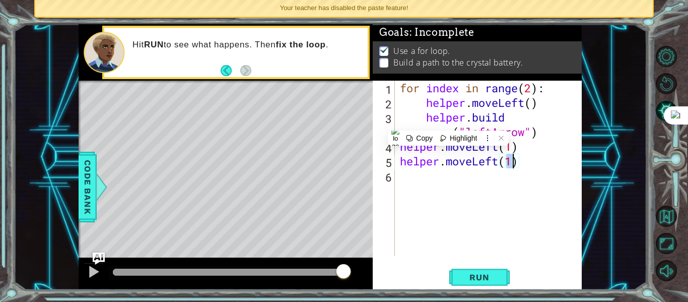
click at [524, 163] on div "for index in range ( 2 ) : helper . moveLeft ( ) helper . build ( "leftArrow" )…" at bounding box center [491, 183] width 187 height 204
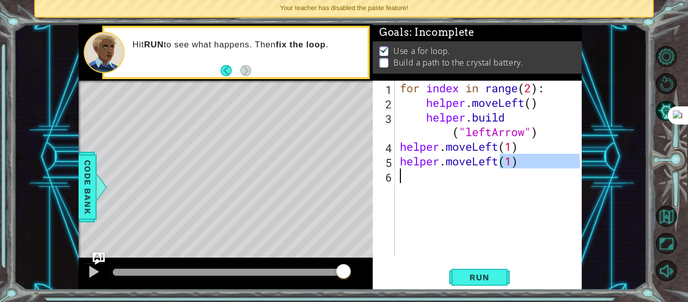
drag, startPoint x: 524, startPoint y: 163, endPoint x: 445, endPoint y: 169, distance: 79.3
click at [445, 169] on div "for index in range ( 2 ) : helper . moveLeft ( ) helper . build ( "leftArrow" )…" at bounding box center [491, 183] width 187 height 204
type textarea "helper.moveLeft(1)"
click at [445, 169] on div "for index in range ( 2 ) : helper . moveLeft ( ) helper . build ( "leftArrow" )…" at bounding box center [491, 183] width 187 height 204
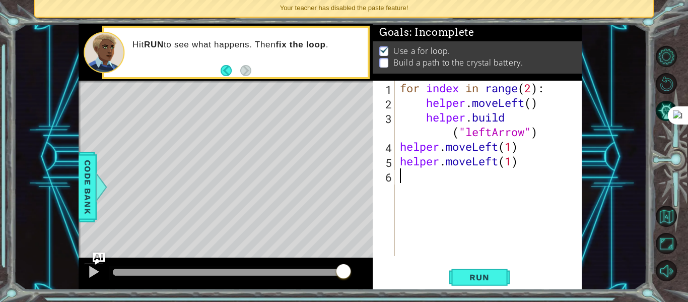
click at [532, 142] on div "for index in range ( 2 ) : helper . moveLeft ( ) helper . build ( "leftArrow" )…" at bounding box center [491, 183] width 187 height 204
type textarea "helper.moveLeft(1)"
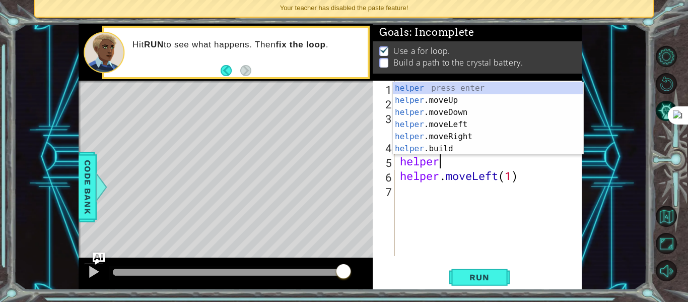
scroll to position [0, 2]
click at [523, 148] on div "helper press enter helper .moveUp press enter helper .moveDown press enter help…" at bounding box center [488, 130] width 190 height 97
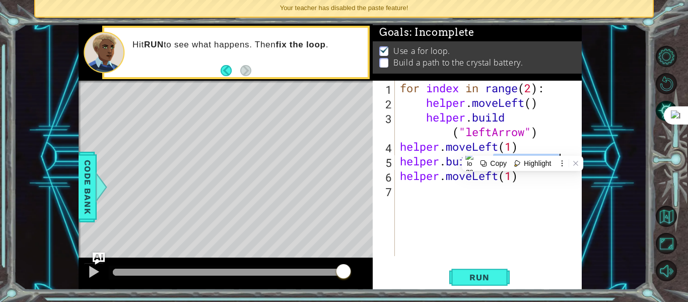
click at [513, 143] on div "for index in range ( 2 ) : helper . moveLeft ( ) helper . build ( "leftArrow" )…" at bounding box center [491, 183] width 187 height 204
click at [511, 159] on div "for index in range ( 2 ) : helper . moveLeft ( ) helper . build ( "leftArrow" )…" at bounding box center [491, 183] width 187 height 204
drag, startPoint x: 522, startPoint y: 162, endPoint x: 496, endPoint y: 160, distance: 26.8
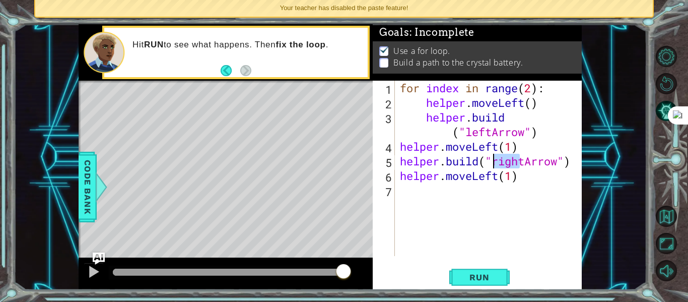
click at [496, 160] on div "for index in range ( 2 ) : helper . moveLeft ( ) helper . build ( "leftArrow" )…" at bounding box center [491, 183] width 187 height 204
click at [500, 162] on div "for index in range ( 2 ) : helper . moveLeft ( ) helper . build ( "leftArrow" )…" at bounding box center [491, 183] width 187 height 204
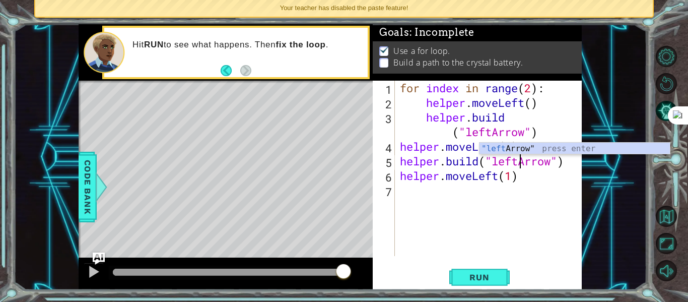
click at [510, 174] on div "for index in range ( 2 ) : helper . moveLeft ( ) helper . build ( "leftArrow" )…" at bounding box center [491, 183] width 187 height 204
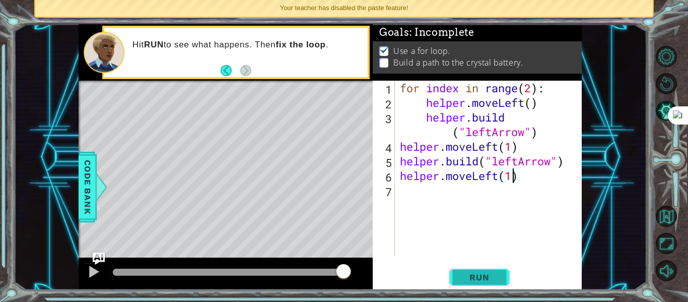
type textarea "helper.moveLeft(1)"
click at [473, 271] on button "Run" at bounding box center [479, 277] width 60 height 21
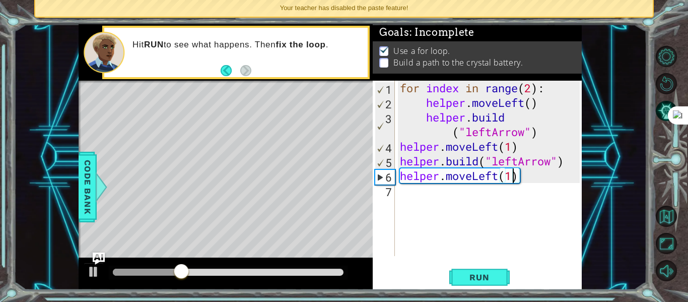
click at [445, 201] on div "for index in range ( 2 ) : helper . moveLeft ( ) helper . build ( "leftArrow" )…" at bounding box center [491, 183] width 187 height 204
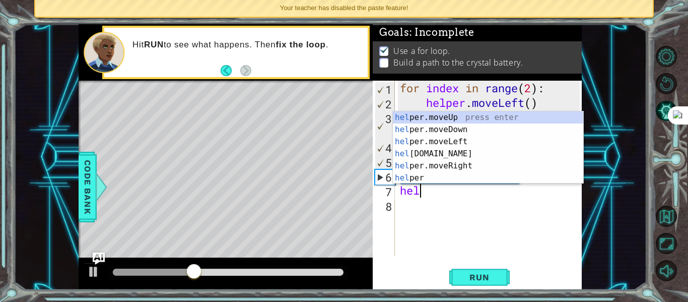
scroll to position [0, 1]
click at [458, 150] on div "hel per.moveUp press enter hel per.moveDown press enter hel per.moveLeft press …" at bounding box center [488, 159] width 190 height 97
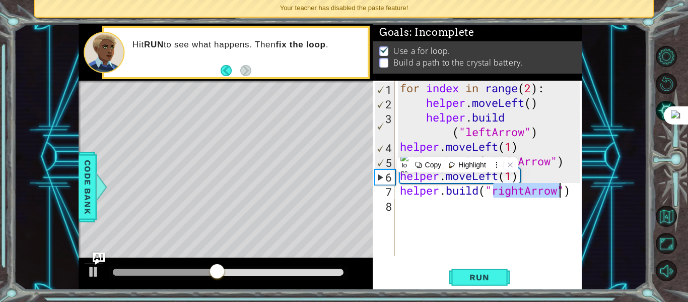
click at [525, 189] on div "for index in range ( 2 ) : helper . moveLeft ( ) helper . build ( "leftArrow" )…" at bounding box center [491, 183] width 187 height 204
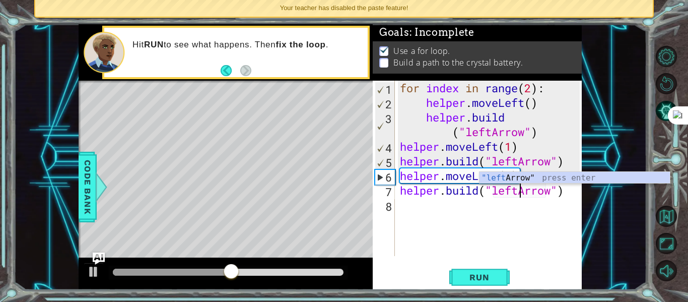
scroll to position [0, 6]
type textarea "[DOMAIN_NAME]("leftArrow")"
click at [498, 272] on span "Run" at bounding box center [479, 277] width 40 height 10
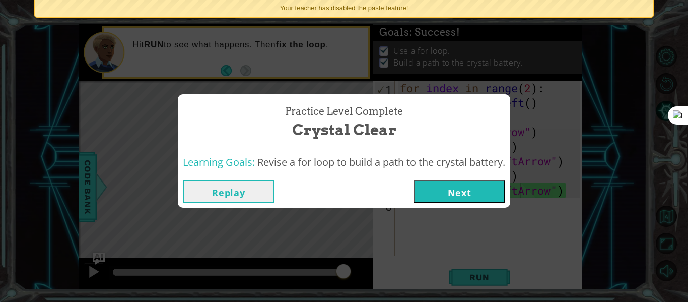
click at [451, 190] on button "Next" at bounding box center [460, 191] width 92 height 23
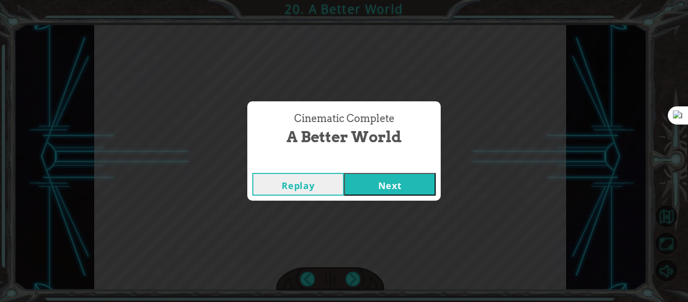
click at [386, 179] on button "Next" at bounding box center [390, 184] width 92 height 23
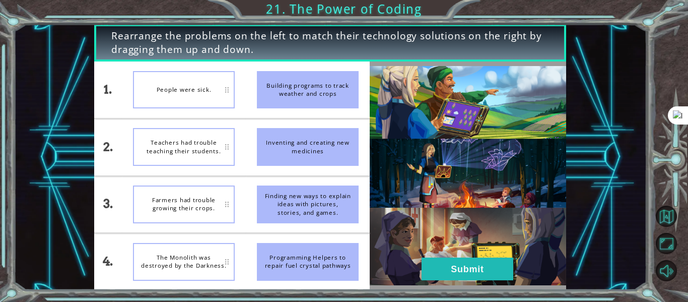
drag, startPoint x: 327, startPoint y: 87, endPoint x: 284, endPoint y: 90, distance: 42.9
click at [284, 90] on div "Building programs to track weather and crops" at bounding box center [308, 90] width 102 height 38
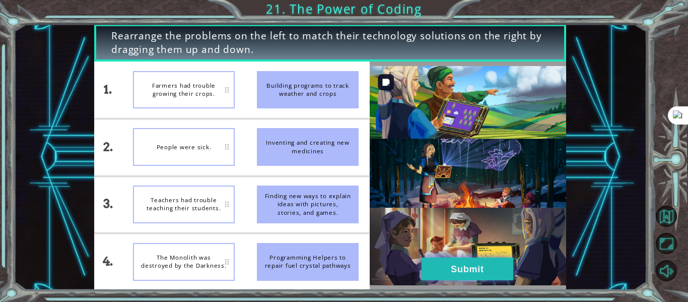
click at [431, 268] on button "Submit" at bounding box center [468, 268] width 92 height 23
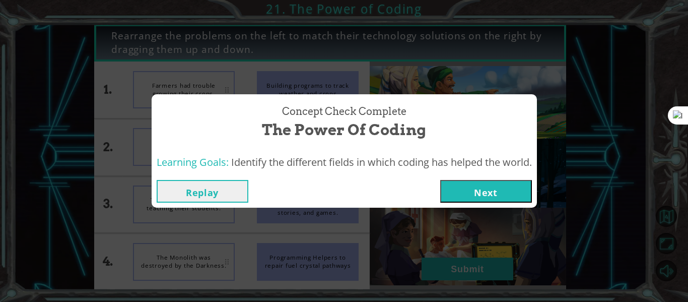
click at [498, 195] on button "Next" at bounding box center [486, 191] width 92 height 23
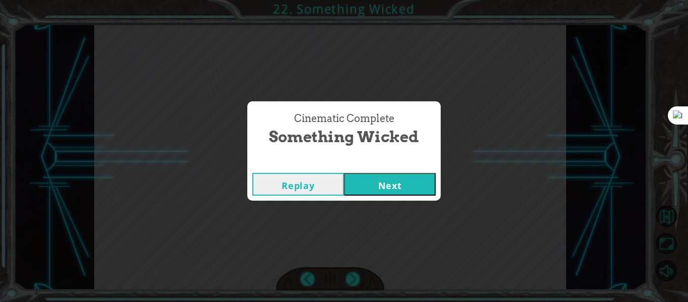
click at [401, 178] on button "Next" at bounding box center [390, 184] width 92 height 23
